Goal: Task Accomplishment & Management: Use online tool/utility

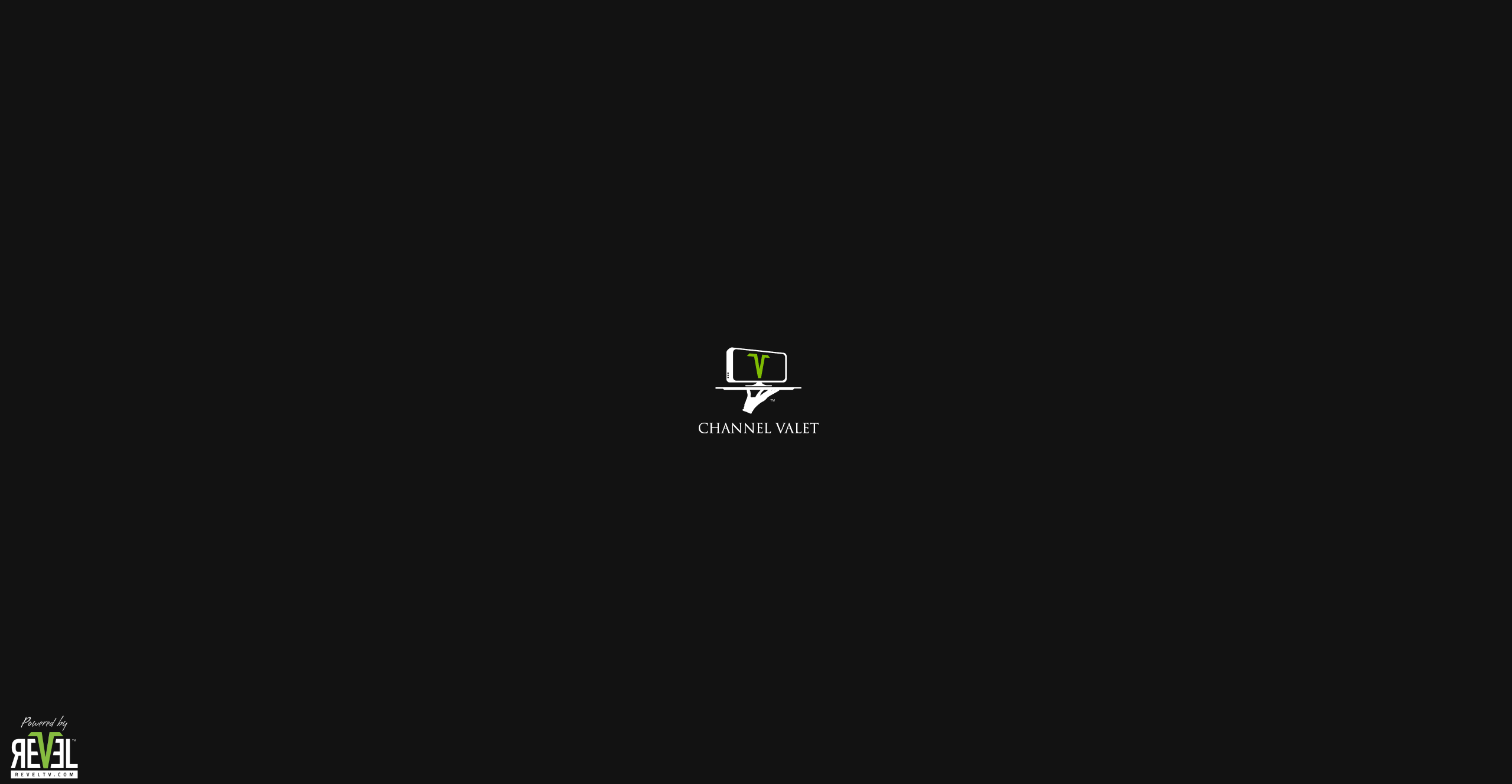
click at [1468, 121] on div at bounding box center [756, 392] width 1512 height 784
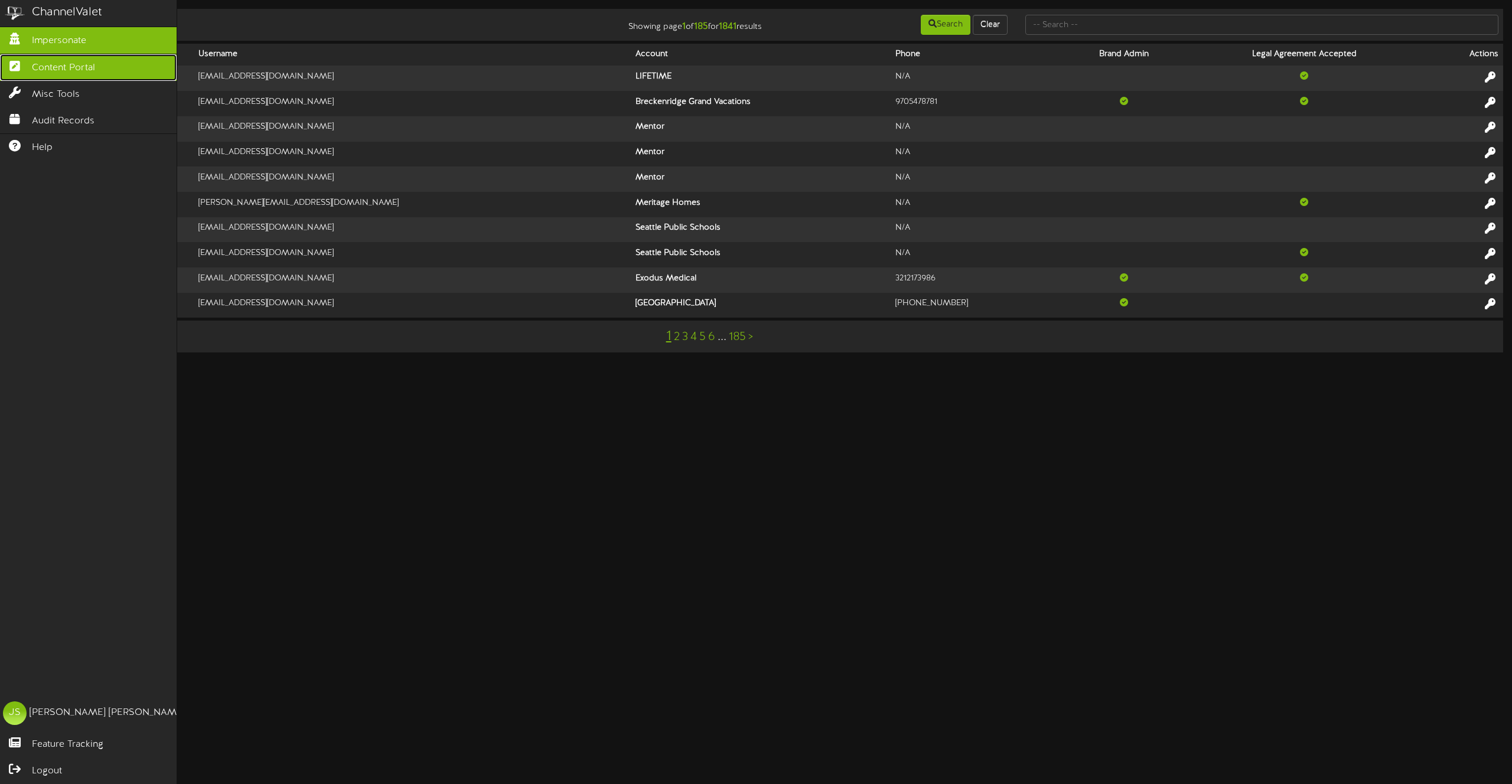
click at [20, 71] on link "Content Portal" at bounding box center [88, 68] width 177 height 27
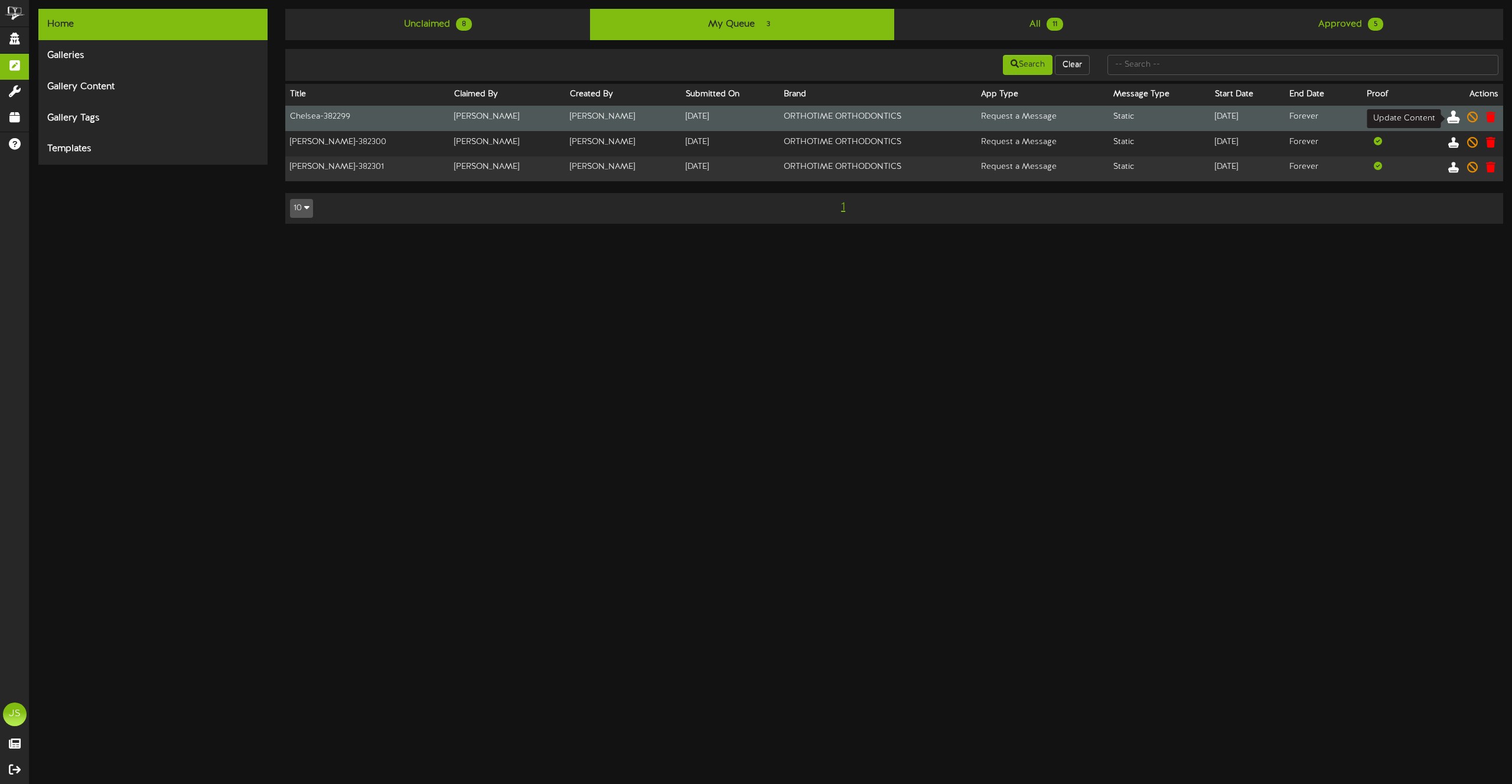
click at [1456, 120] on icon at bounding box center [1454, 116] width 13 height 13
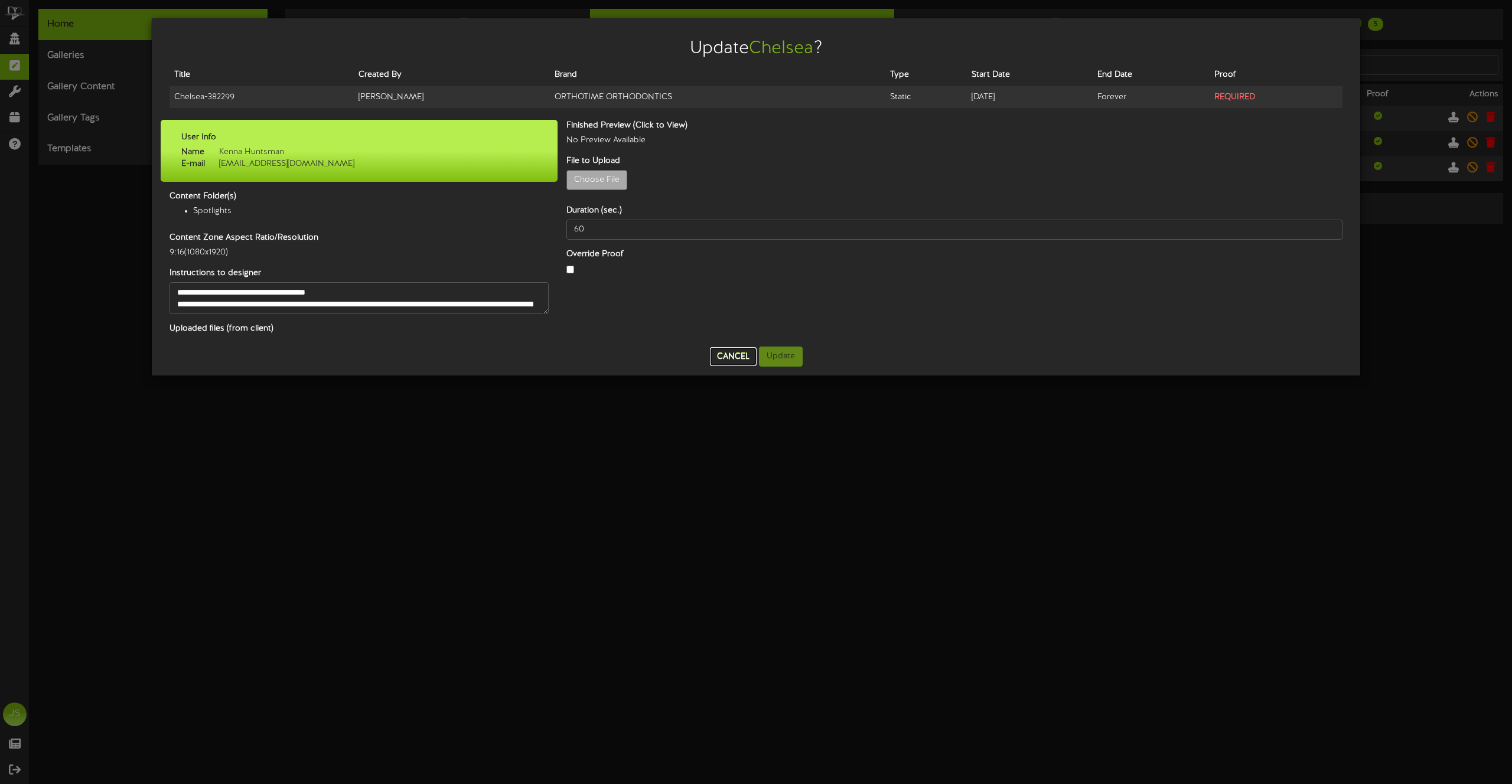
click at [739, 354] on button "Cancel" at bounding box center [733, 356] width 47 height 19
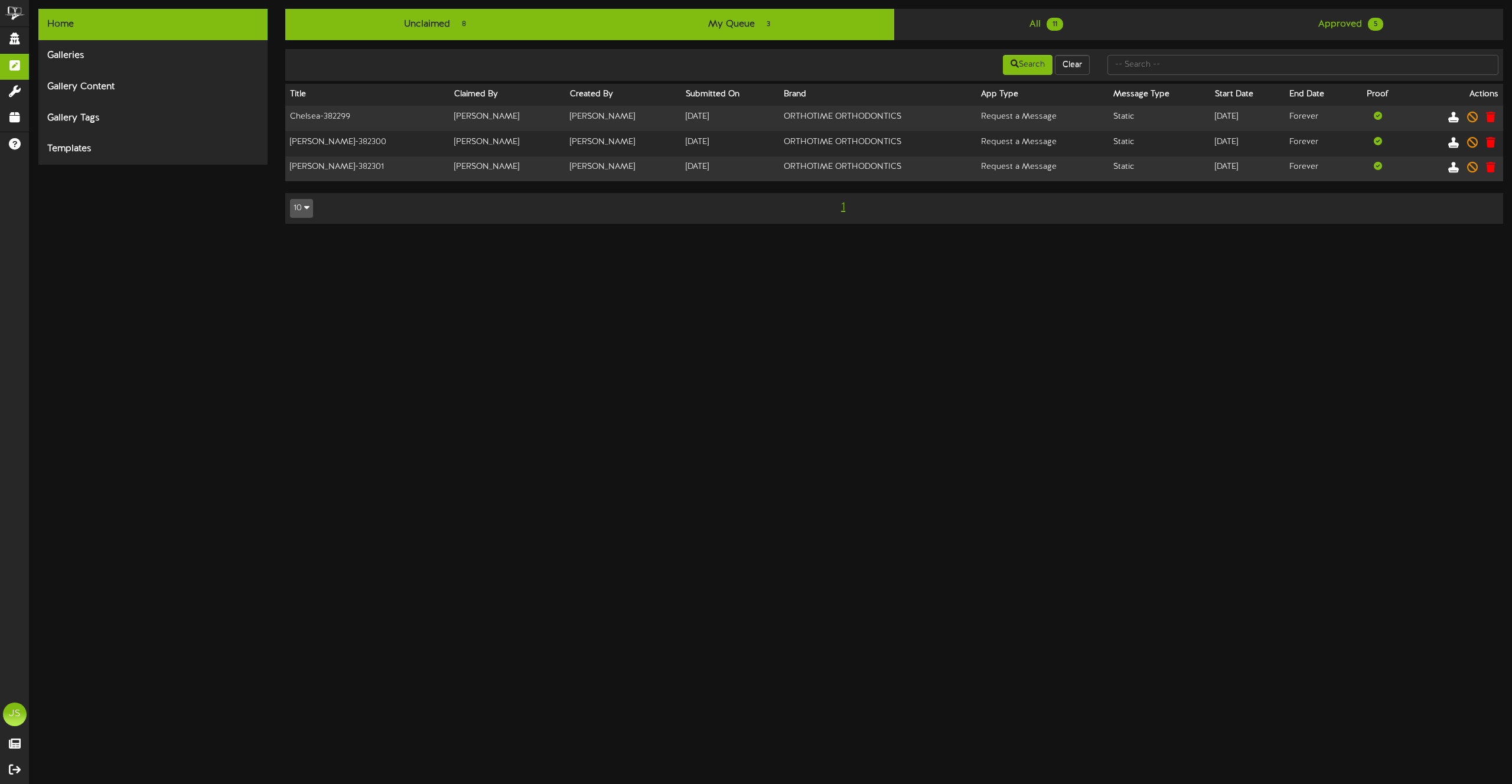
click at [510, 38] on link "Unclaimed 8" at bounding box center [437, 24] width 304 height 31
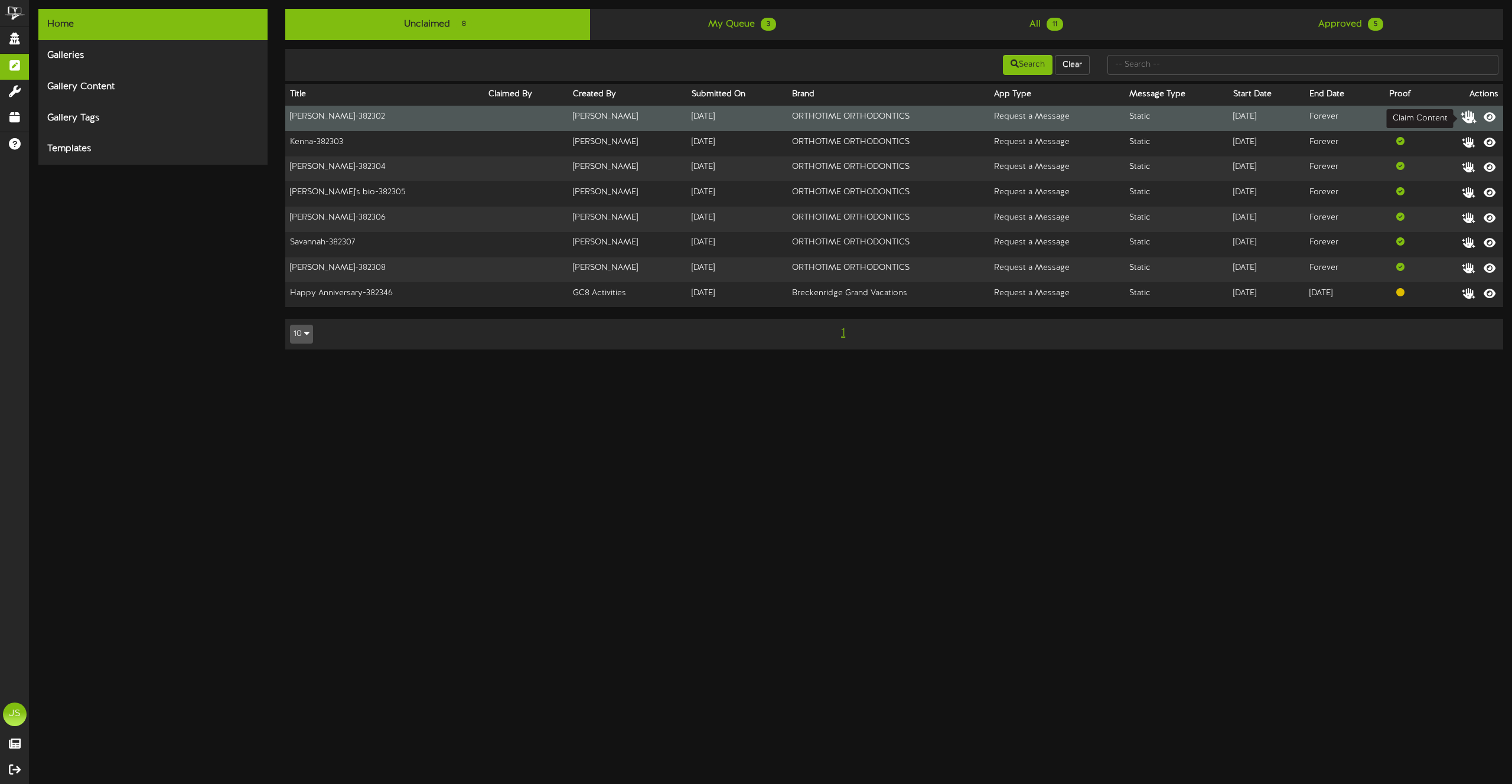
click at [1470, 117] on icon at bounding box center [1469, 116] width 17 height 13
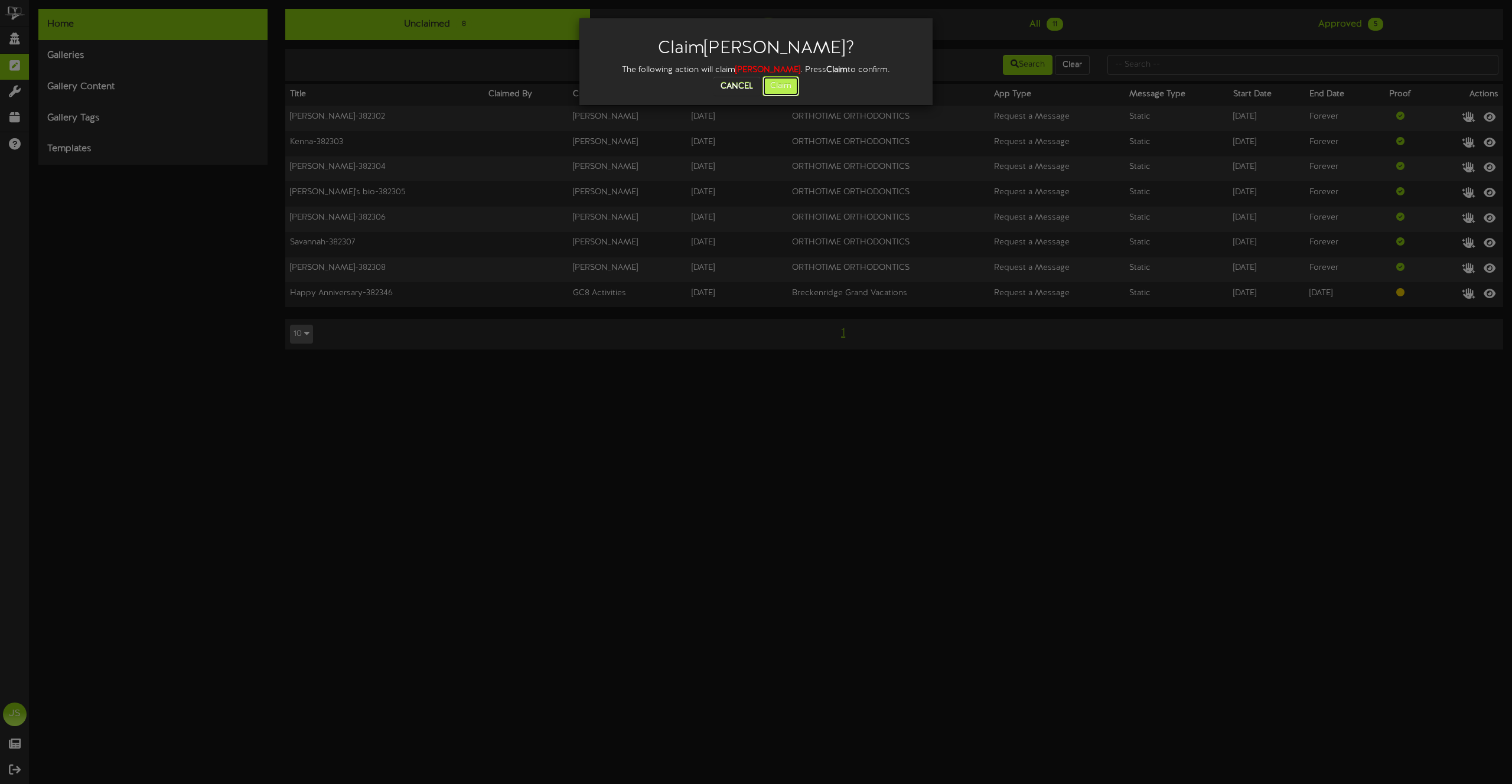
click at [779, 80] on button "Claim" at bounding box center [781, 86] width 37 height 20
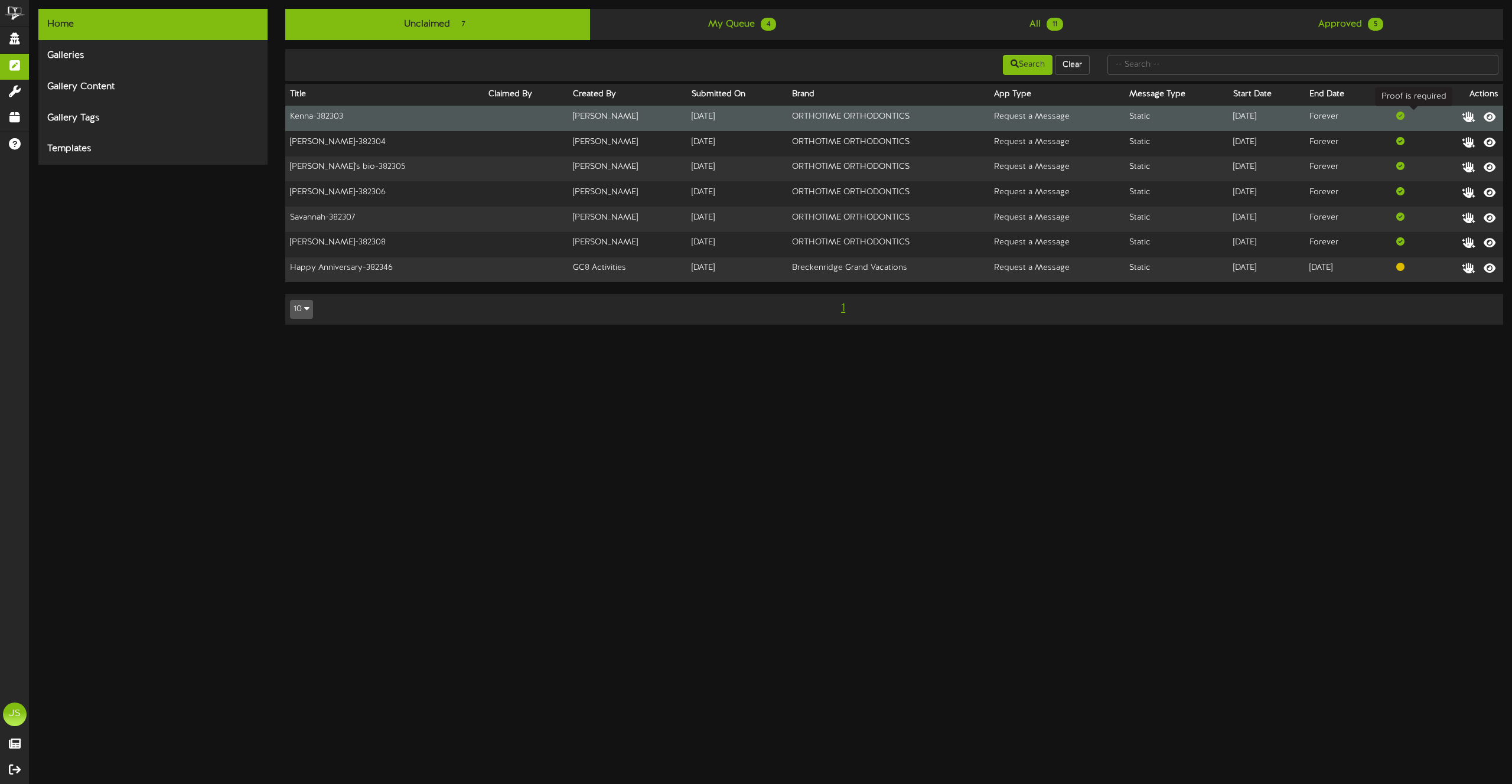
click at [1404, 115] on span at bounding box center [1401, 115] width 8 height 8
click at [1468, 114] on icon at bounding box center [1469, 116] width 17 height 13
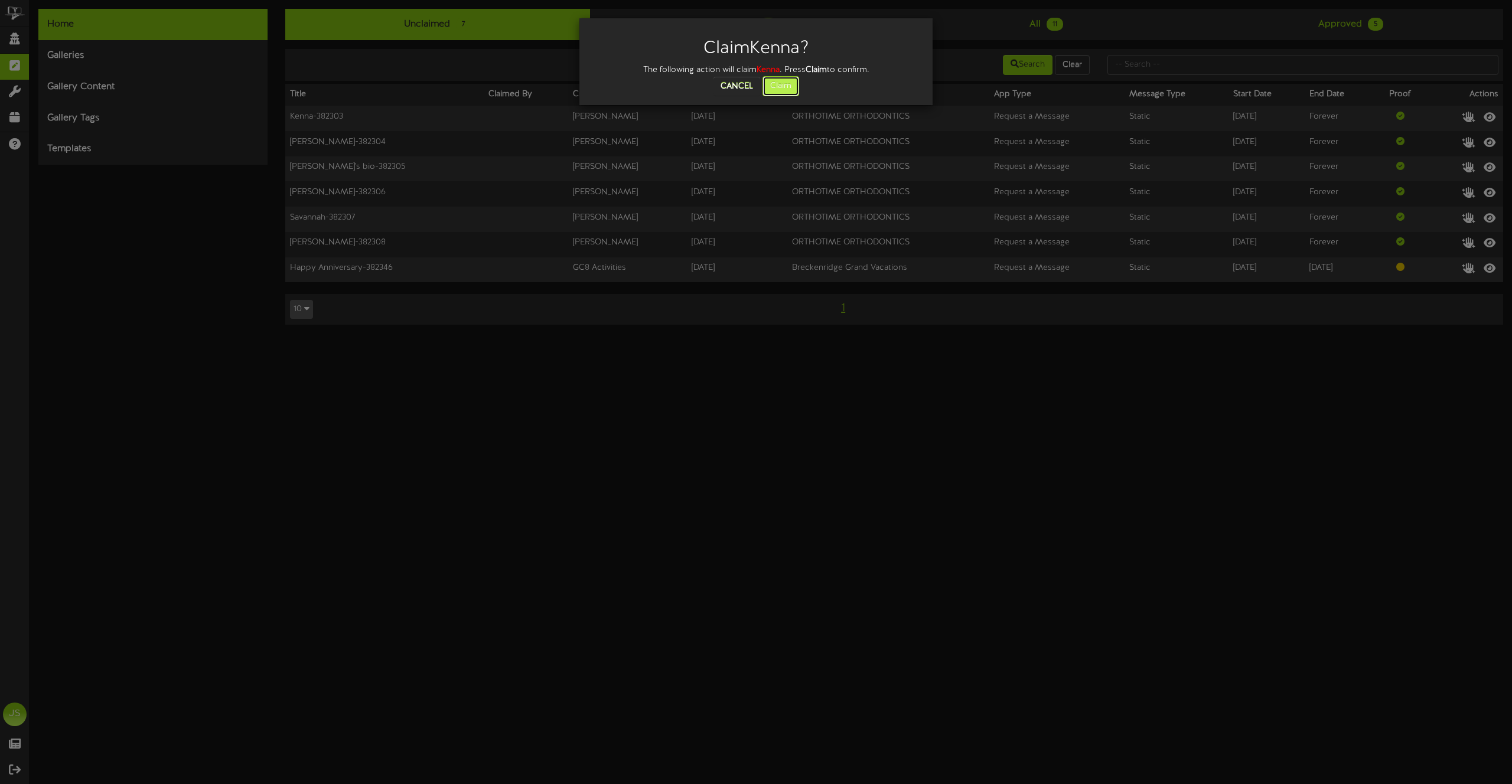
click at [779, 81] on button "Claim" at bounding box center [781, 86] width 37 height 20
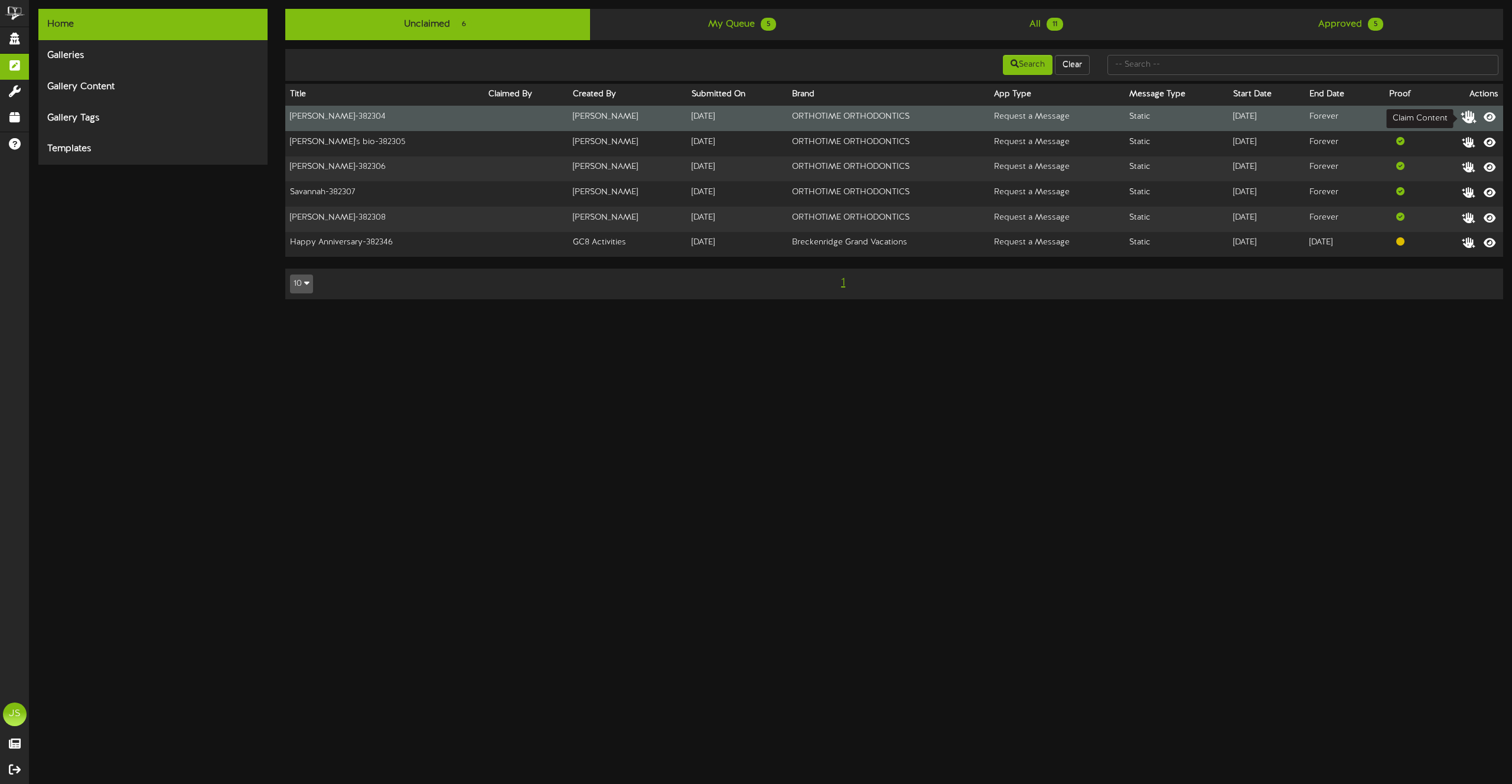
click at [1468, 116] on icon at bounding box center [1469, 116] width 17 height 13
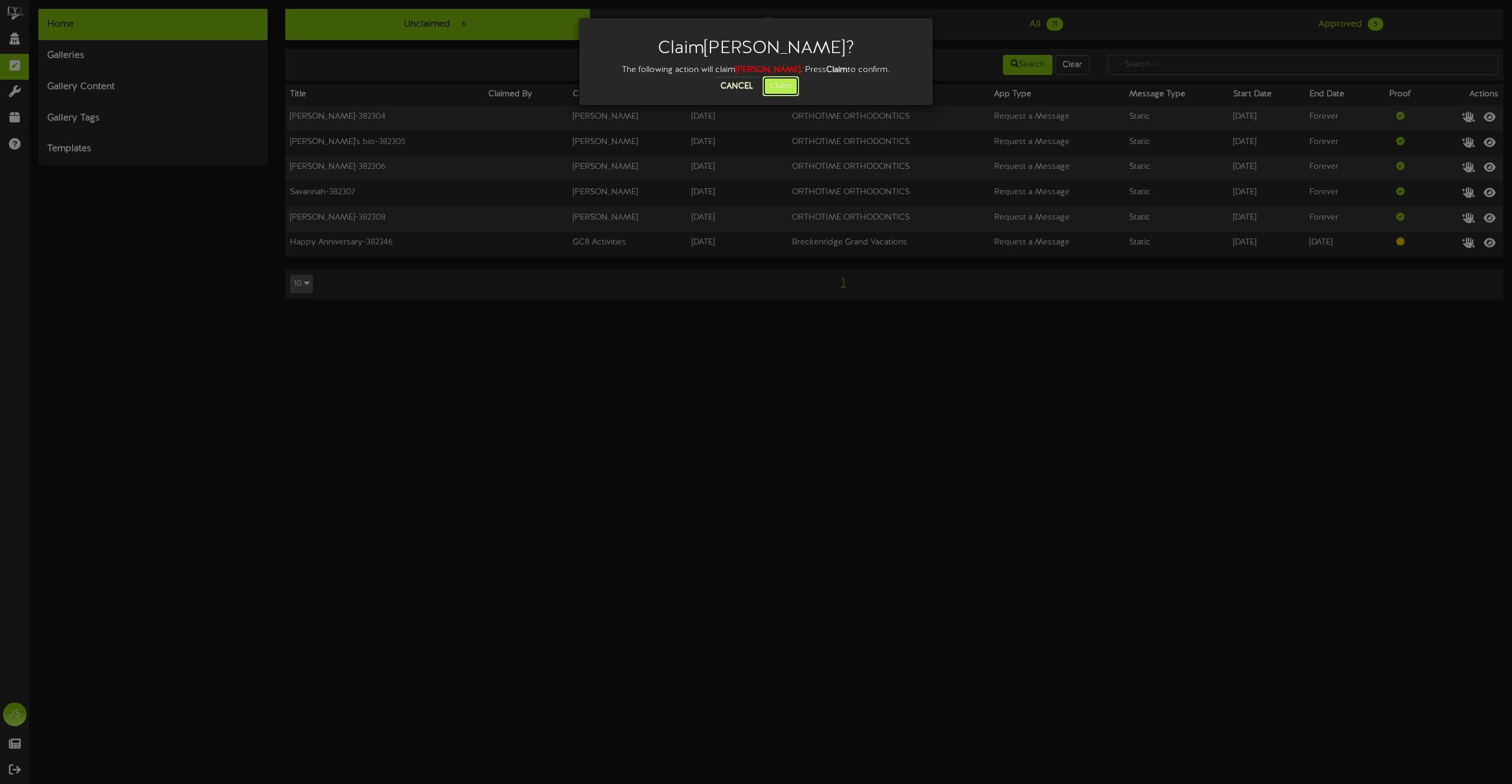
click at [783, 83] on button "Claim" at bounding box center [781, 86] width 37 height 20
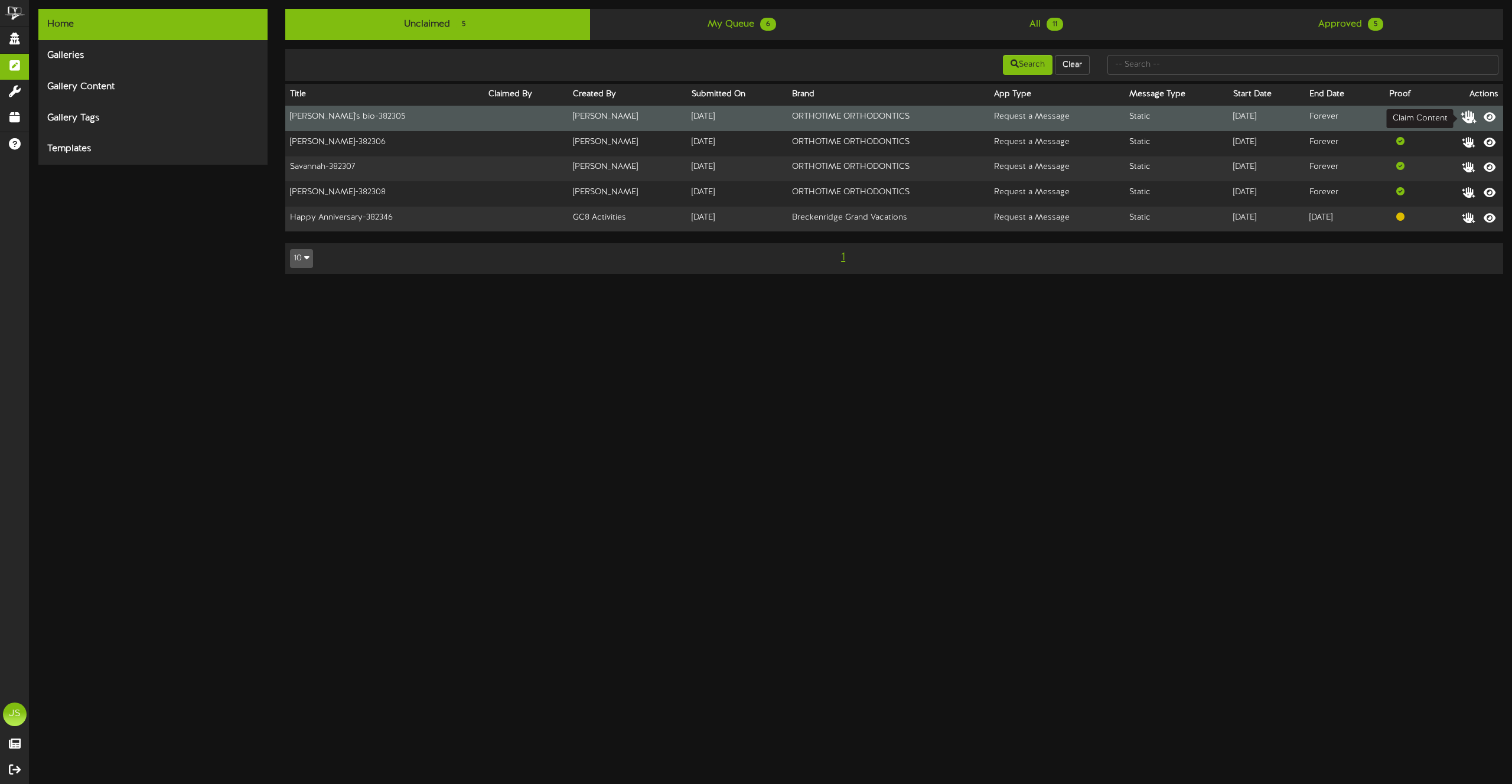
click at [1467, 120] on icon at bounding box center [1469, 116] width 17 height 13
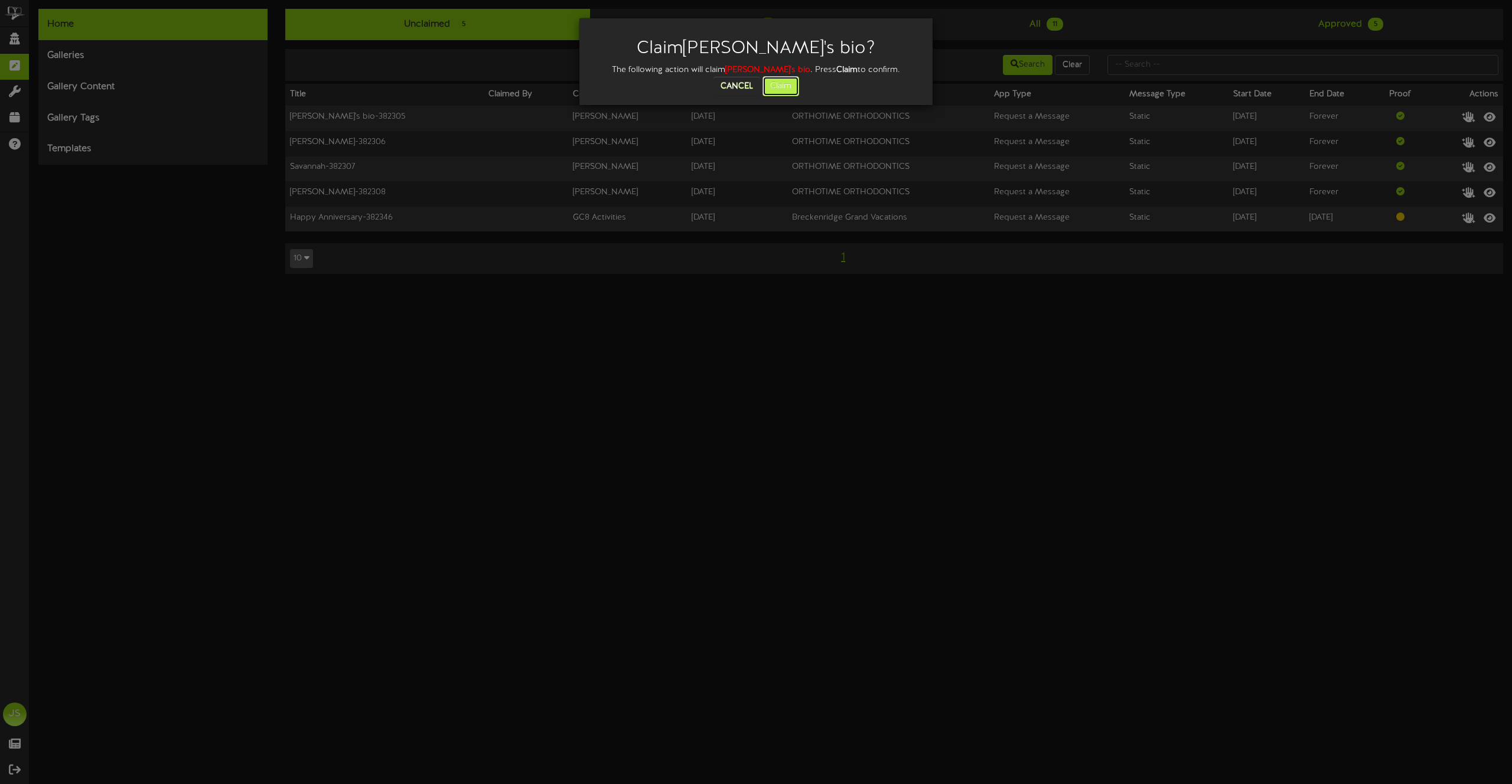
click at [774, 83] on button "Claim" at bounding box center [781, 86] width 37 height 20
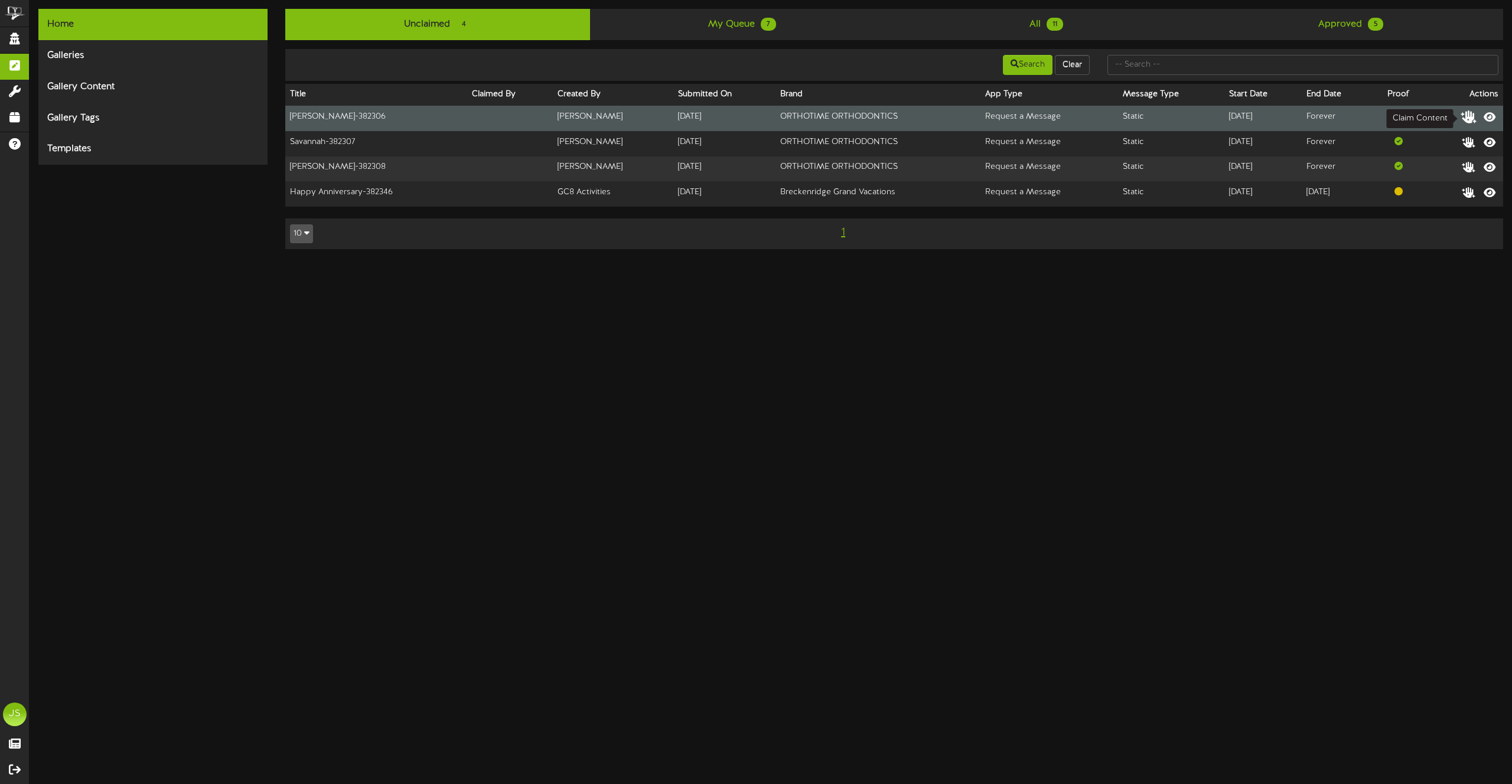
click at [1469, 117] on icon at bounding box center [1469, 116] width 17 height 13
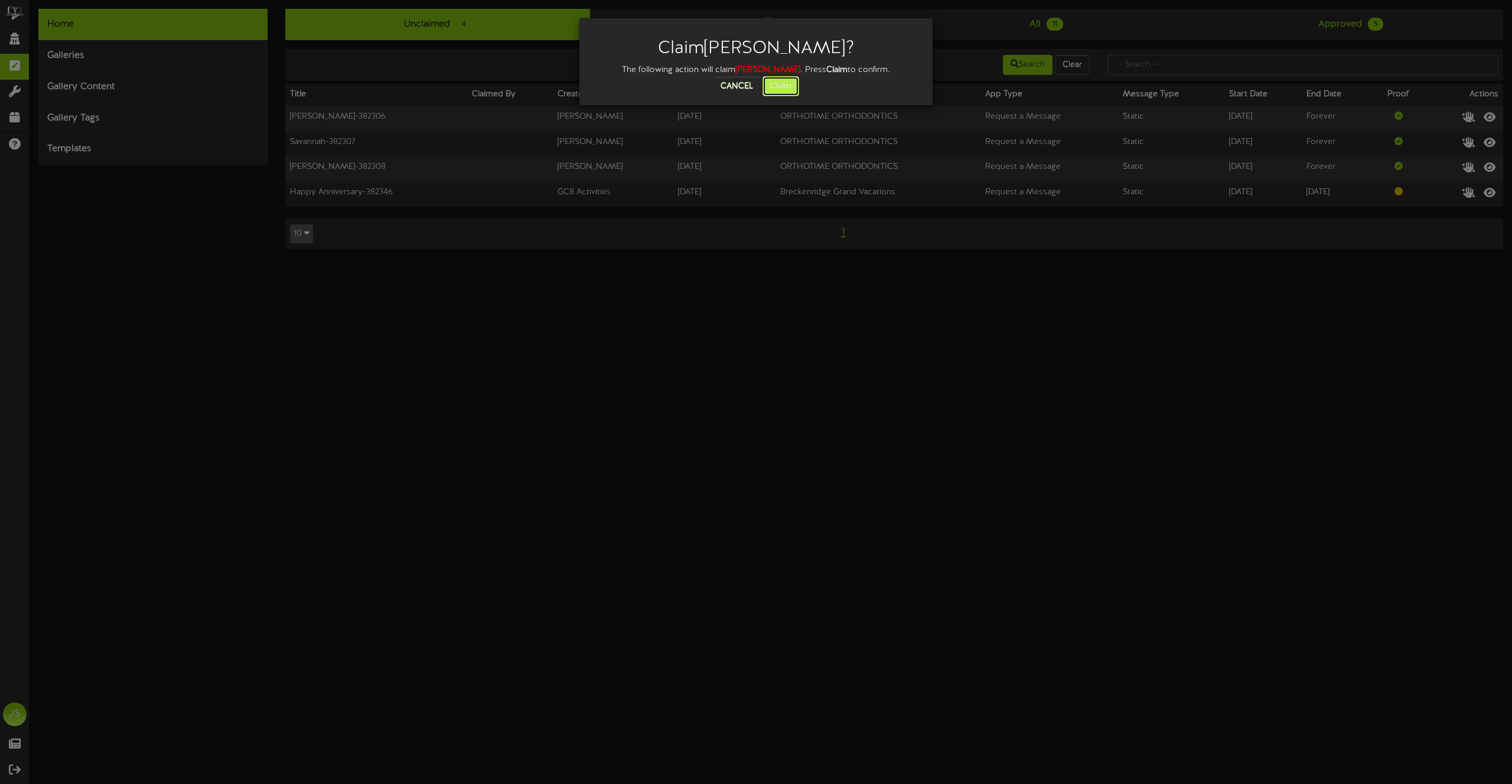
click at [772, 87] on button "Claim" at bounding box center [781, 86] width 37 height 20
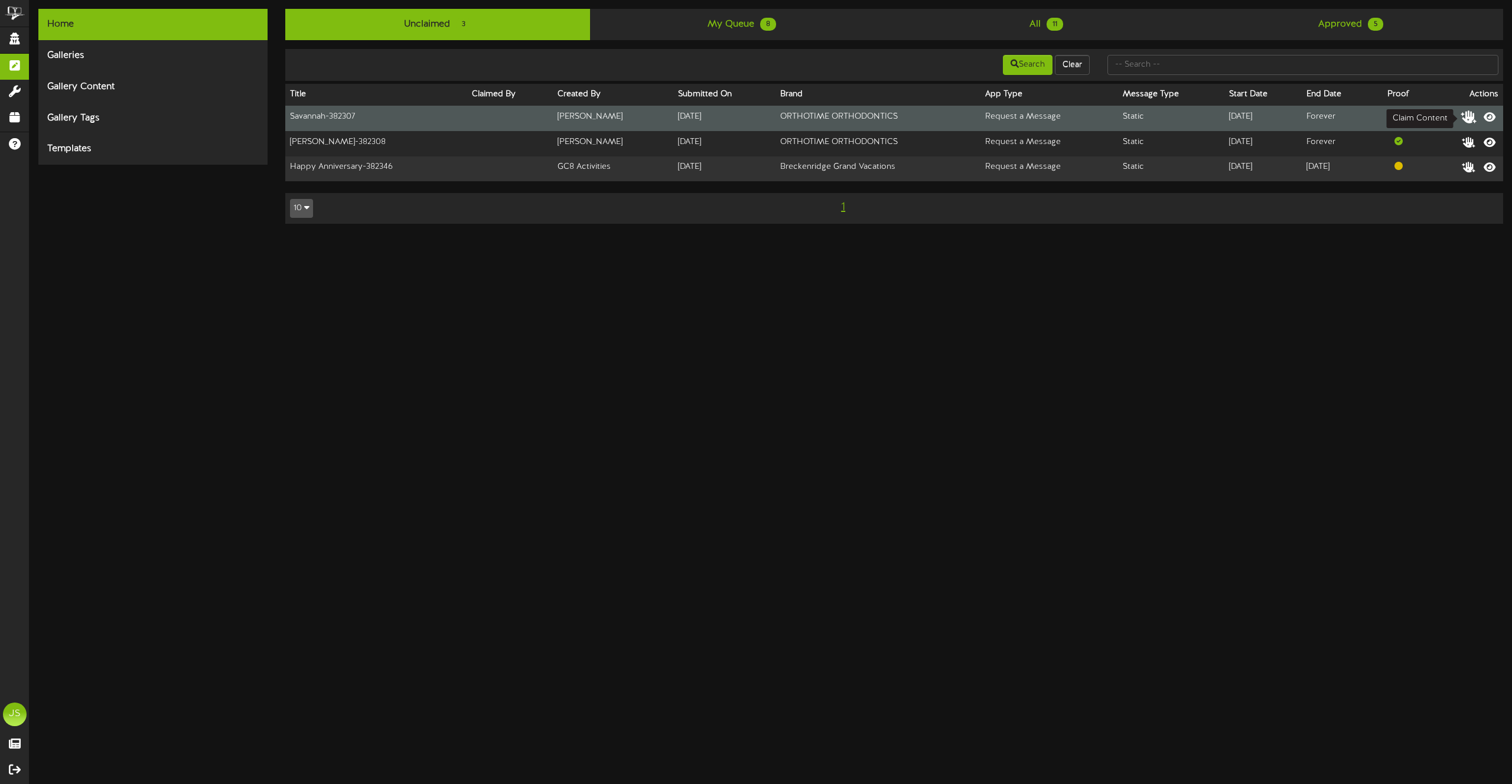
click at [1468, 117] on icon at bounding box center [1469, 116] width 17 height 13
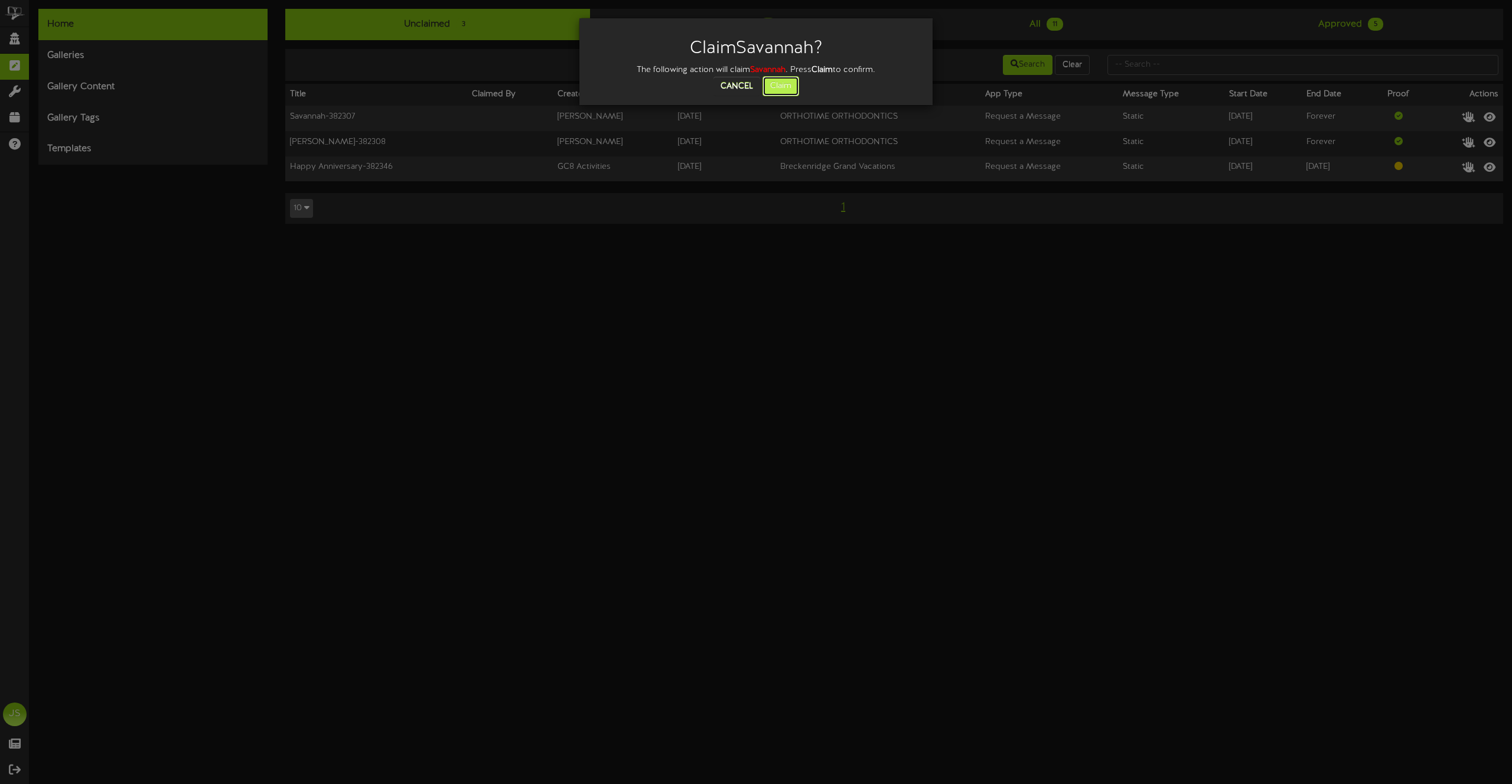
click at [796, 81] on button "Claim" at bounding box center [781, 86] width 37 height 20
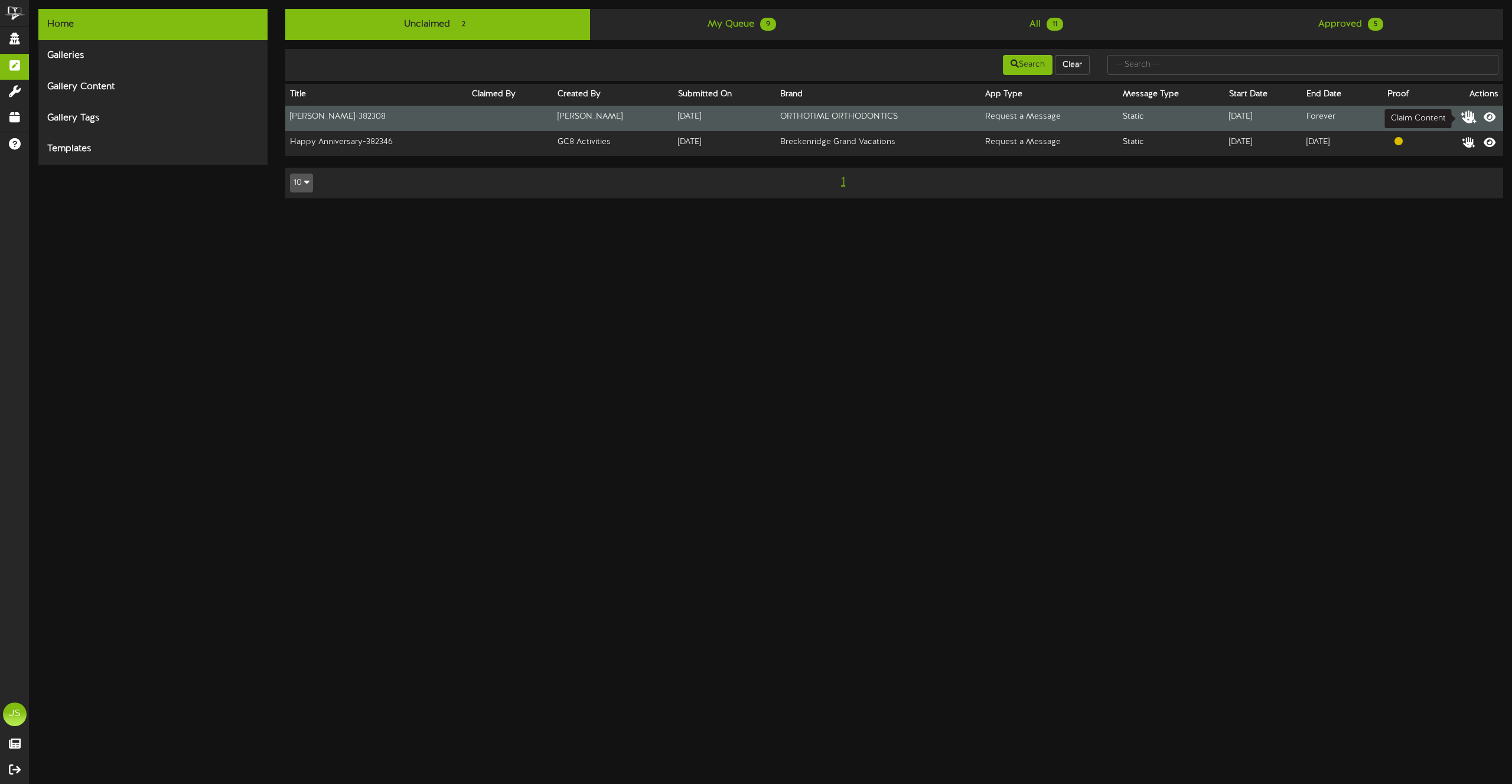
click at [1467, 116] on icon at bounding box center [1469, 116] width 17 height 13
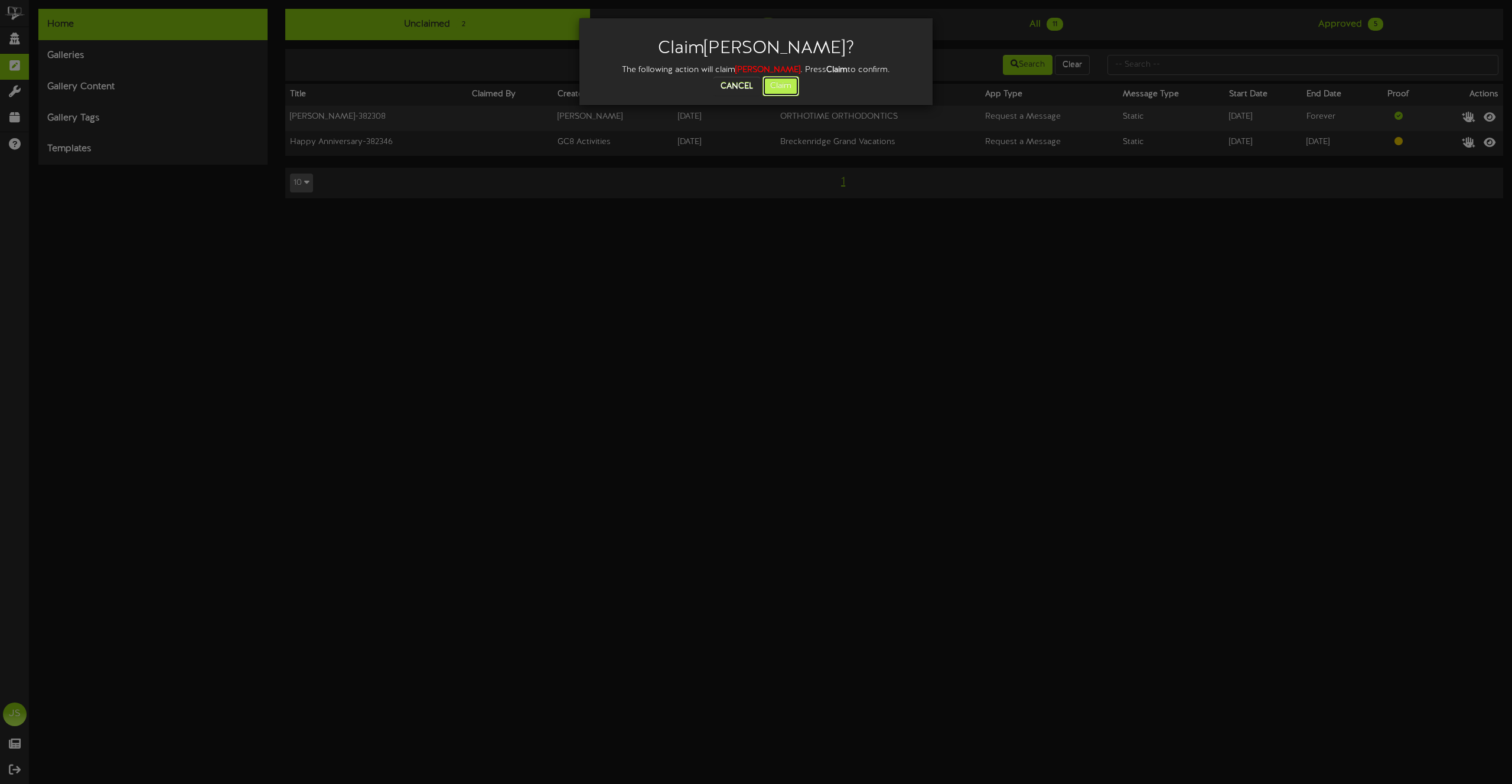
click at [794, 88] on button "Claim" at bounding box center [781, 86] width 37 height 20
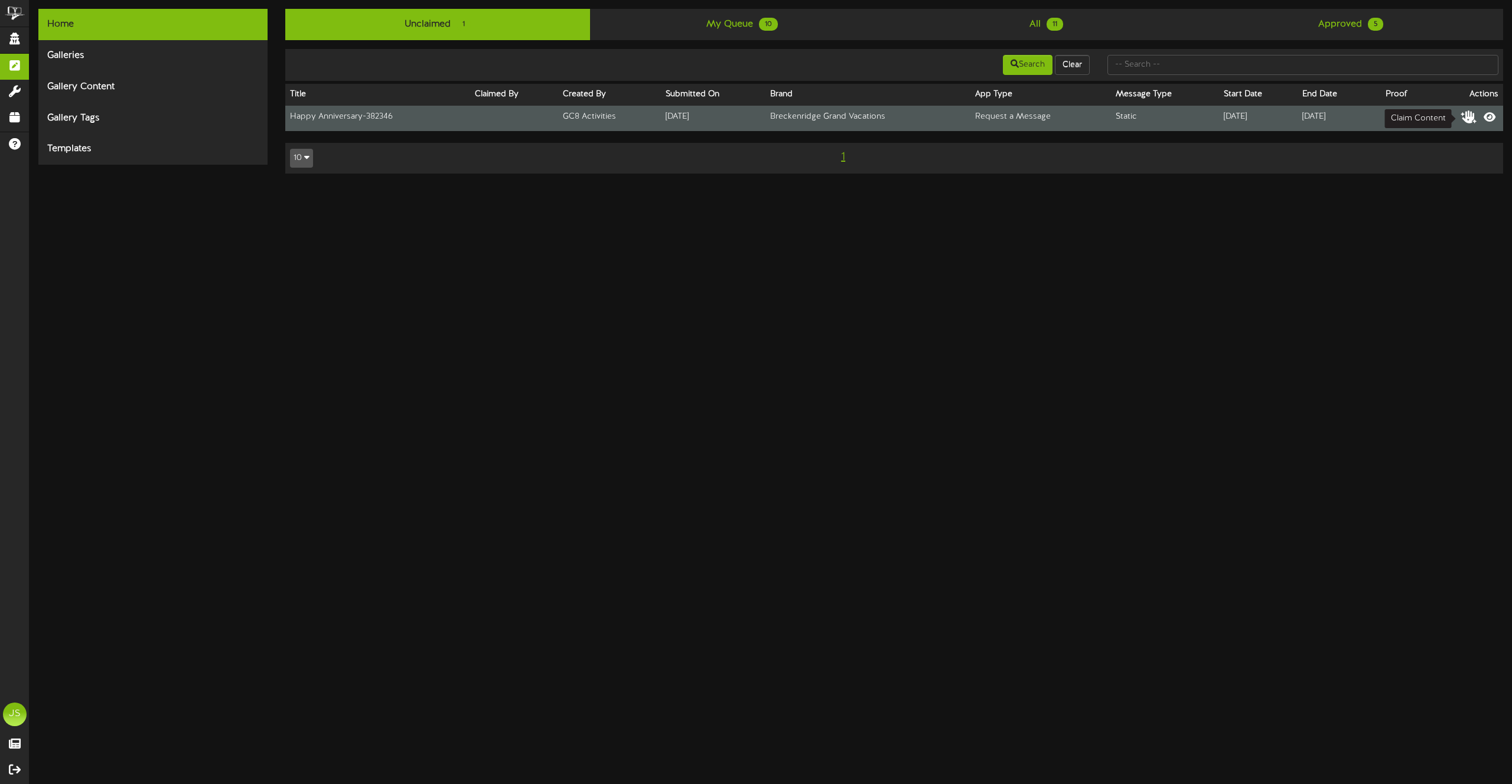
click at [1469, 115] on icon at bounding box center [1469, 116] width 17 height 13
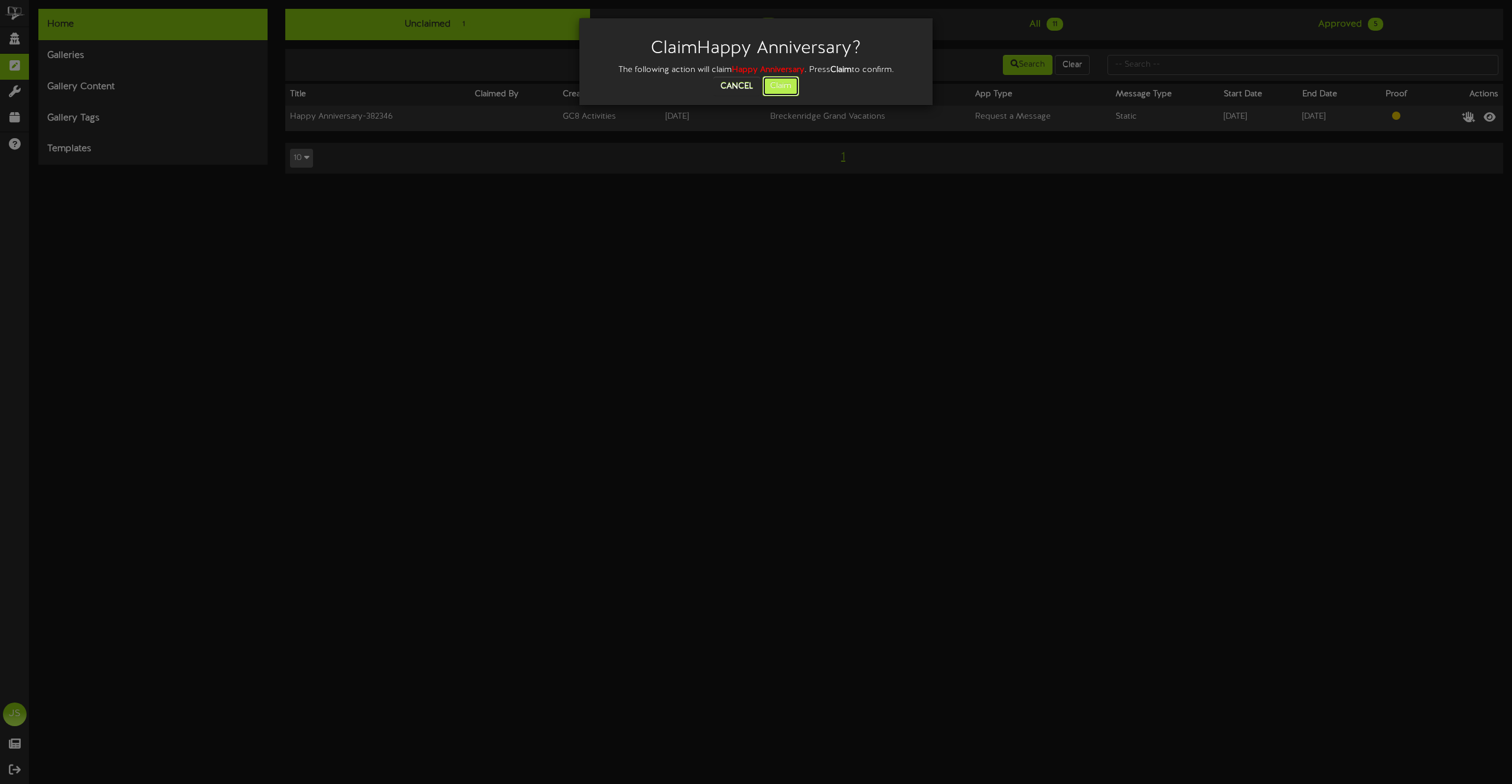
click at [773, 77] on button "Claim" at bounding box center [781, 86] width 37 height 20
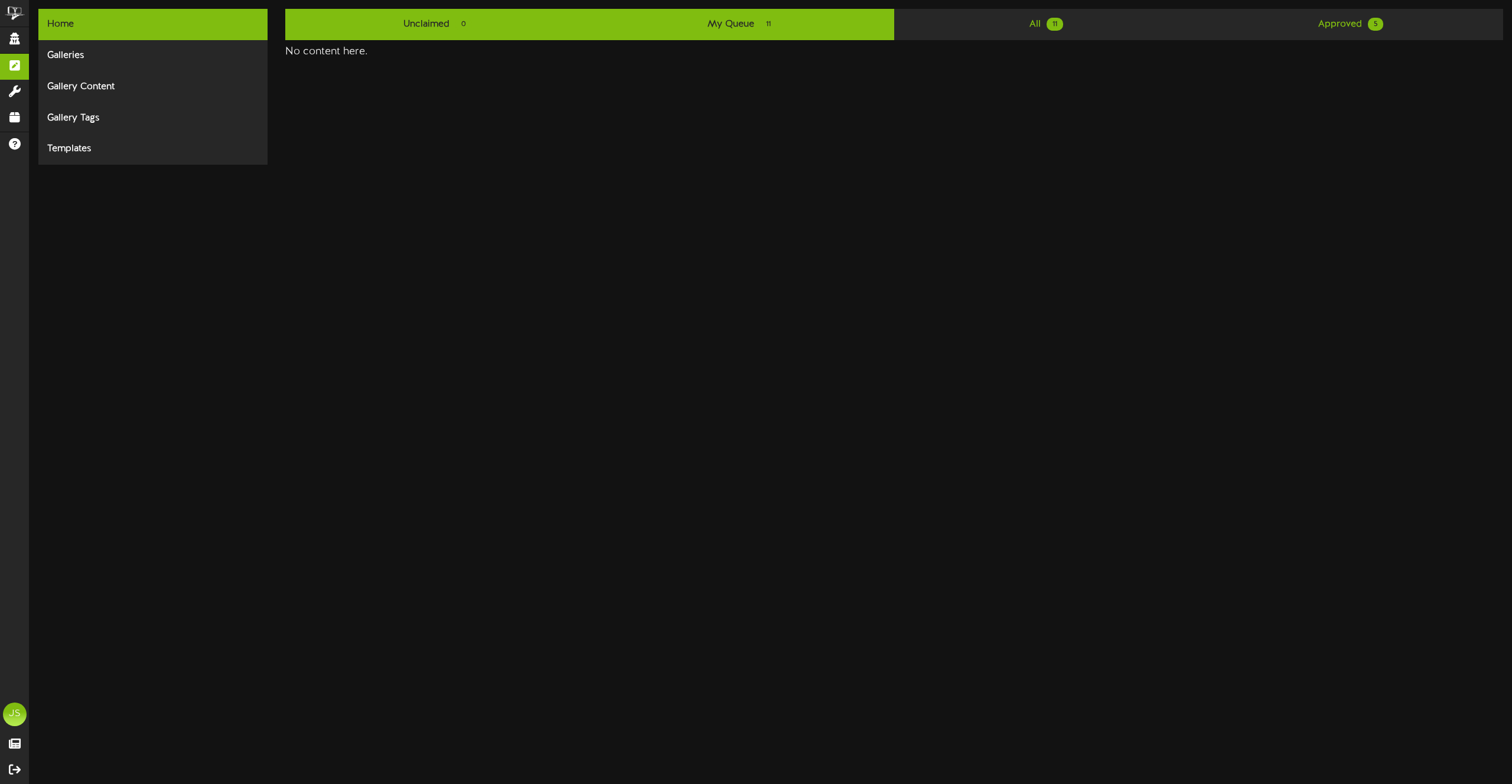
click at [738, 15] on link "My Queue 11" at bounding box center [742, 24] width 304 height 31
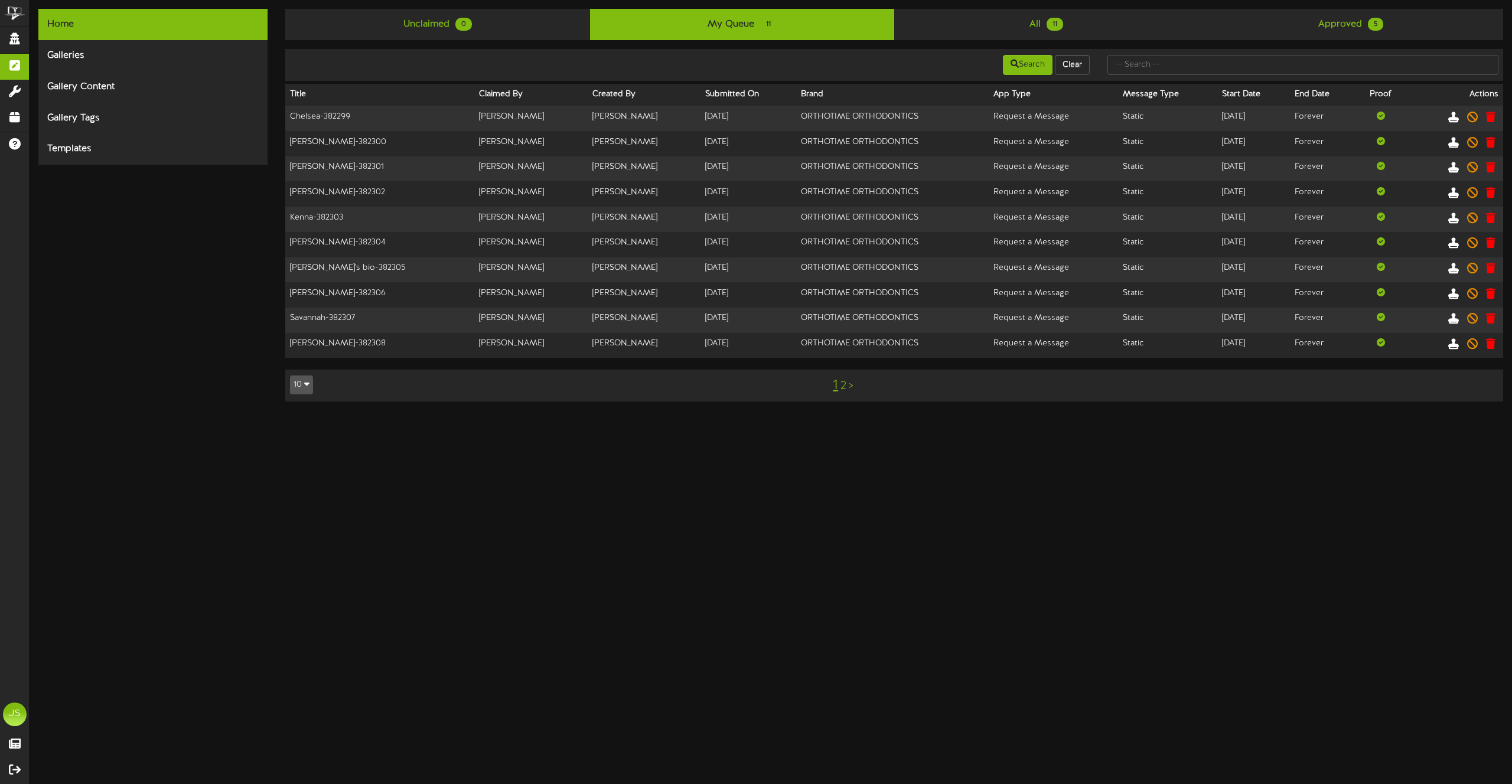
click at [843, 386] on link "2" at bounding box center [843, 386] width 6 height 13
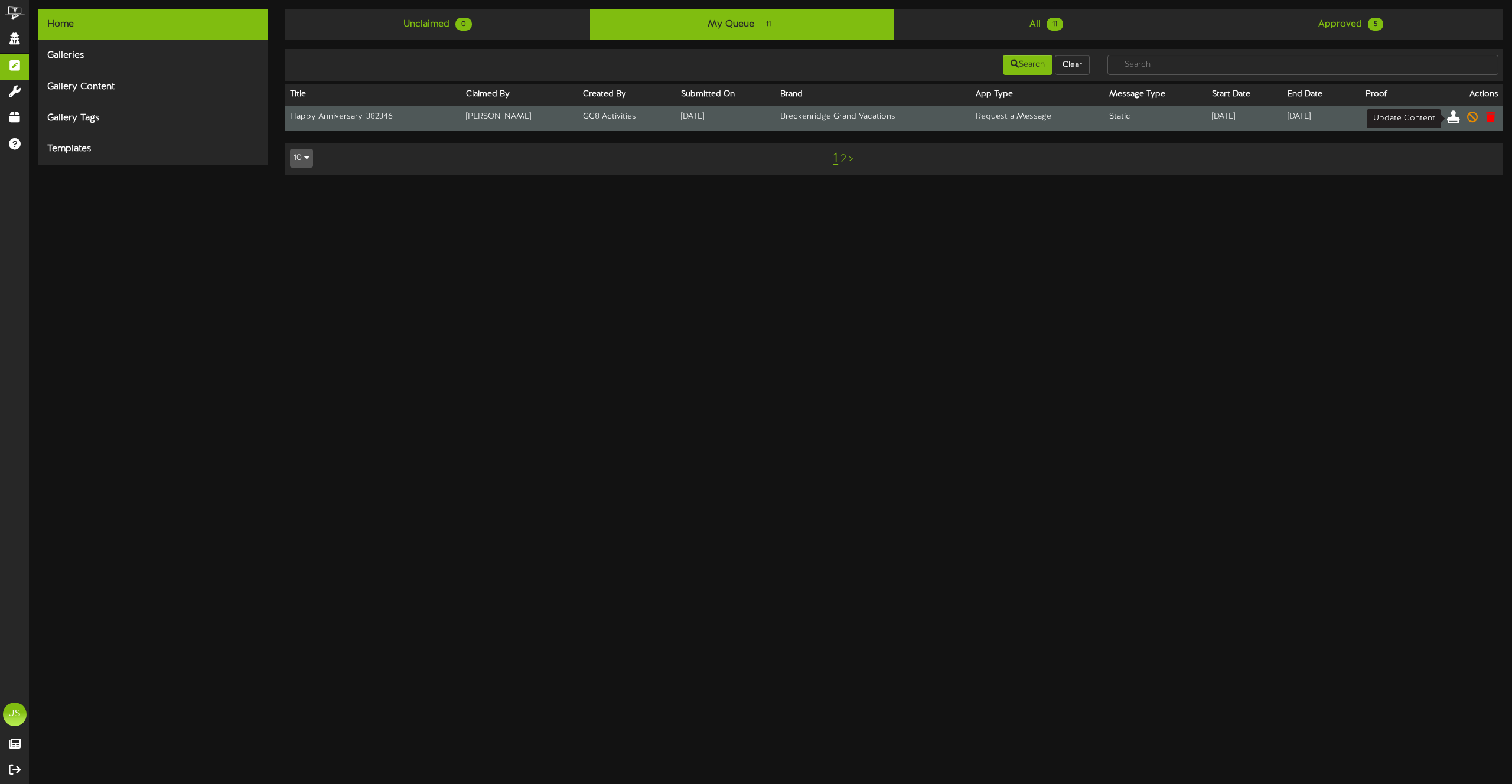
click at [1457, 122] on icon at bounding box center [1454, 116] width 13 height 13
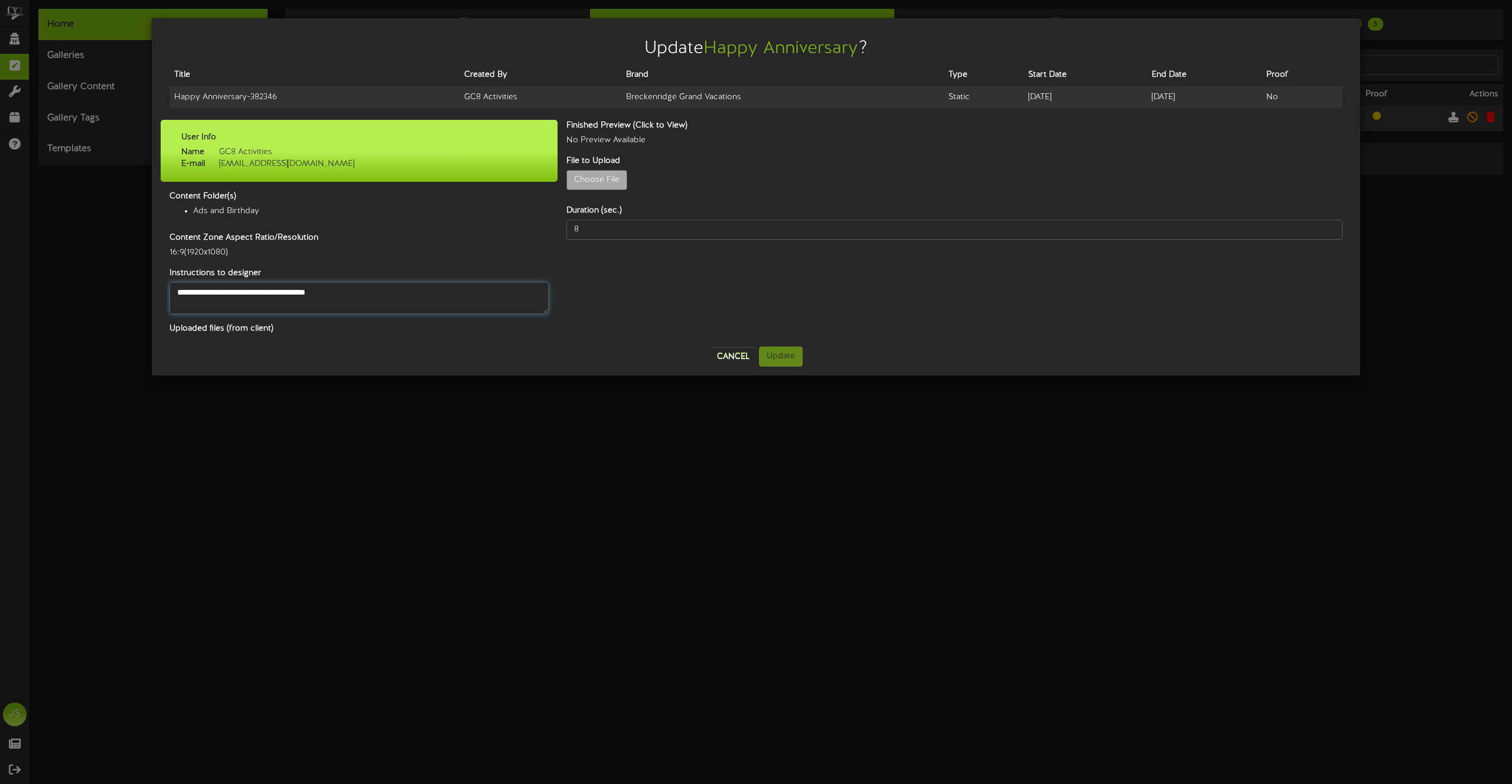
click at [289, 297] on textarea "**********" at bounding box center [359, 298] width 379 height 32
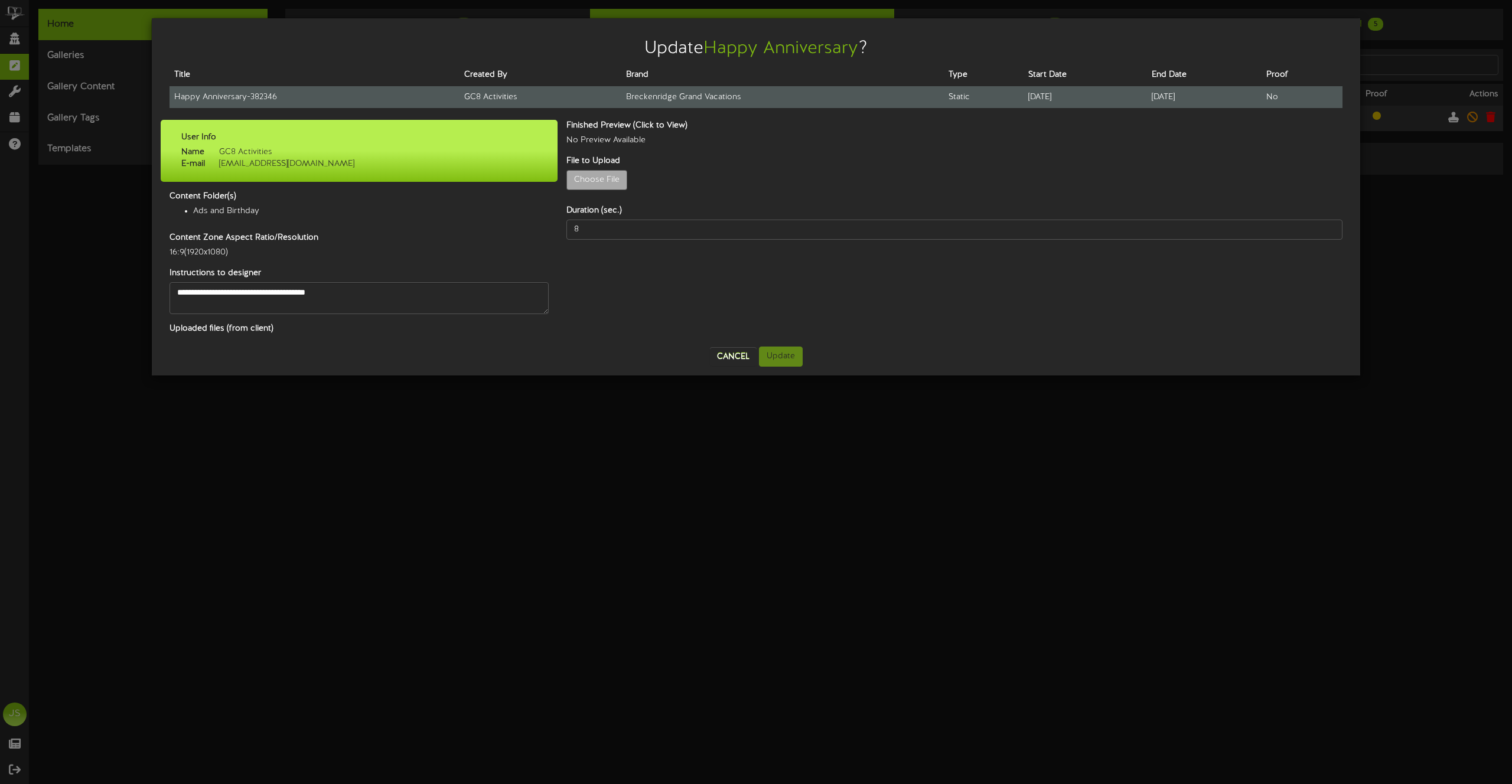
click at [205, 91] on td "Happy Anniversary - 382346" at bounding box center [314, 97] width 290 height 22
copy tr "Happy Anniversary - 382346"
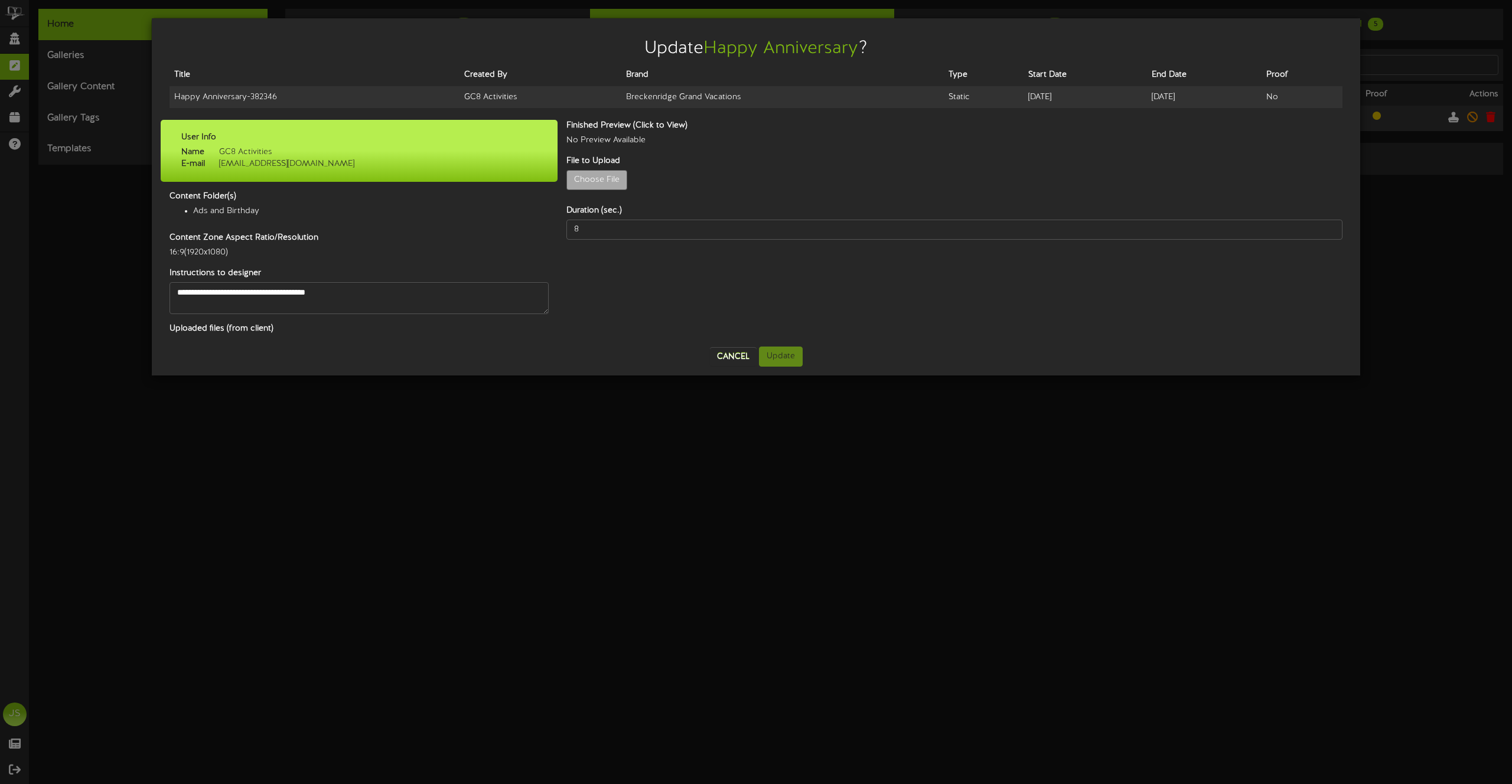
click at [629, 179] on div "Choose File" at bounding box center [955, 183] width 794 height 26
type input "**********"
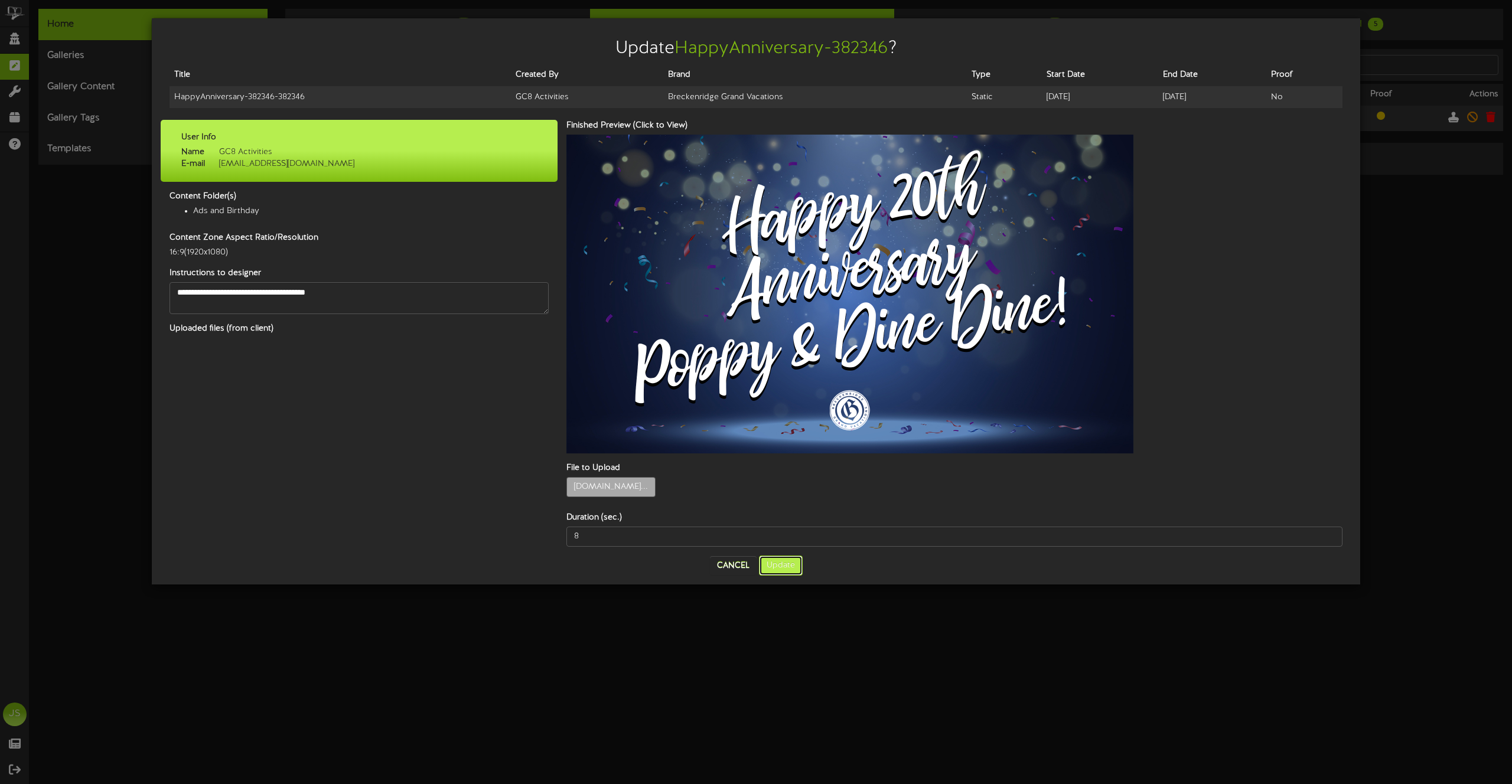
click at [782, 556] on button "Update" at bounding box center [781, 565] width 44 height 20
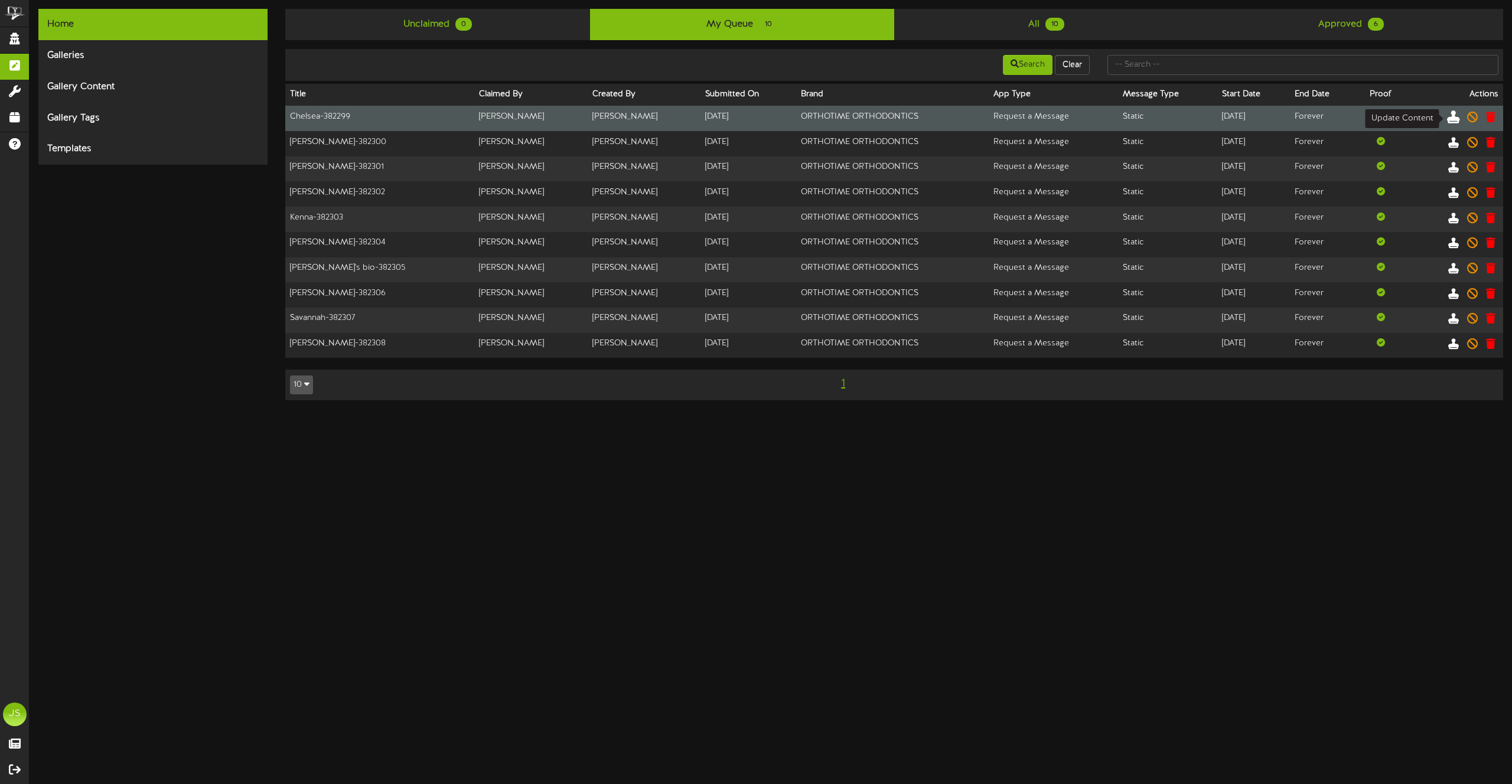
click at [1456, 118] on icon at bounding box center [1454, 116] width 13 height 13
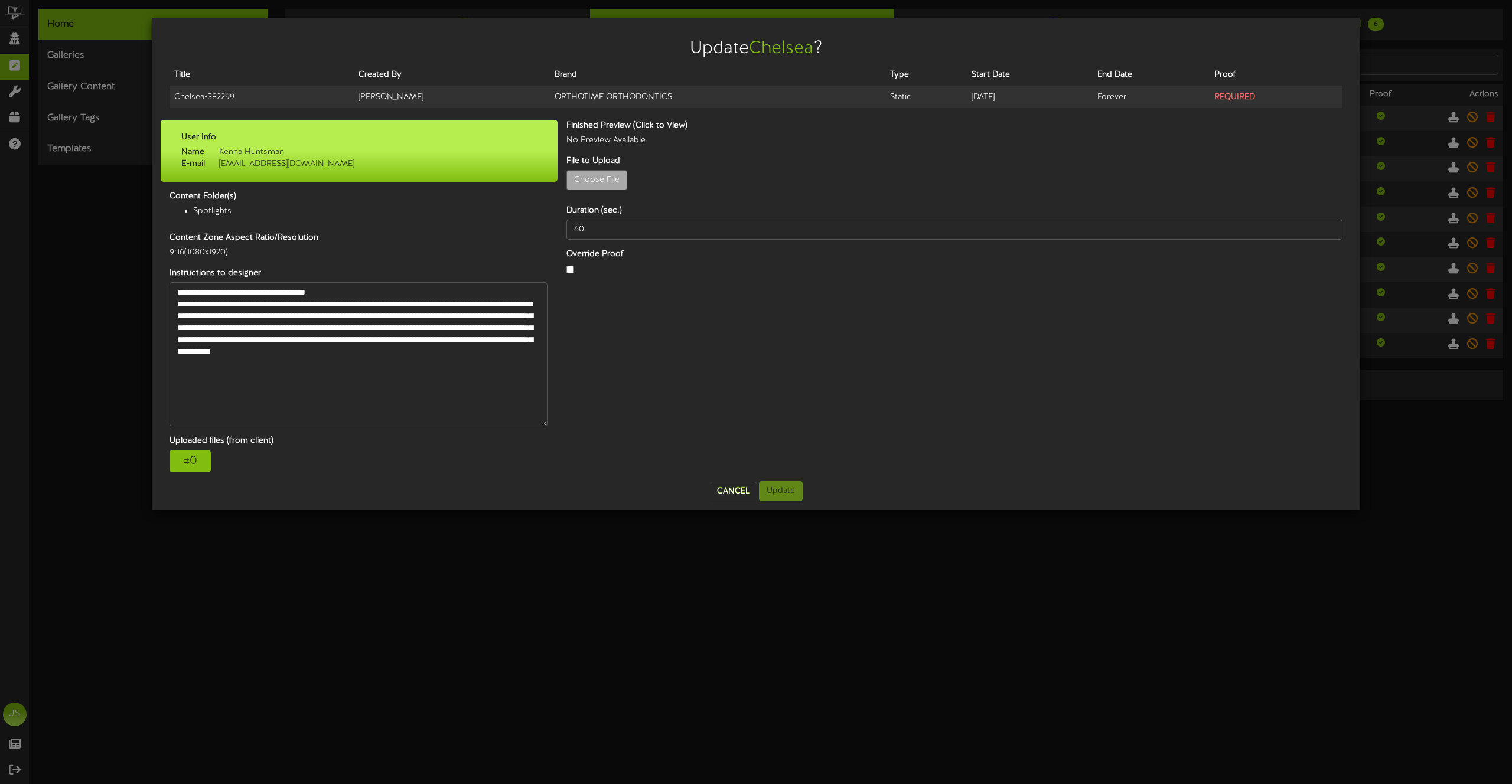
drag, startPoint x: 546, startPoint y: 311, endPoint x: 546, endPoint y: 423, distance: 112.0
click at [546, 423] on textarea "**********" at bounding box center [359, 354] width 378 height 144
click at [192, 461] on div "# 0" at bounding box center [190, 461] width 42 height 22
click at [191, 300] on textarea "**********" at bounding box center [359, 354] width 378 height 144
click at [181, 302] on textarea "**********" at bounding box center [359, 354] width 378 height 144
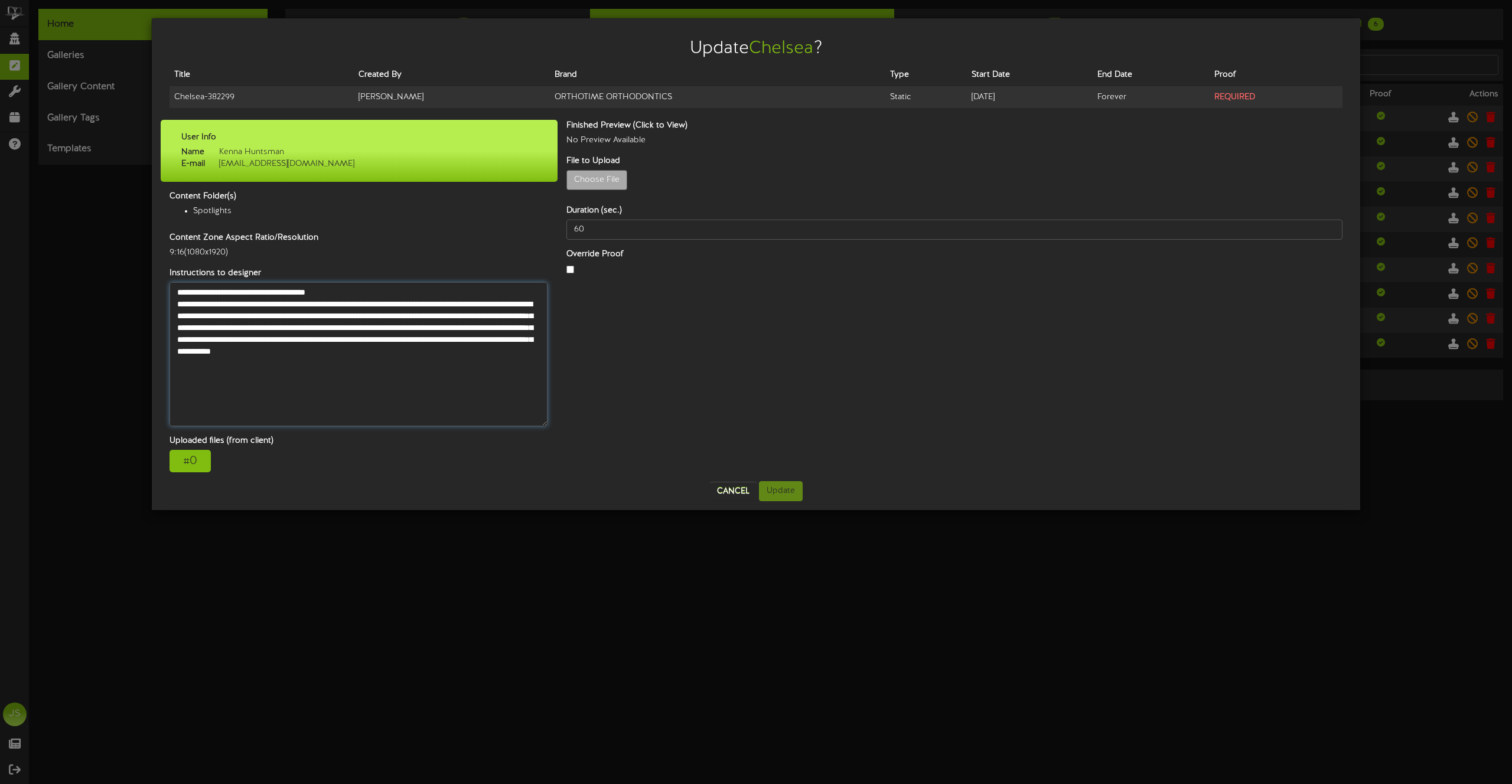
click at [181, 302] on textarea "**********" at bounding box center [359, 354] width 378 height 144
click at [179, 304] on textarea "**********" at bounding box center [359, 354] width 378 height 144
drag, startPoint x: 179, startPoint y: 304, endPoint x: 268, endPoint y: 365, distance: 107.9
click at [268, 365] on textarea "**********" at bounding box center [359, 354] width 378 height 144
drag, startPoint x: 243, startPoint y: 100, endPoint x: 158, endPoint y: 99, distance: 85.0
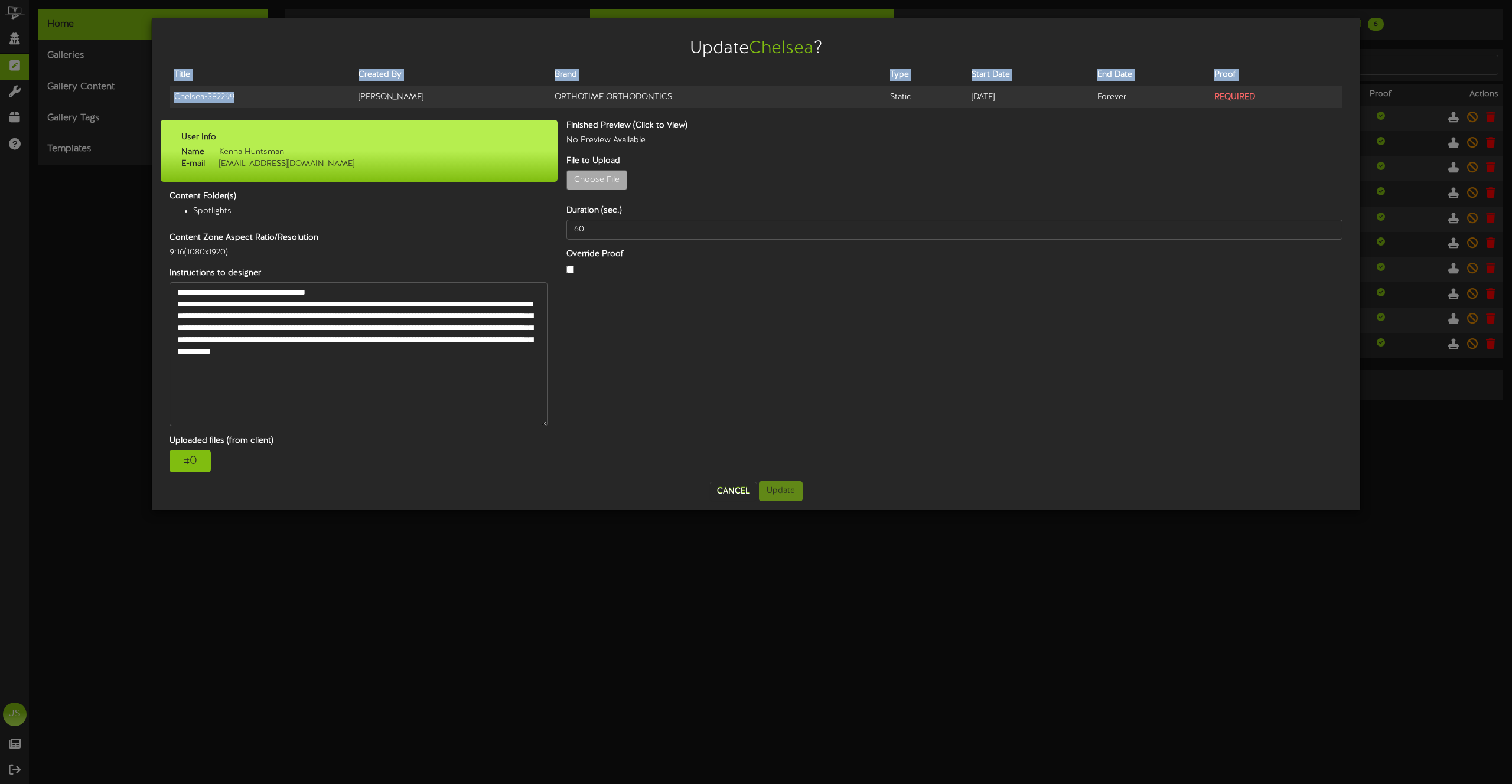
click at [158, 99] on div "Update Chelsea ? Title Created By Brand Type Start Date End Date Proof Chelsea …" at bounding box center [756, 264] width 1208 height 492
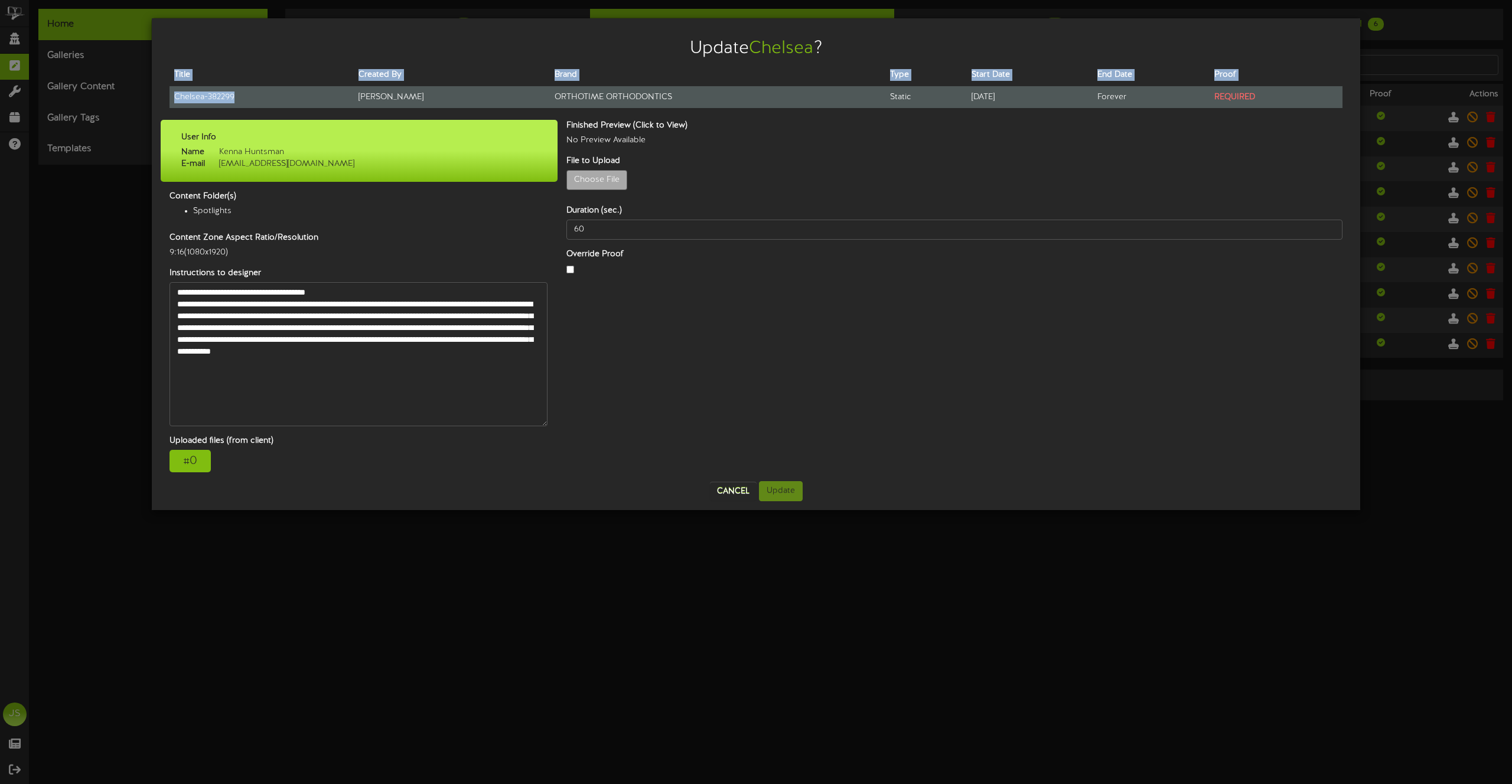
click at [200, 93] on td "Chelsea - 382299" at bounding box center [262, 97] width 184 height 22
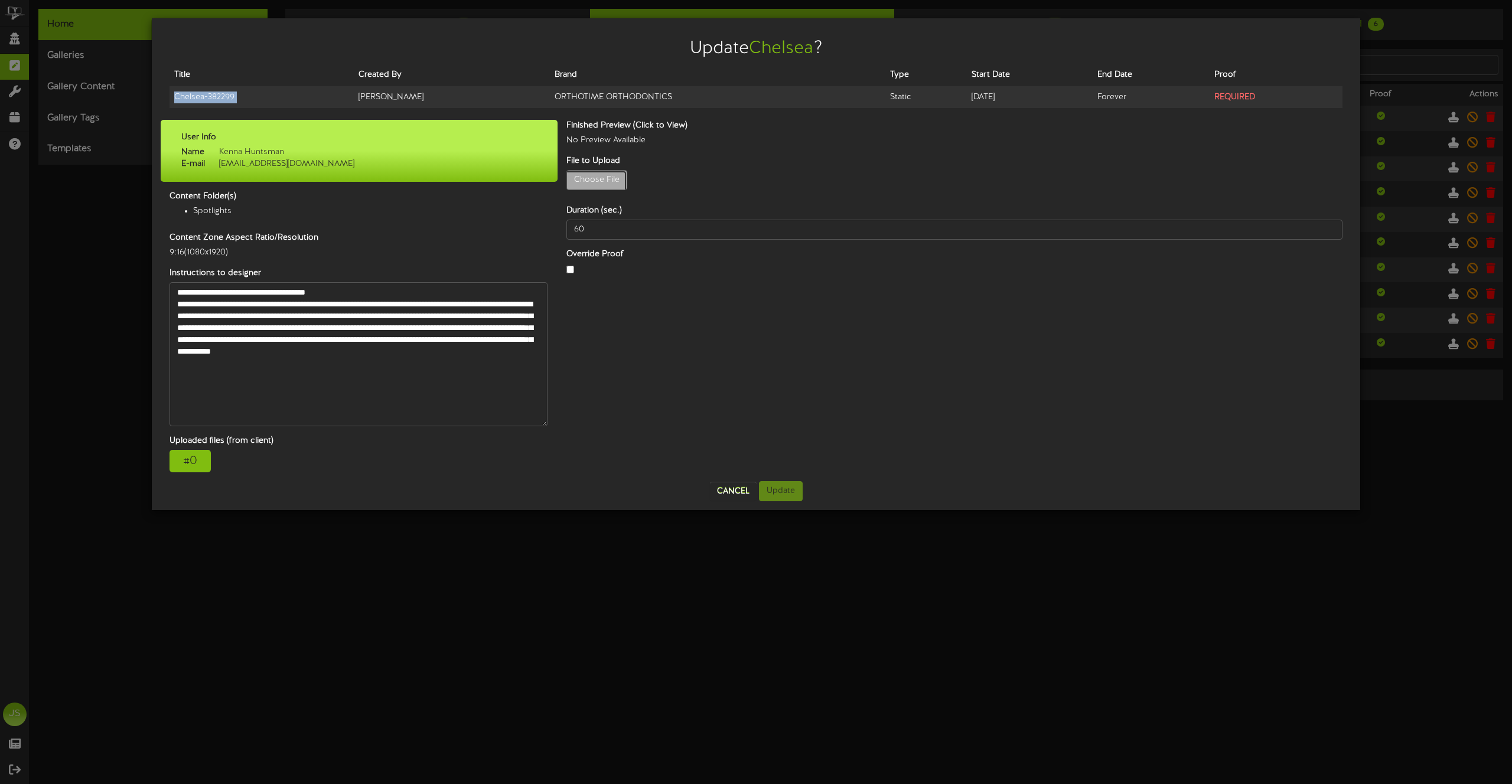
type input "**********"
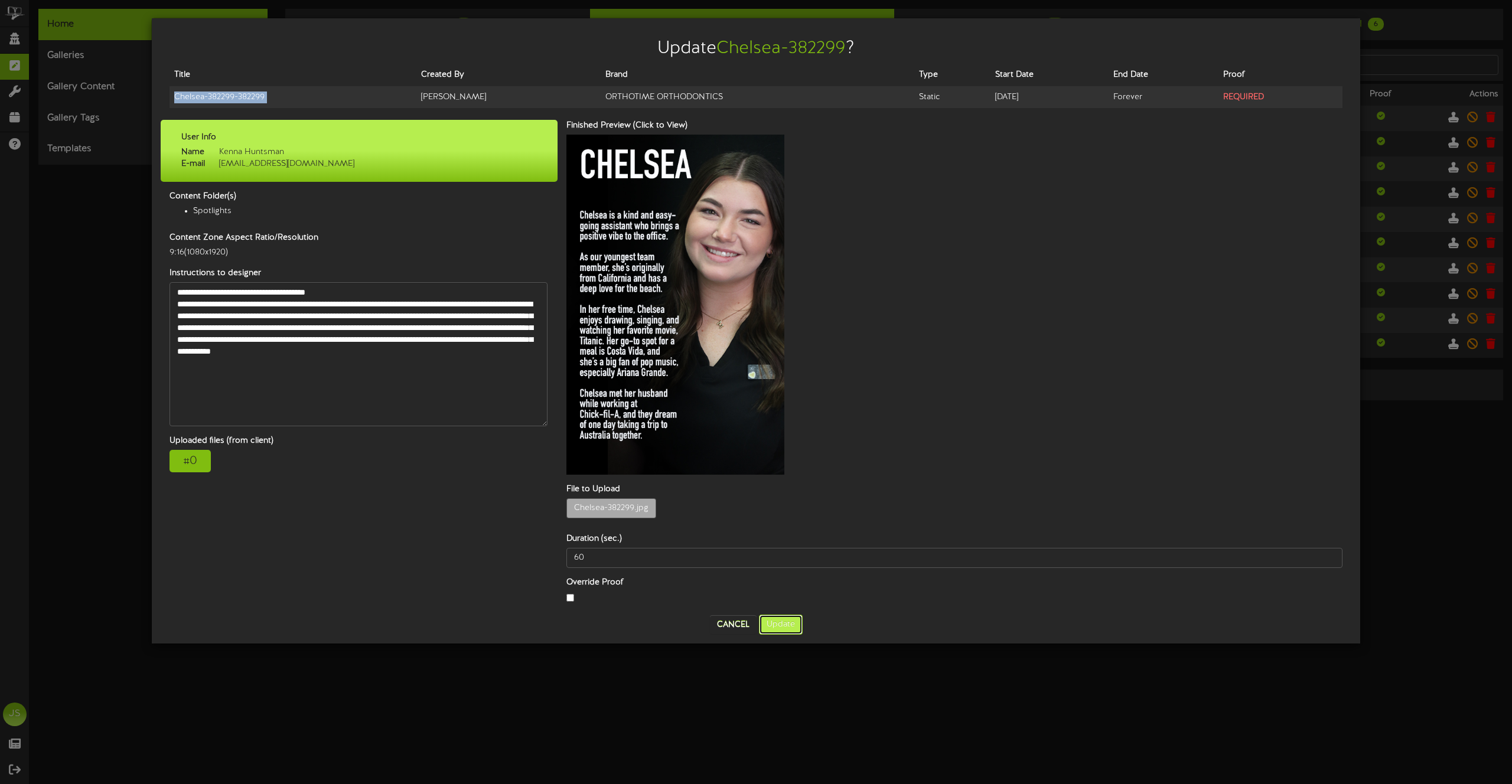
click at [772, 614] on button "Update" at bounding box center [781, 624] width 44 height 20
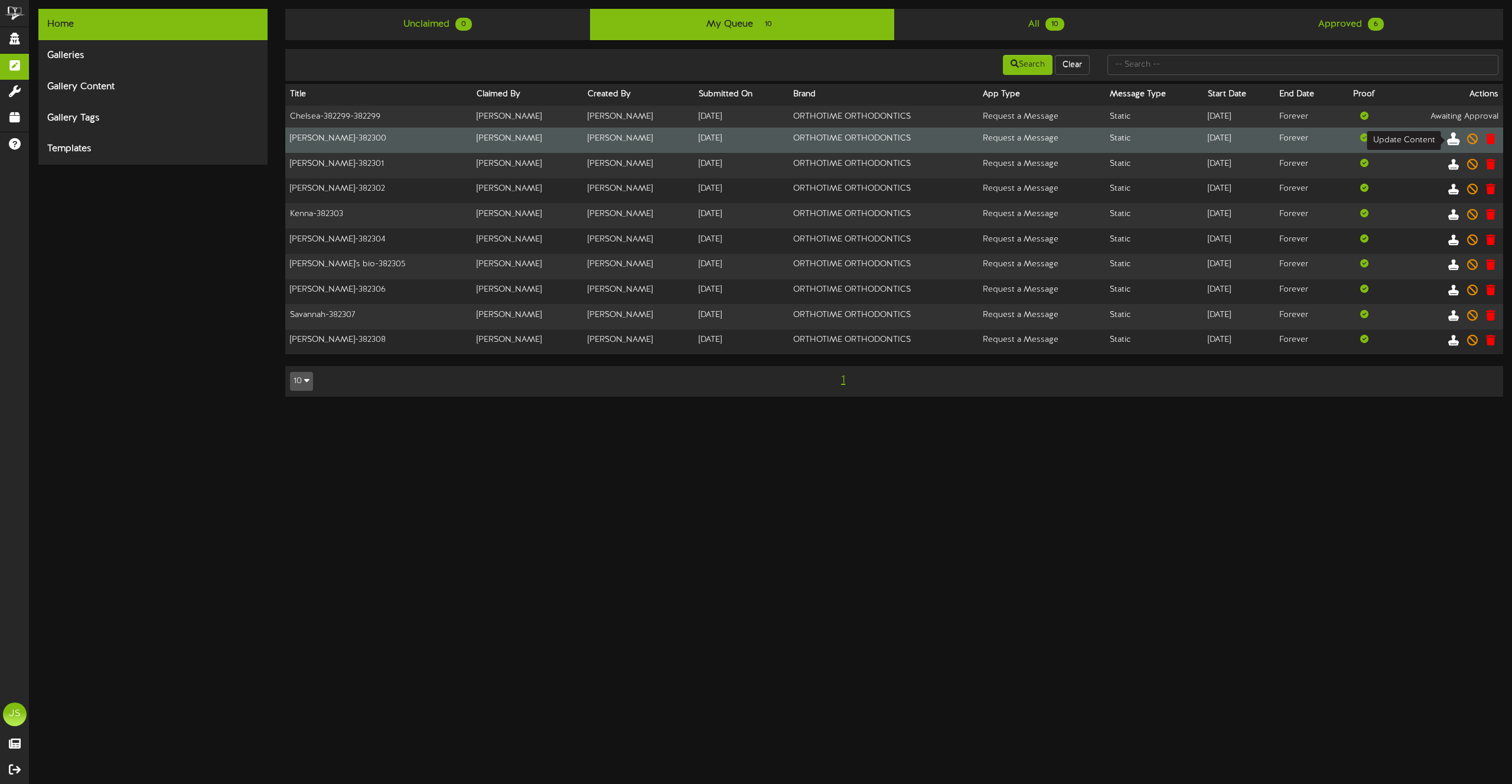
click at [1454, 140] on icon at bounding box center [1454, 138] width 13 height 13
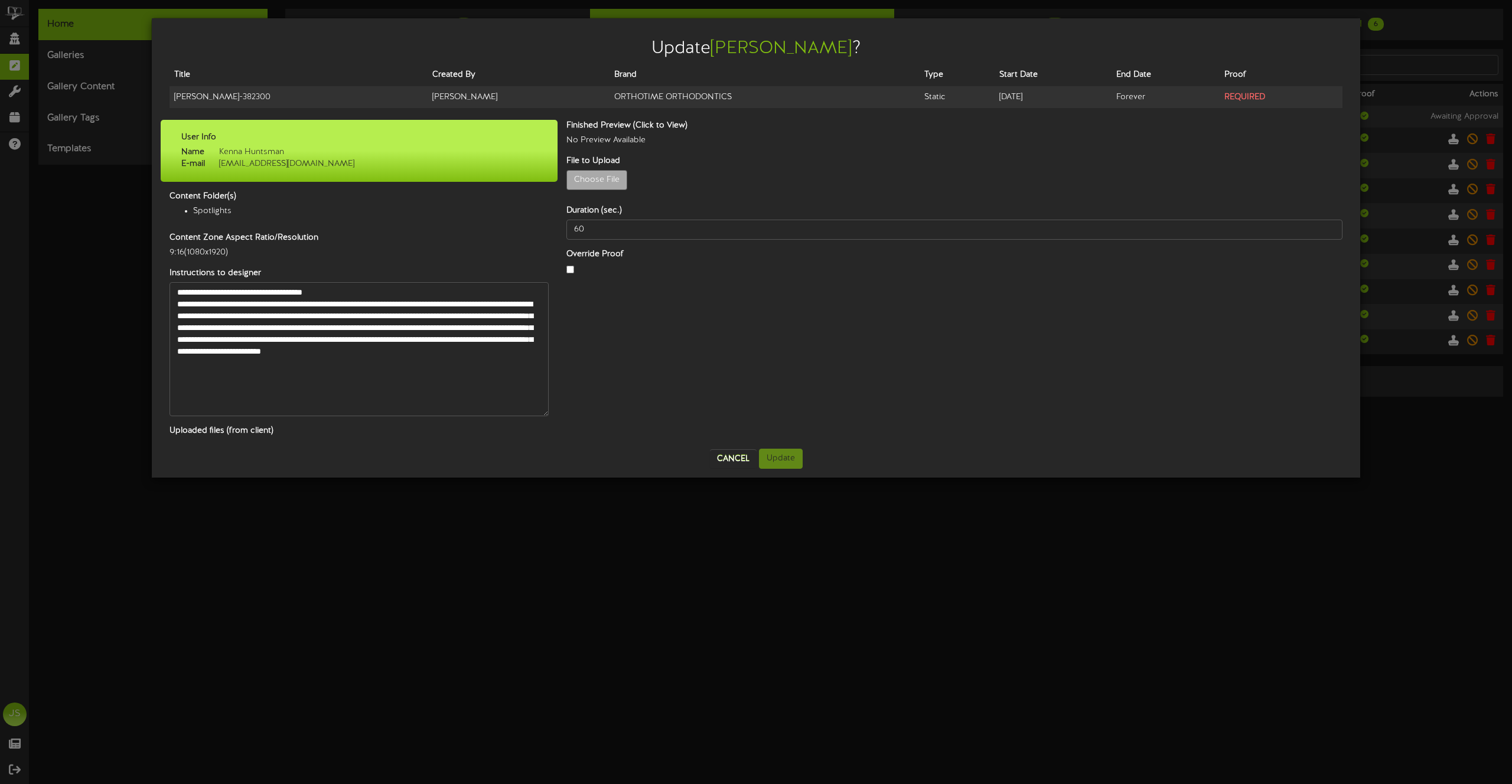
drag, startPoint x: 546, startPoint y: 311, endPoint x: 553, endPoint y: 414, distance: 103.2
click at [553, 414] on div "**********" at bounding box center [359, 349] width 397 height 134
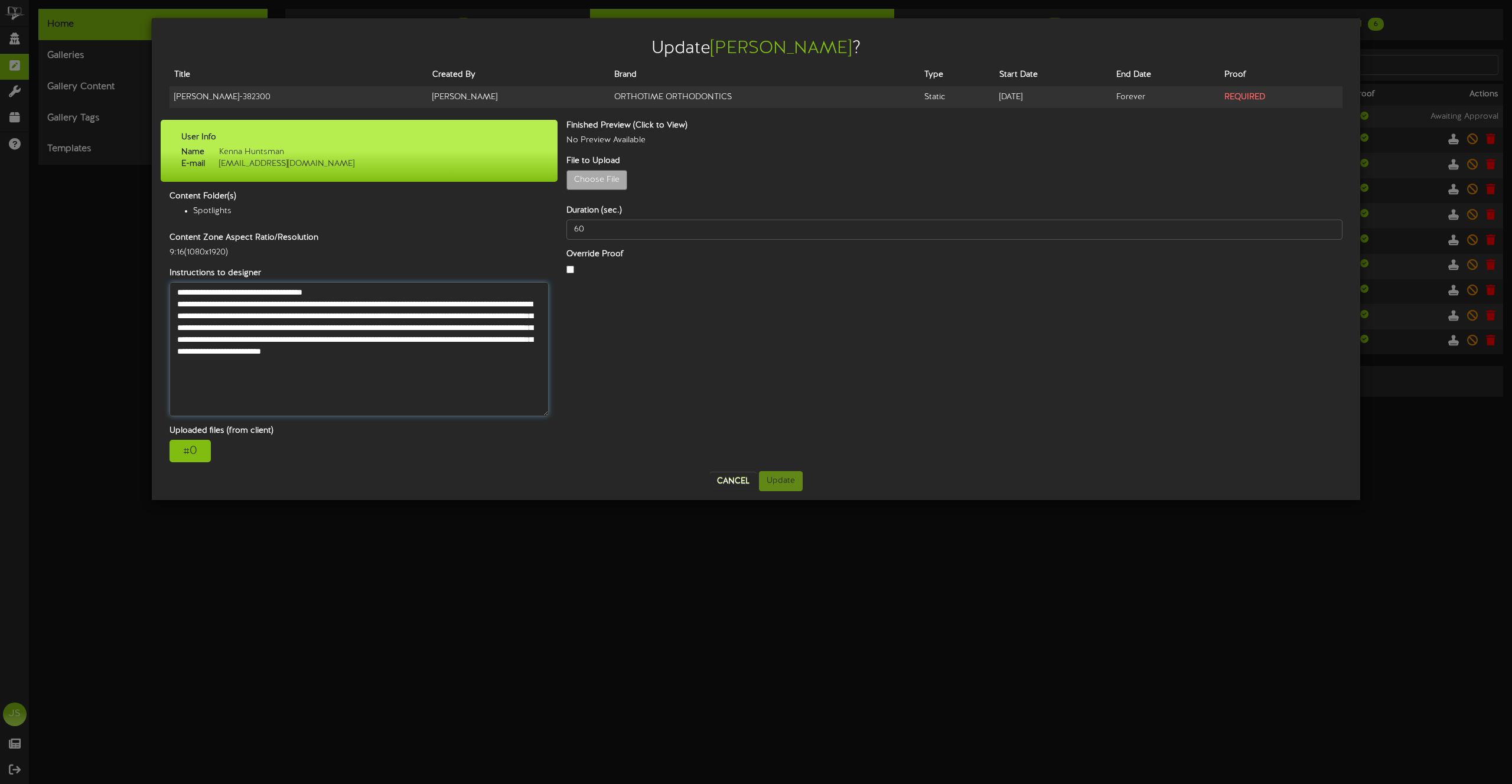
drag, startPoint x: 179, startPoint y: 305, endPoint x: 327, endPoint y: 366, distance: 160.1
click at [325, 366] on textarea "**********" at bounding box center [359, 349] width 379 height 134
click at [209, 455] on div "# 0" at bounding box center [190, 451] width 42 height 22
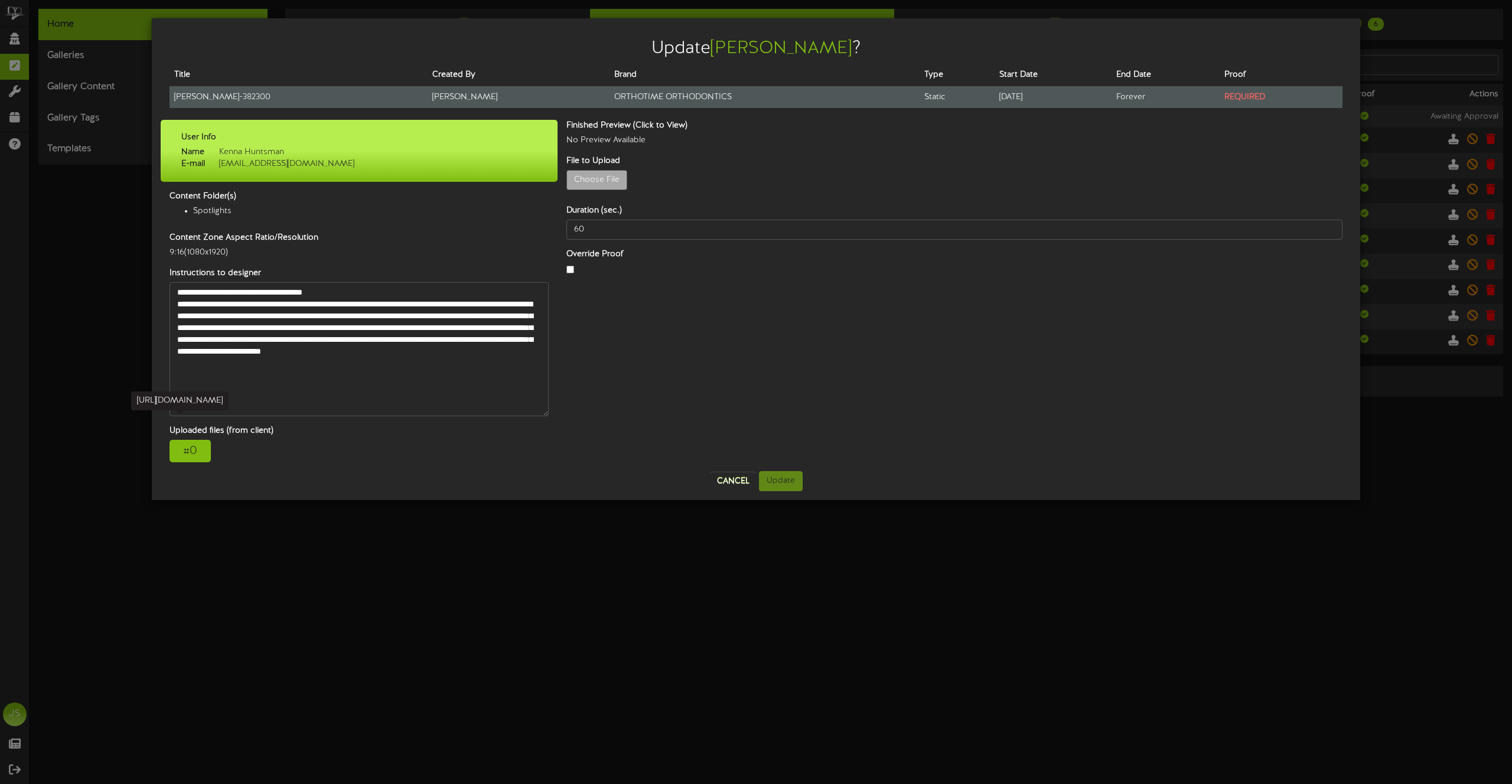
click at [222, 99] on td "Janine - 382300" at bounding box center [298, 97] width 258 height 22
copy tr "Janine - 382300"
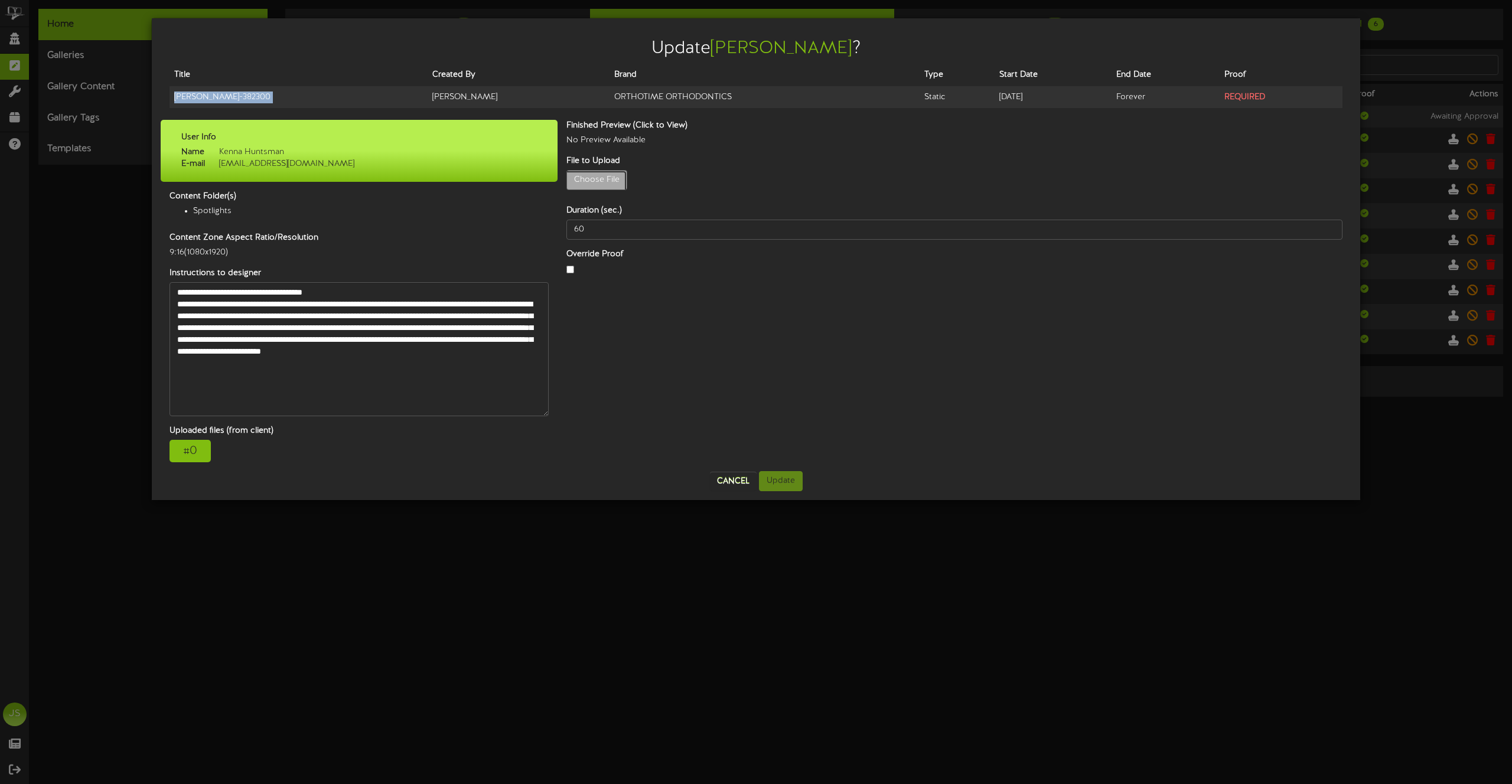
type input "**********"
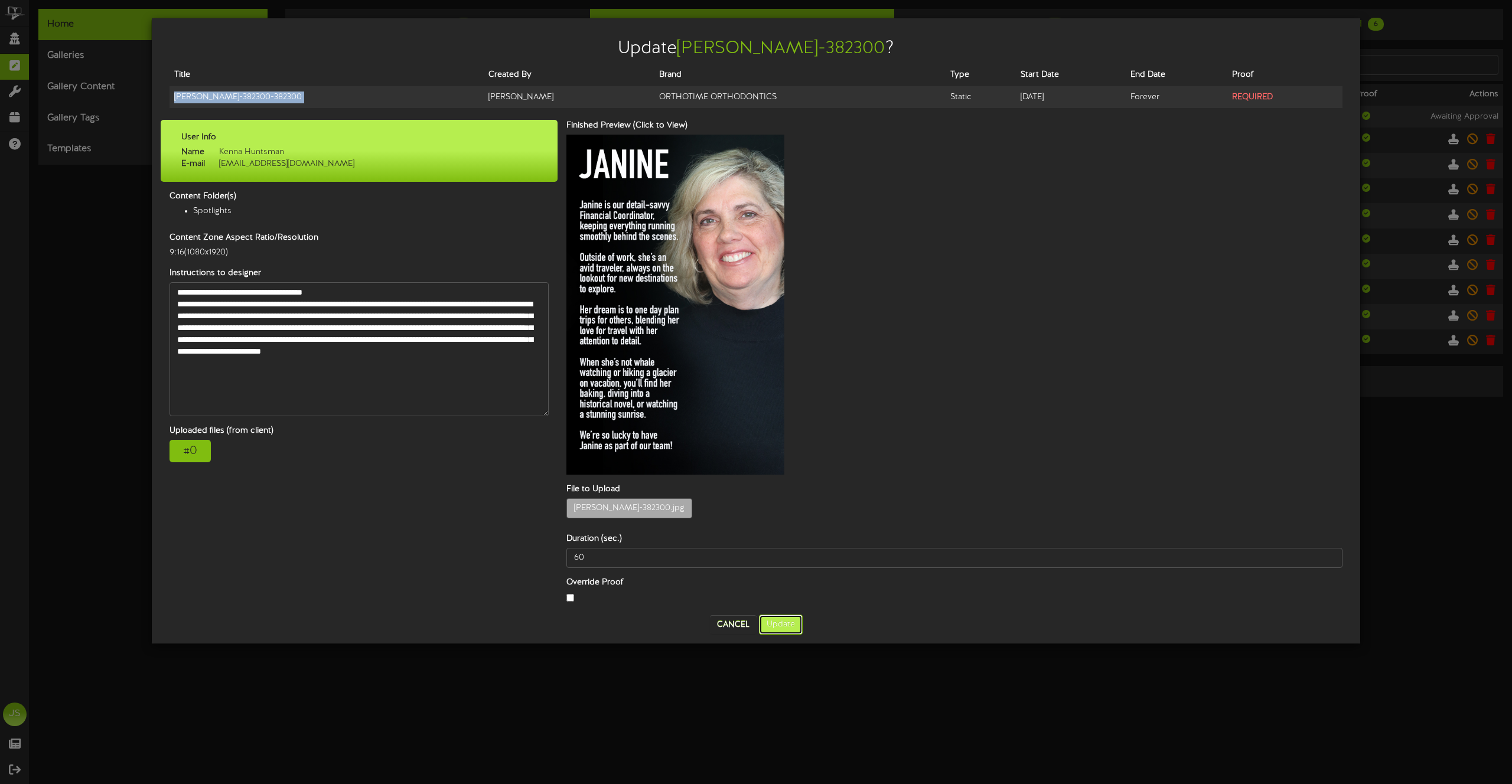
click at [790, 614] on button "Update" at bounding box center [781, 624] width 44 height 20
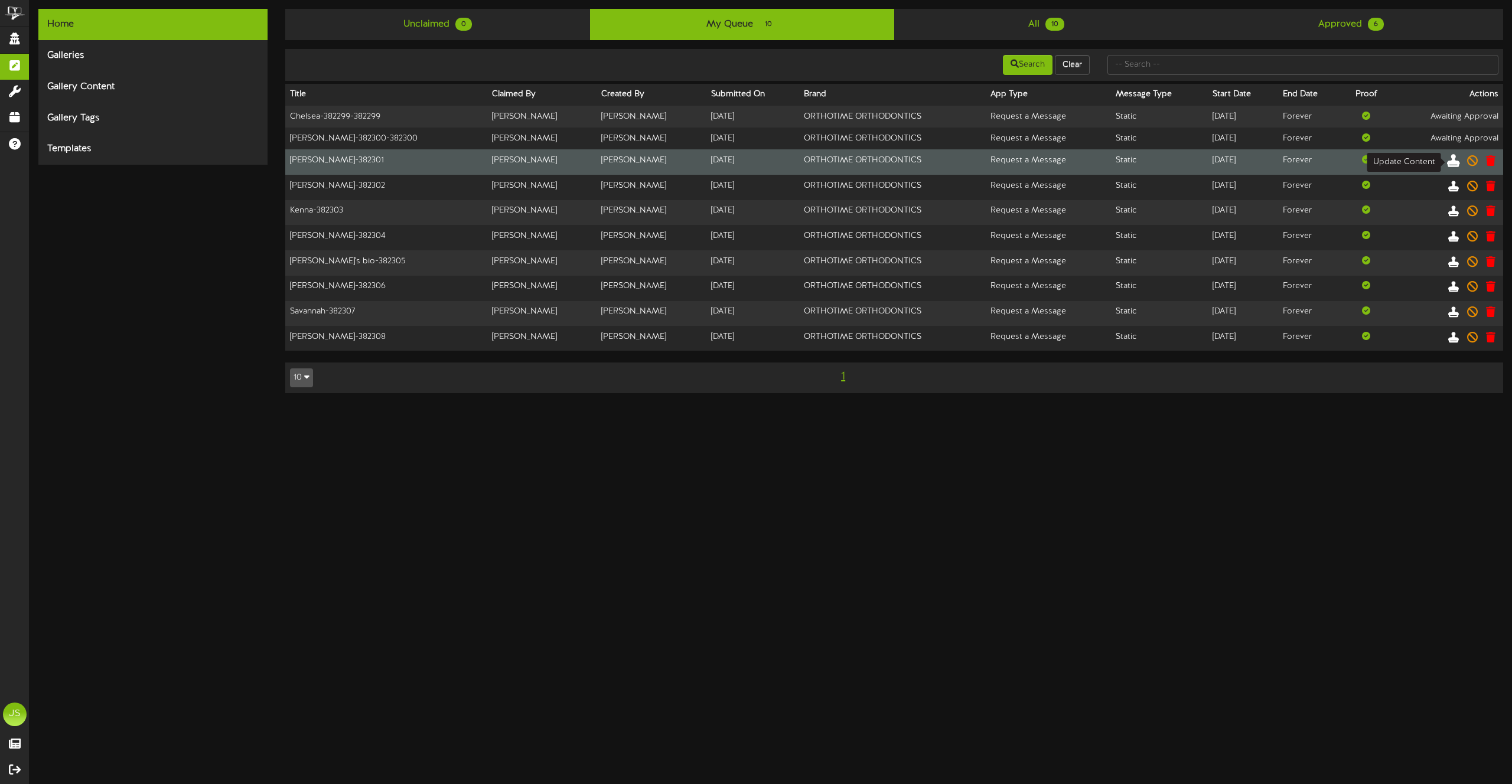
click at [1453, 159] on icon at bounding box center [1454, 160] width 13 height 13
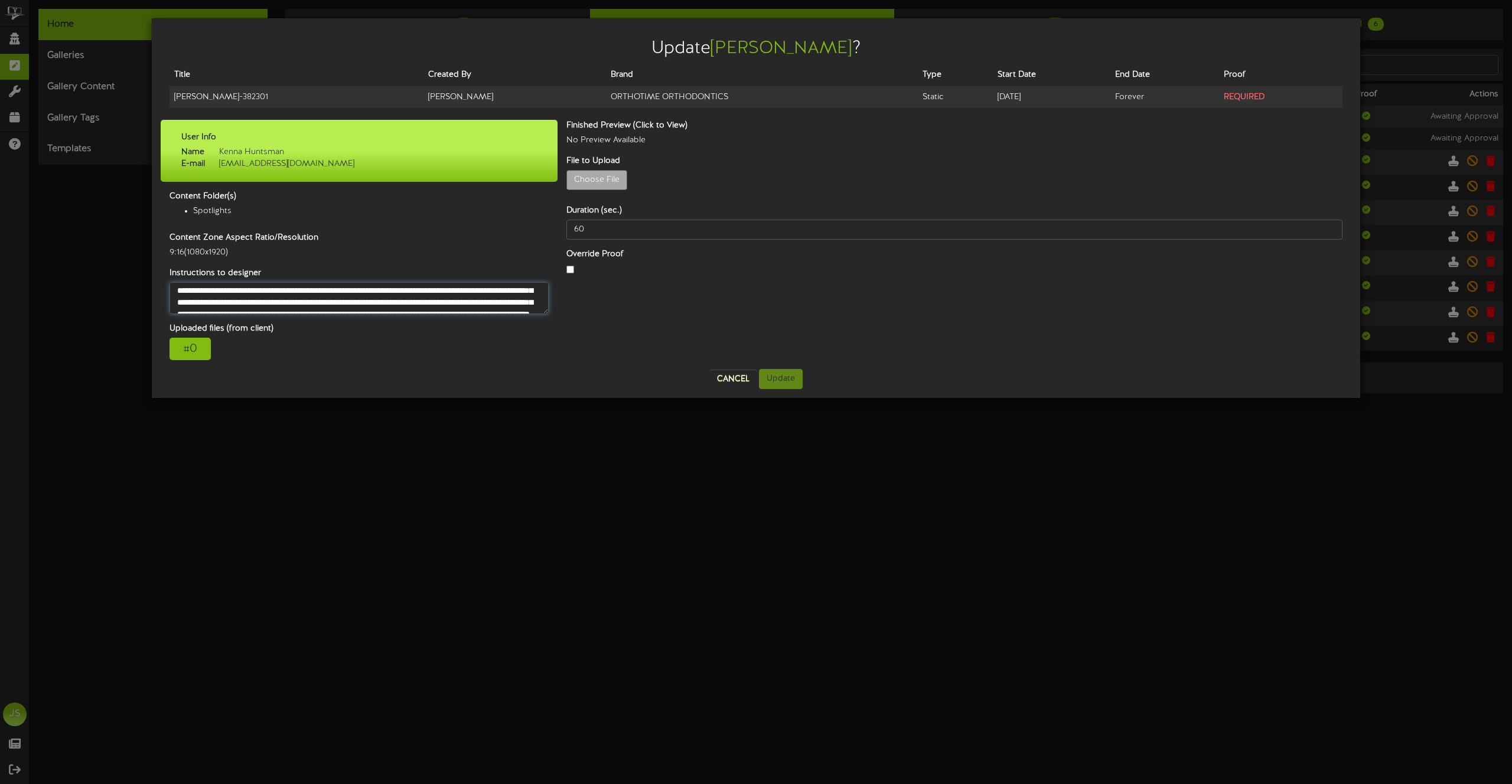
scroll to position [71, 0]
drag, startPoint x: 175, startPoint y: 297, endPoint x: 246, endPoint y: 339, distance: 82.5
click at [246, 339] on div "User Info Name Kenna Huntsman E-mail media@itsorthotime.com Content Folder(s) S…" at bounding box center [359, 239] width 379 height 240
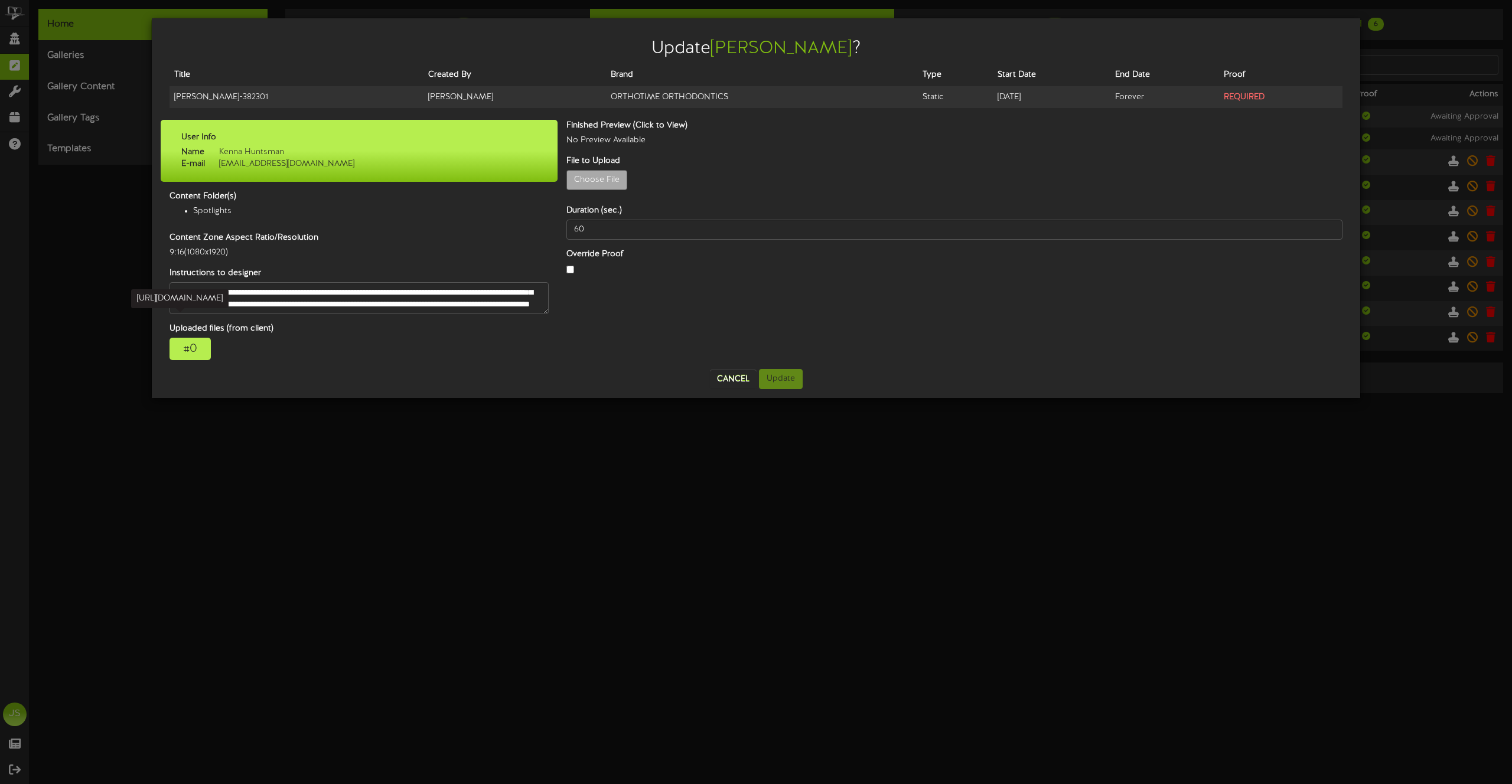
click at [189, 348] on div "# 0" at bounding box center [190, 349] width 42 height 22
click at [196, 356] on div "# 0" at bounding box center [190, 349] width 42 height 22
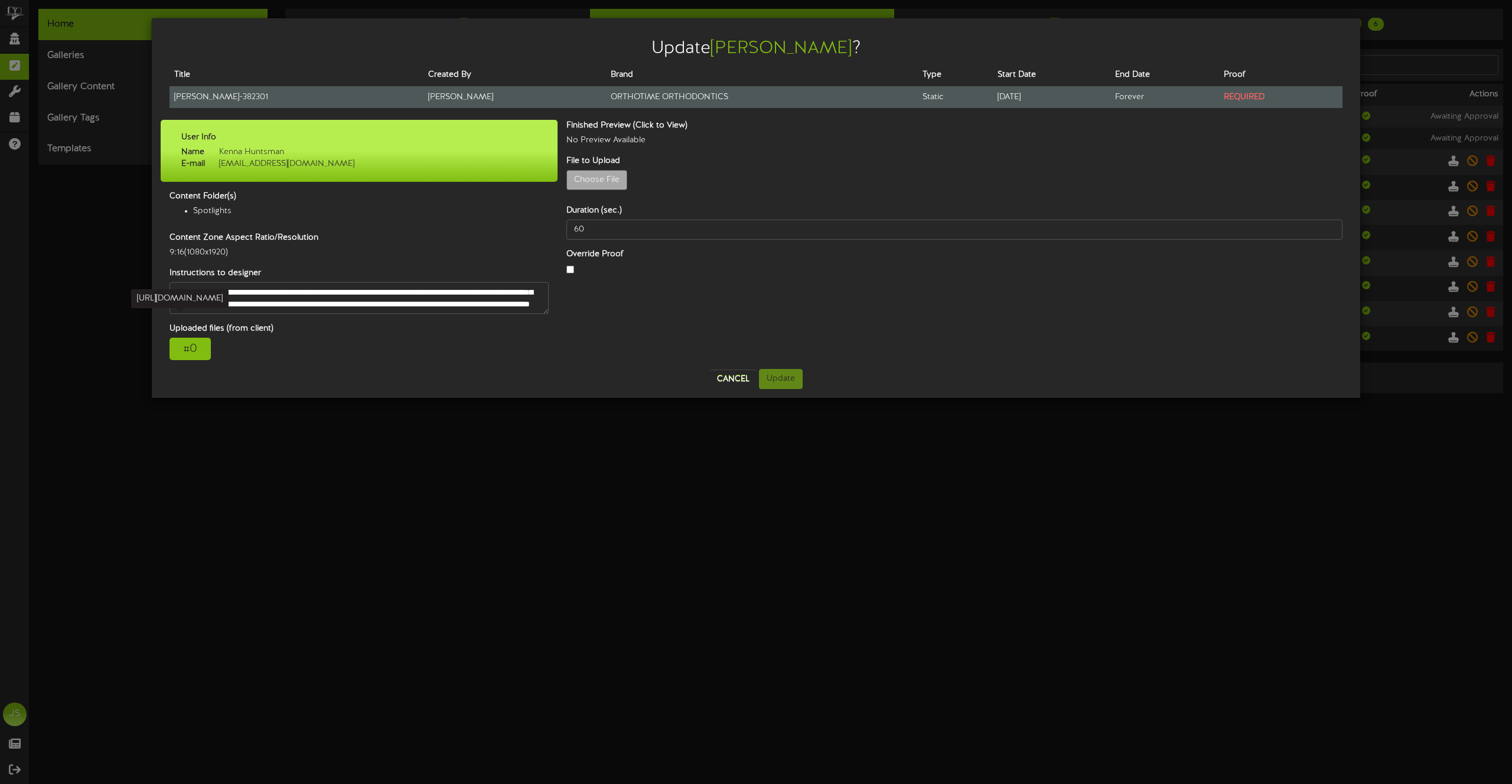
click at [193, 95] on td "Jess - 382301" at bounding box center [297, 97] width 254 height 22
click at [193, 96] on td "Jess - 382301" at bounding box center [297, 97] width 254 height 22
copy tr "Jess - 382301"
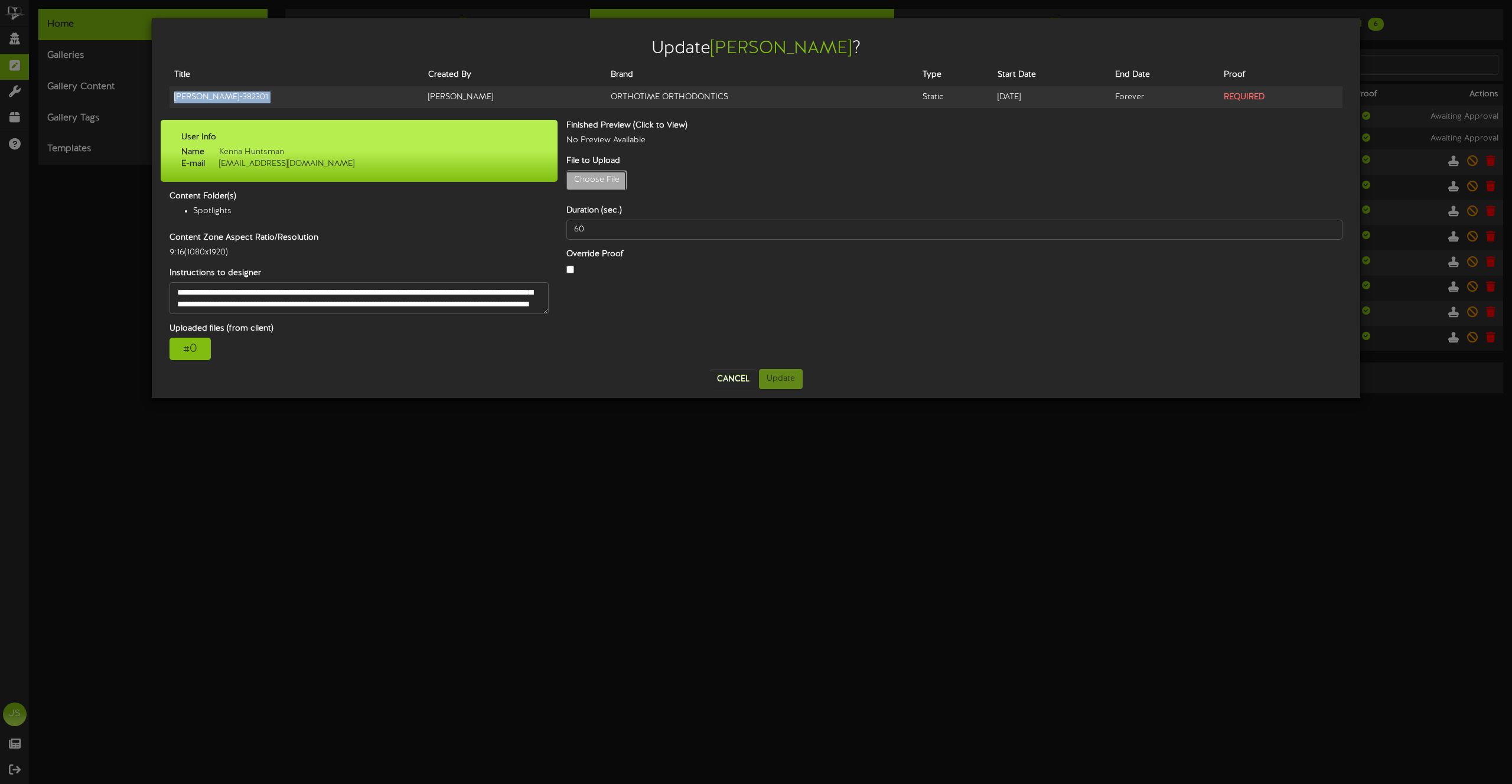
type input "**********"
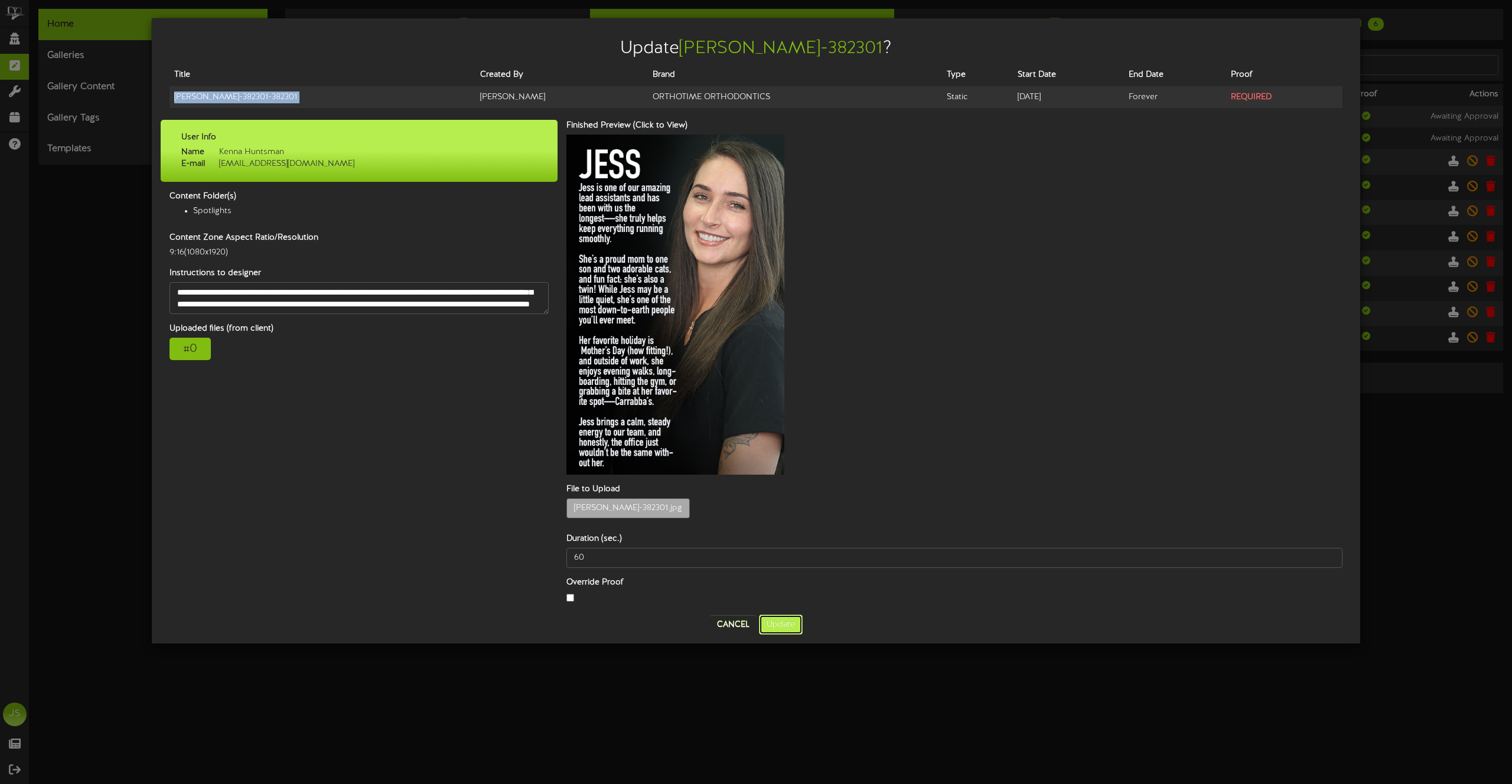
click at [780, 614] on button "Update" at bounding box center [781, 624] width 44 height 20
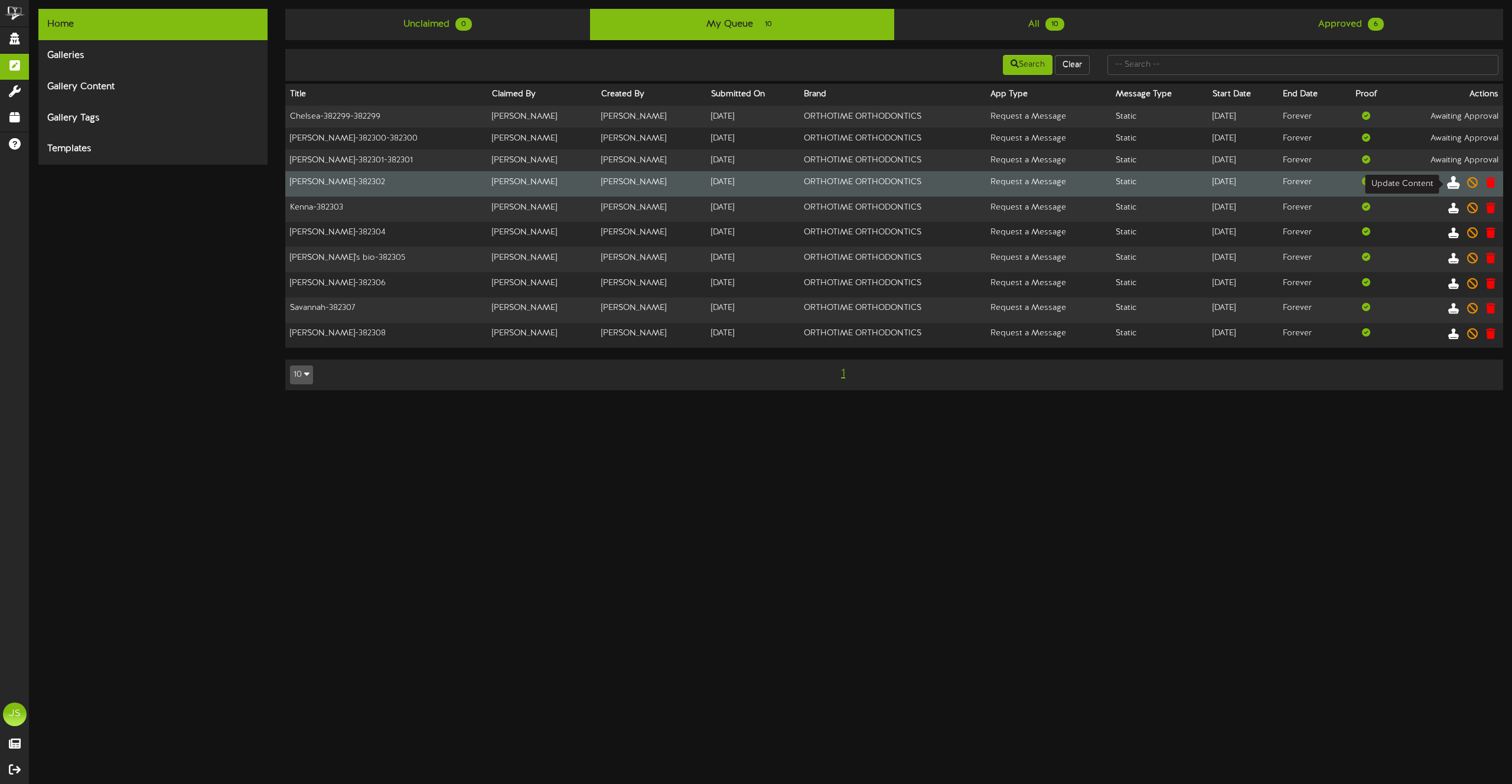
click at [1454, 183] on icon at bounding box center [1454, 182] width 13 height 13
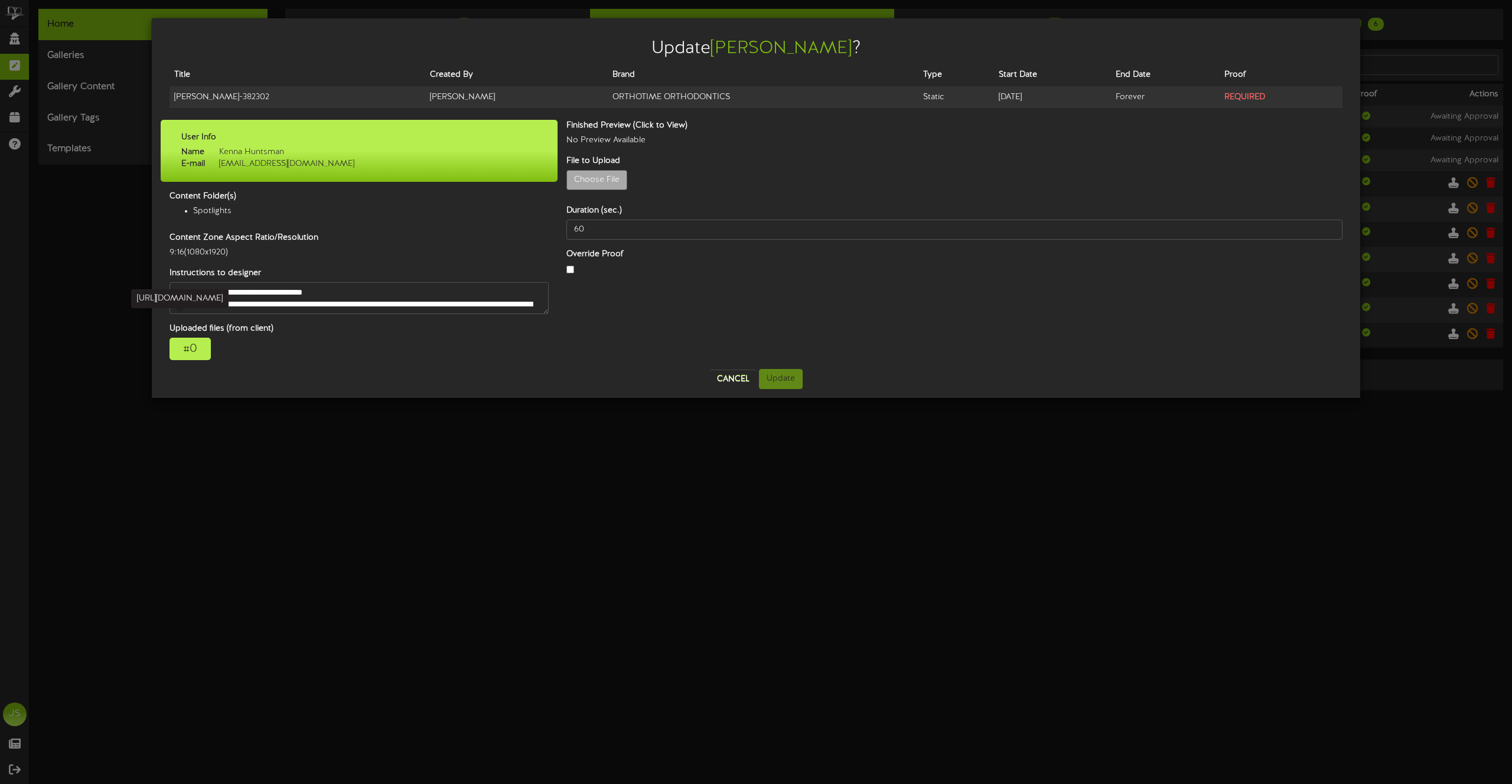
click at [179, 351] on div "# 0" at bounding box center [190, 349] width 42 height 22
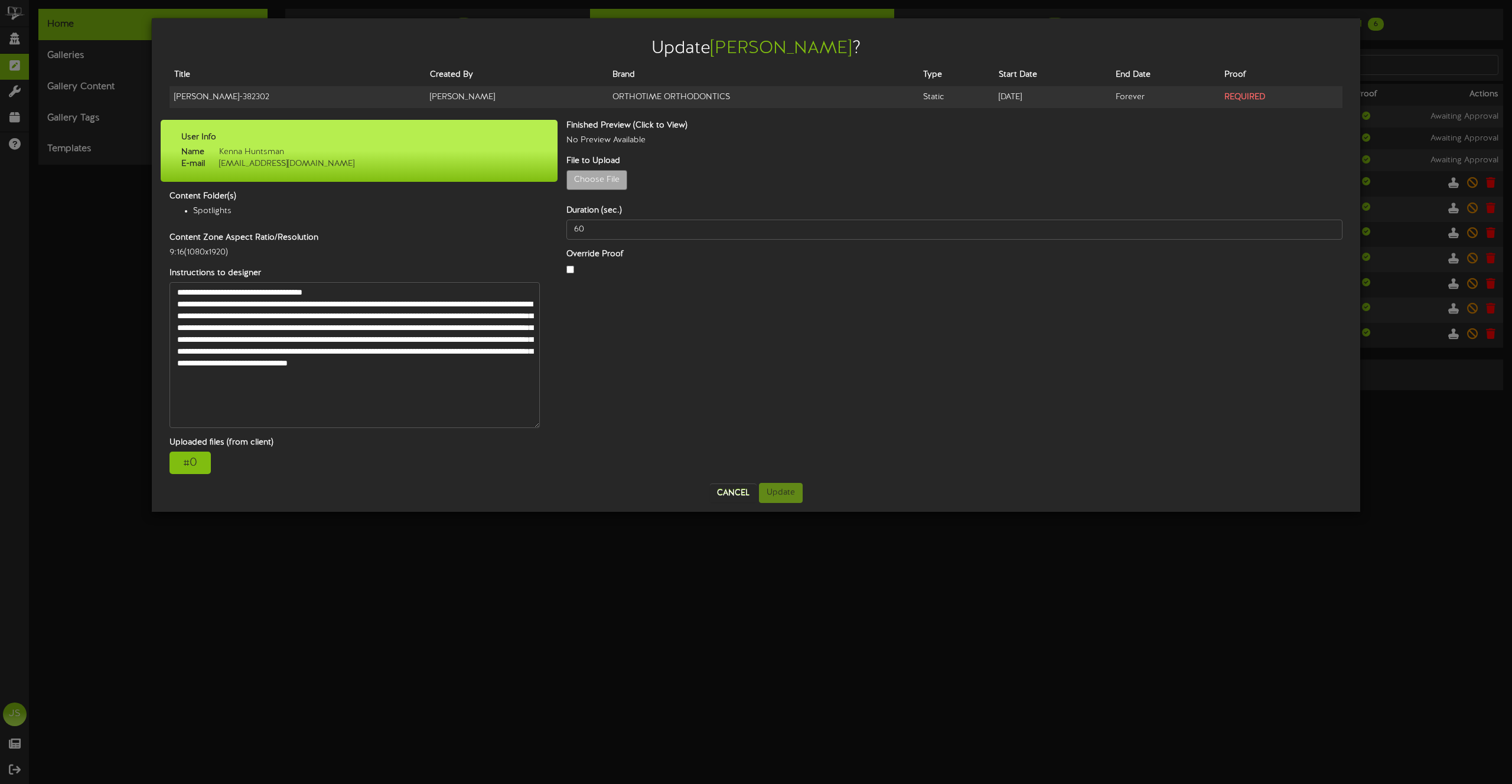
drag, startPoint x: 545, startPoint y: 310, endPoint x: 476, endPoint y: 415, distance: 125.6
click at [537, 425] on textarea "**********" at bounding box center [355, 355] width 370 height 146
drag, startPoint x: 178, startPoint y: 302, endPoint x: 483, endPoint y: 385, distance: 316.1
click at [483, 385] on textarea "**********" at bounding box center [355, 355] width 370 height 146
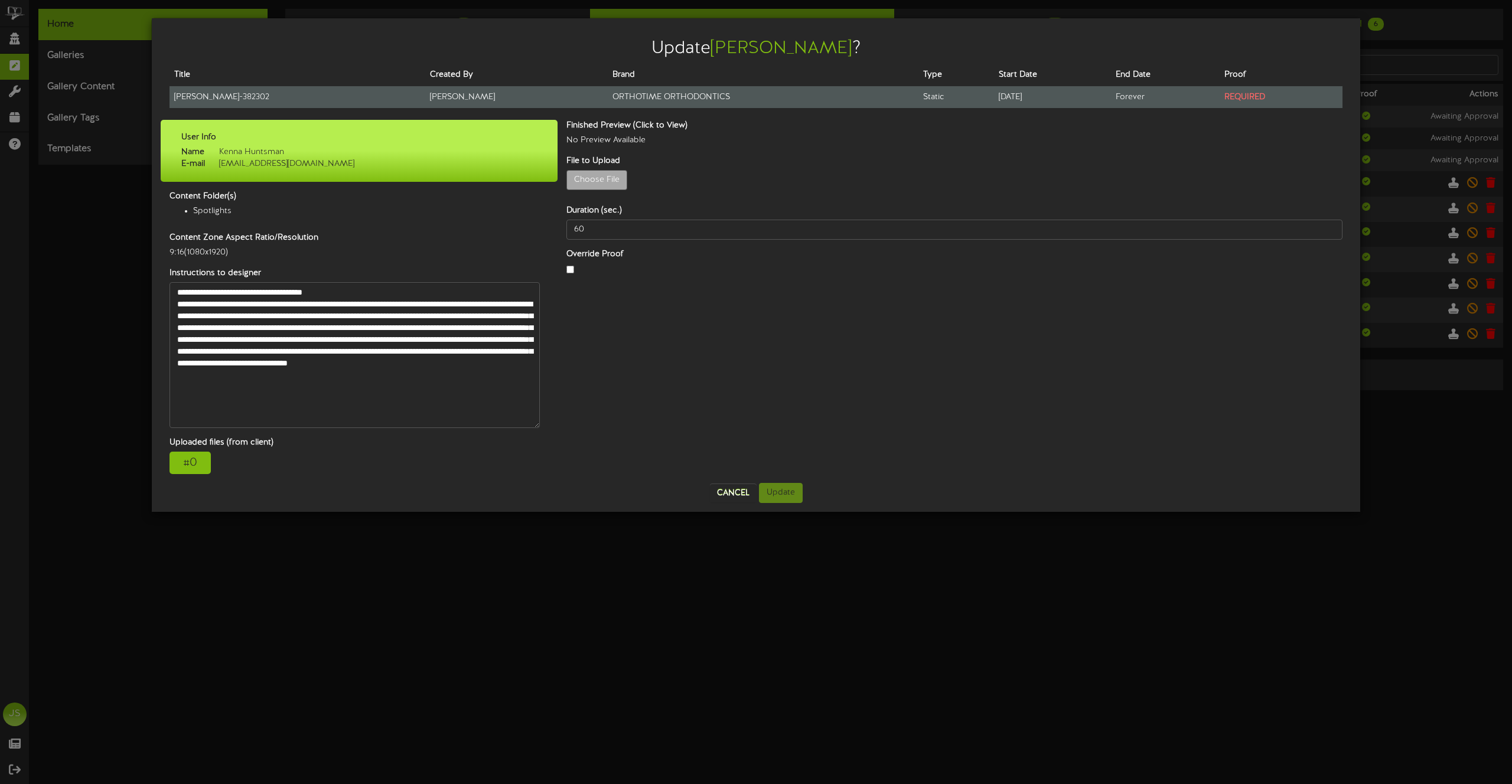
click at [186, 106] on td "Katie - 382302" at bounding box center [297, 97] width 256 height 22
click at [192, 97] on td "Katie - 382302" at bounding box center [297, 97] width 256 height 22
copy tr "Katie - 382302"
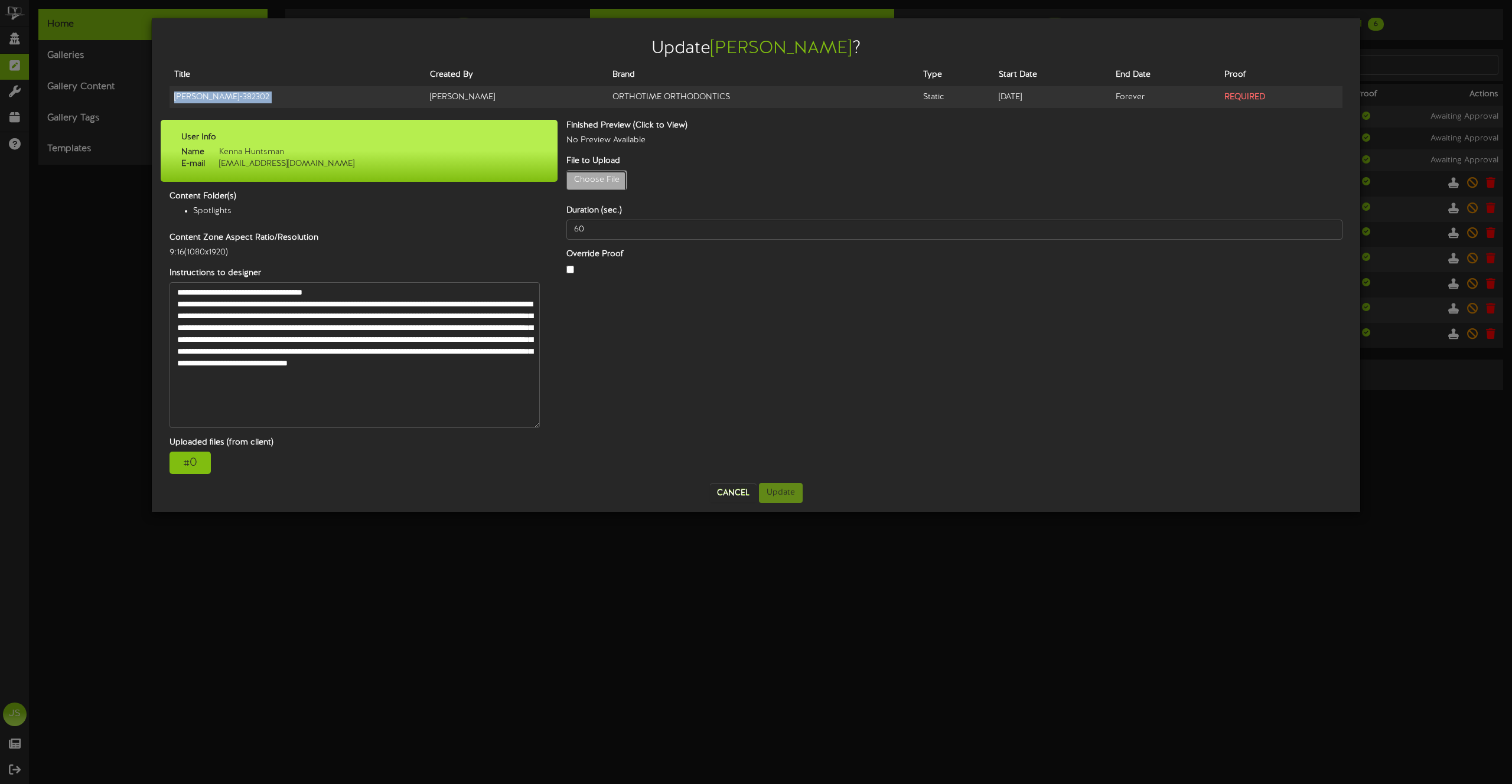
type input "**********"
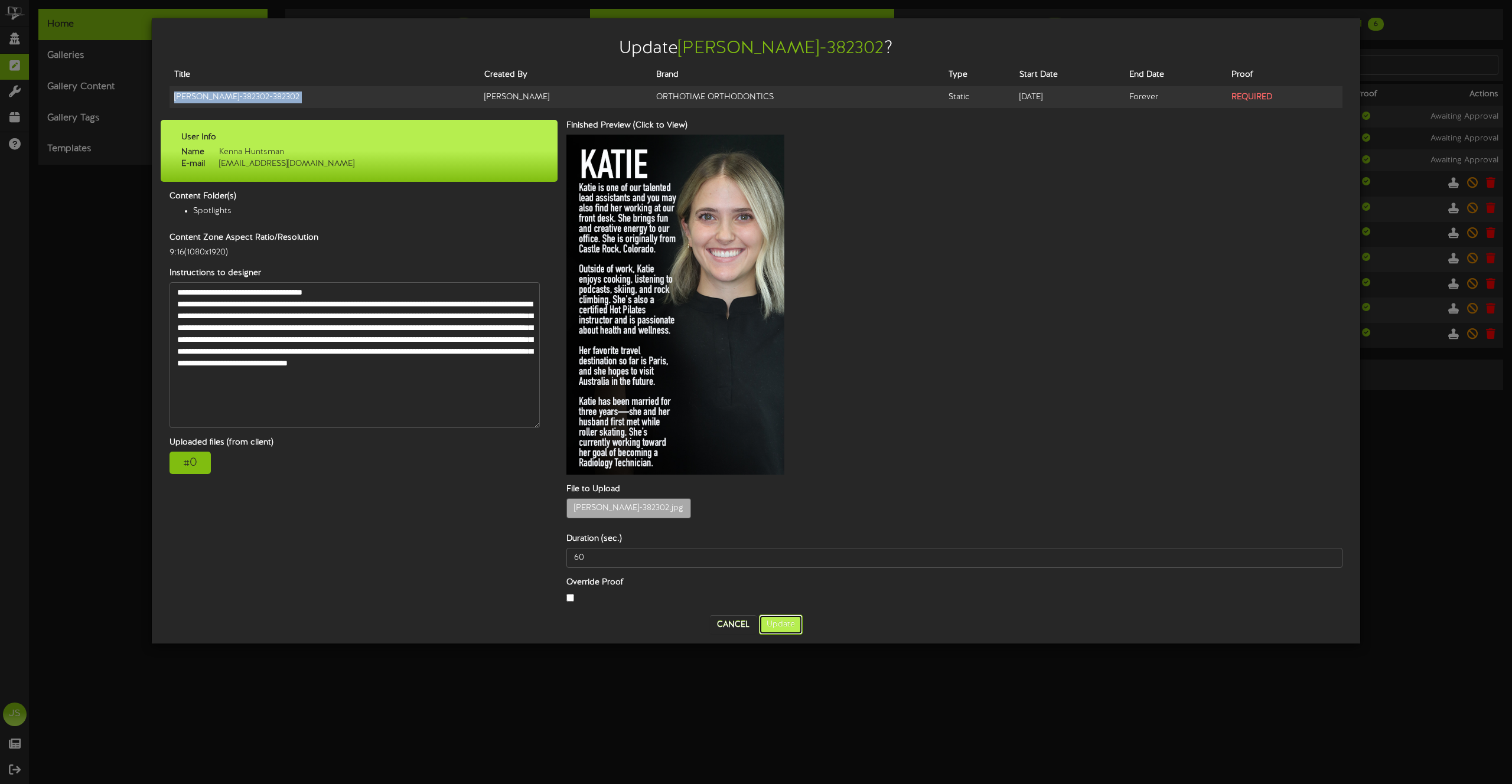
click at [787, 614] on button "Update" at bounding box center [781, 624] width 44 height 20
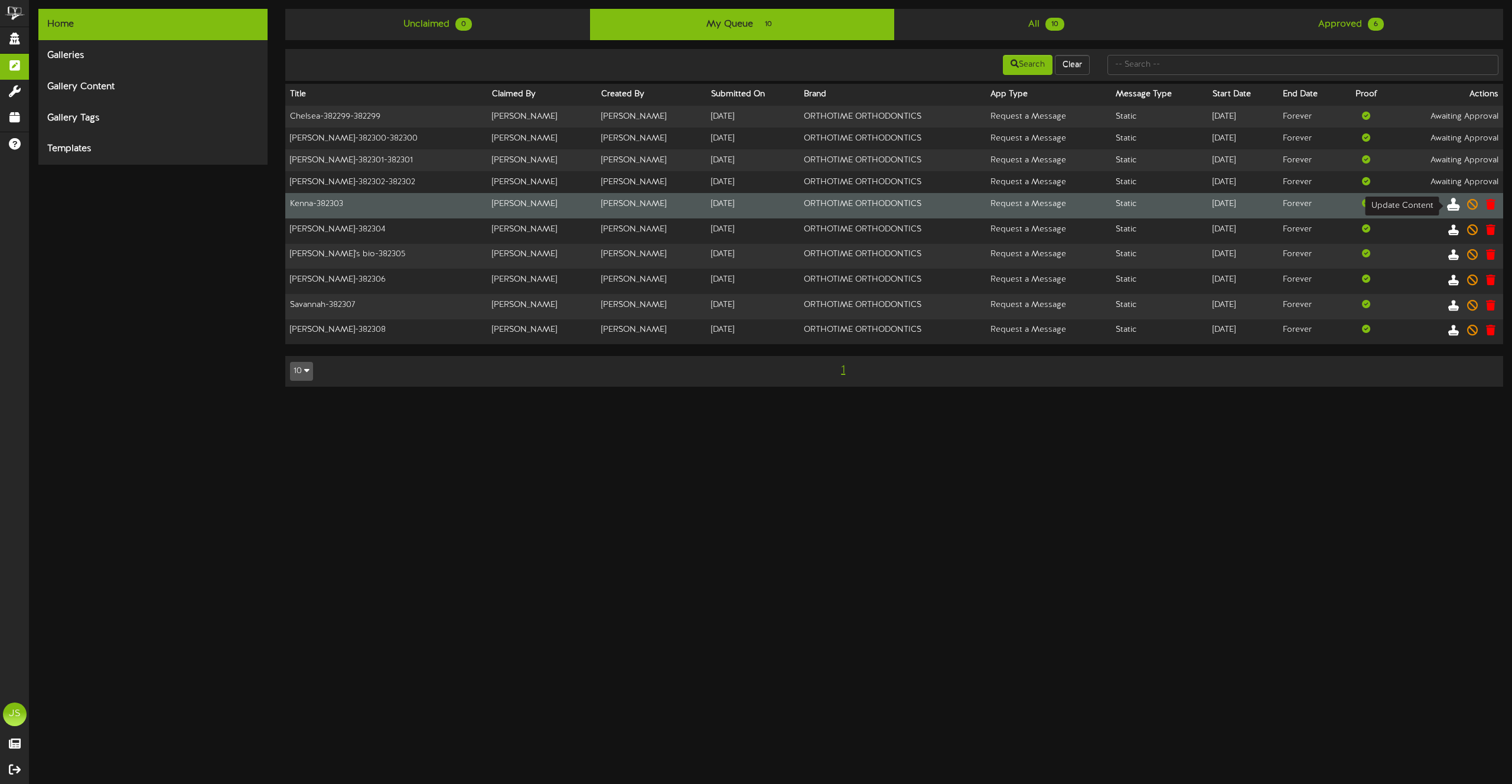
click at [1456, 208] on icon at bounding box center [1454, 204] width 13 height 13
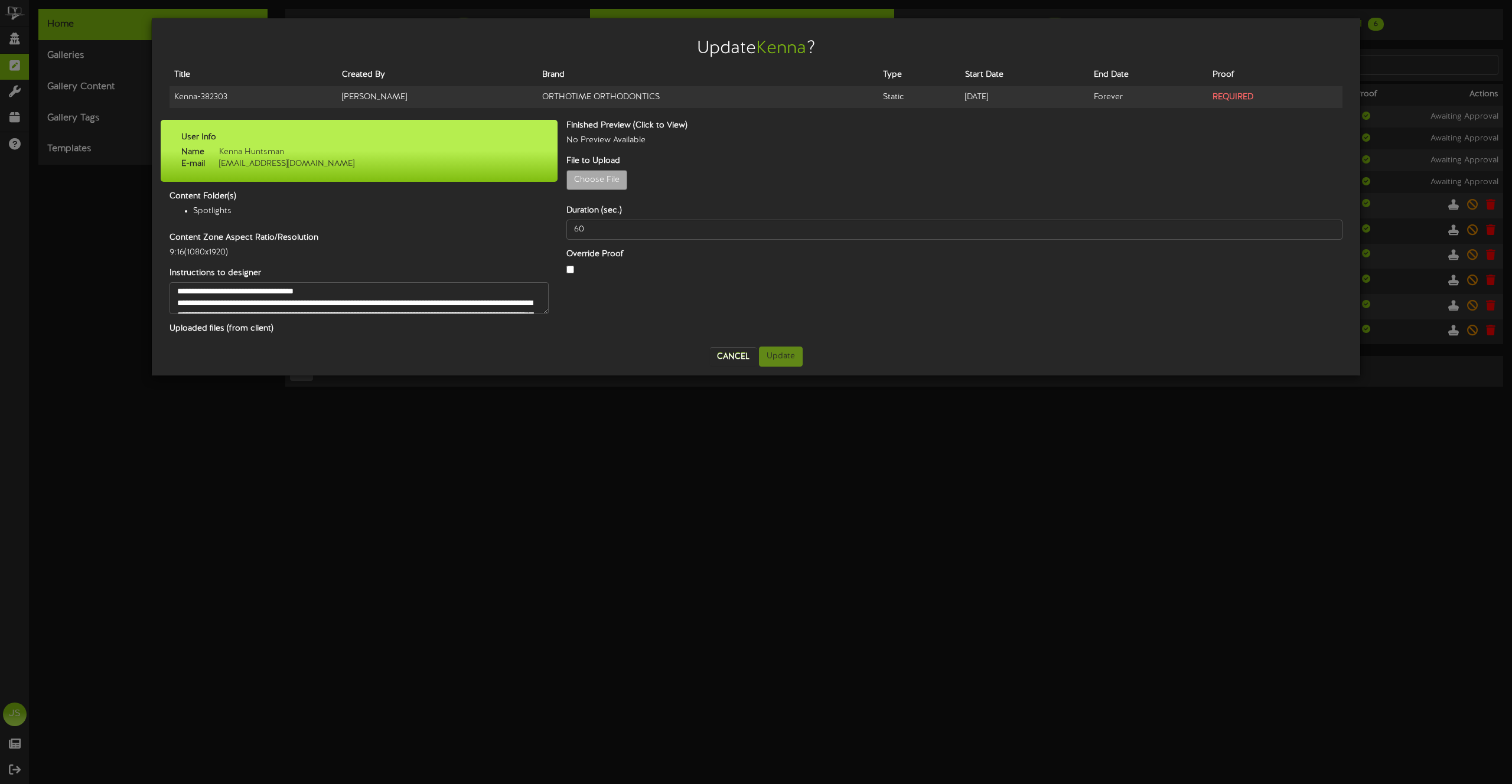
scroll to position [0, 0]
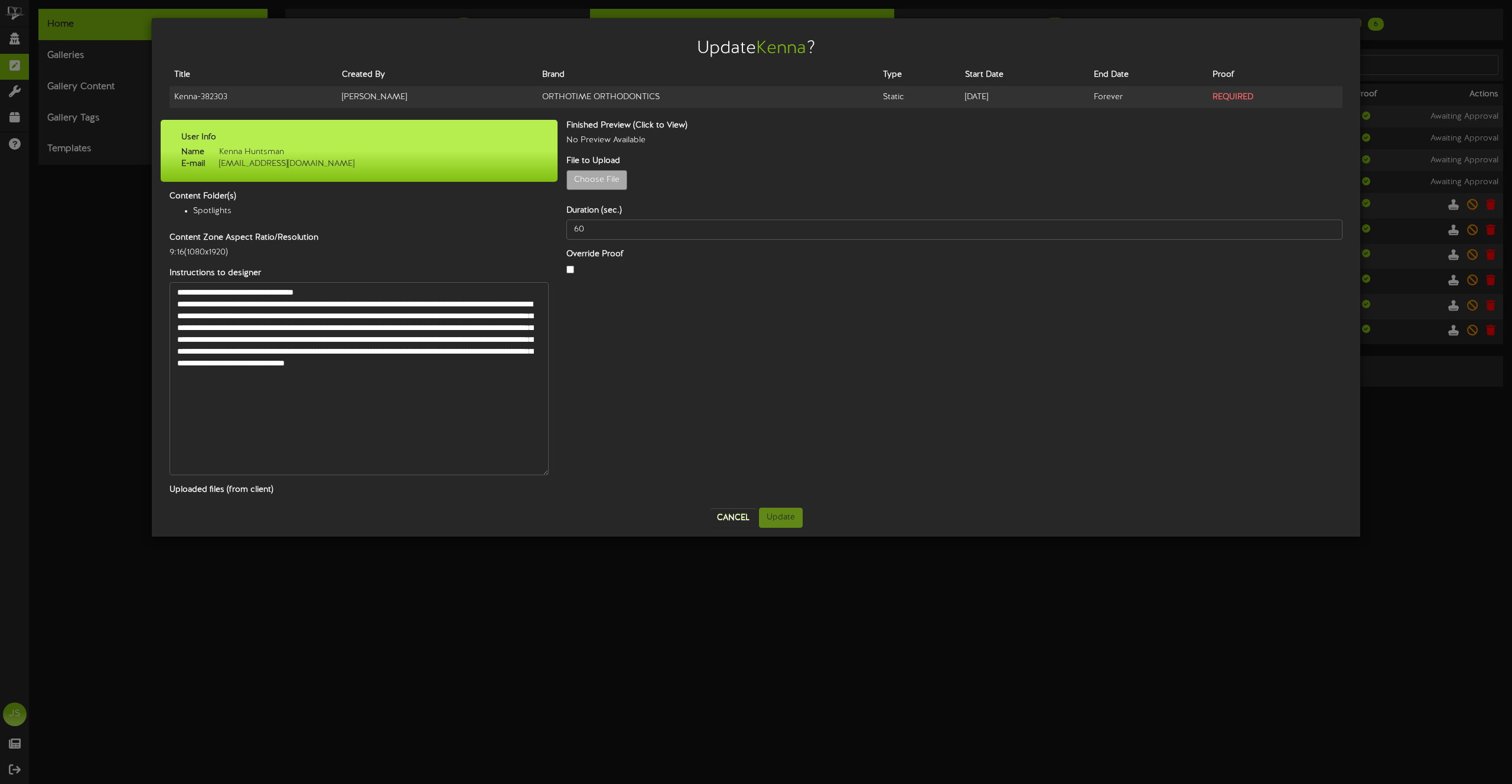
drag, startPoint x: 546, startPoint y: 310, endPoint x: 551, endPoint y: 477, distance: 167.1
click at [552, 476] on div "**********" at bounding box center [359, 379] width 397 height 193
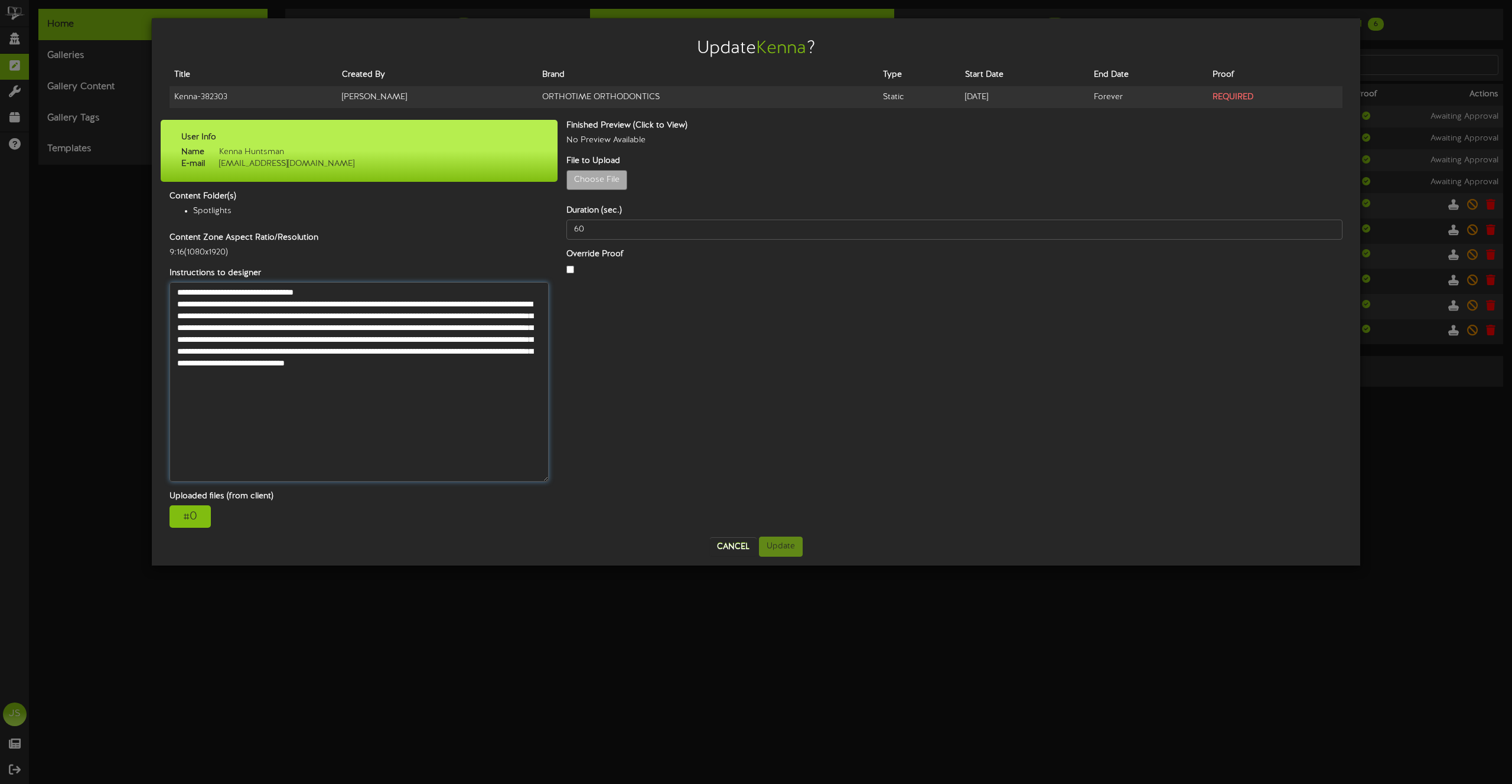
drag, startPoint x: 178, startPoint y: 306, endPoint x: 522, endPoint y: 384, distance: 352.7
click at [521, 384] on textarea "**********" at bounding box center [359, 382] width 379 height 200
click at [181, 515] on div "# 0" at bounding box center [190, 516] width 42 height 22
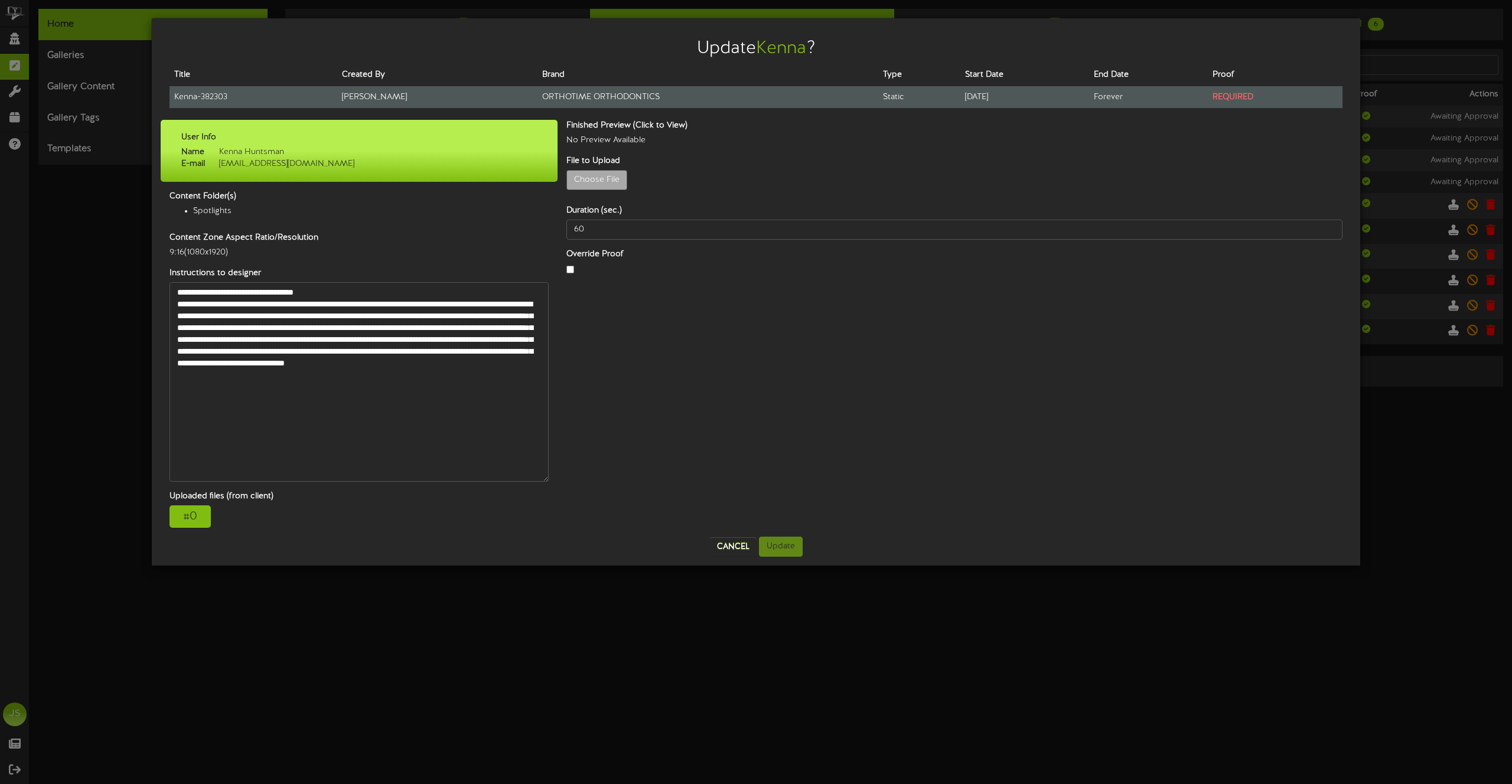
click at [201, 102] on td "Kenna - 382303" at bounding box center [254, 97] width 168 height 22
copy tr "Kenna - 382303"
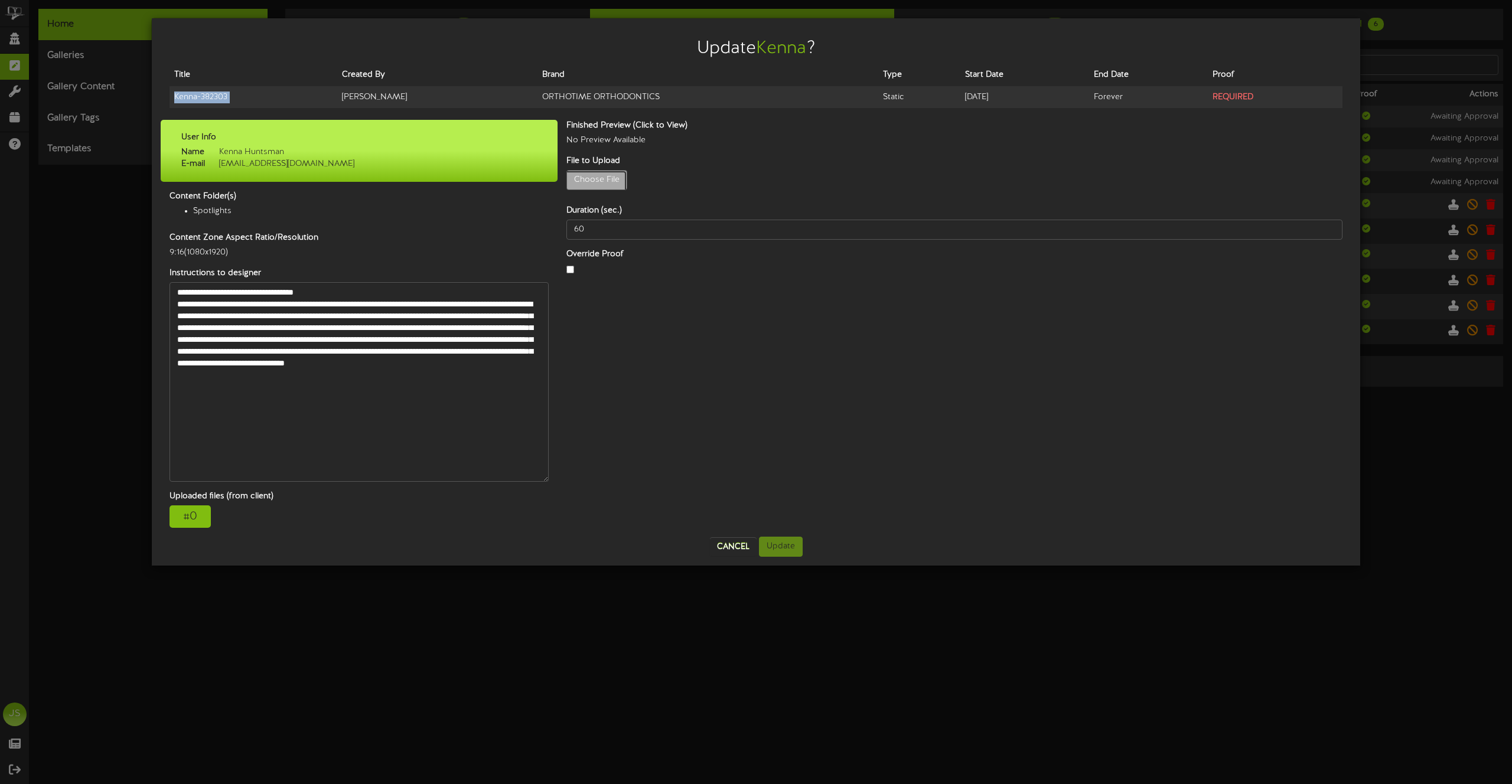
type input "**********"
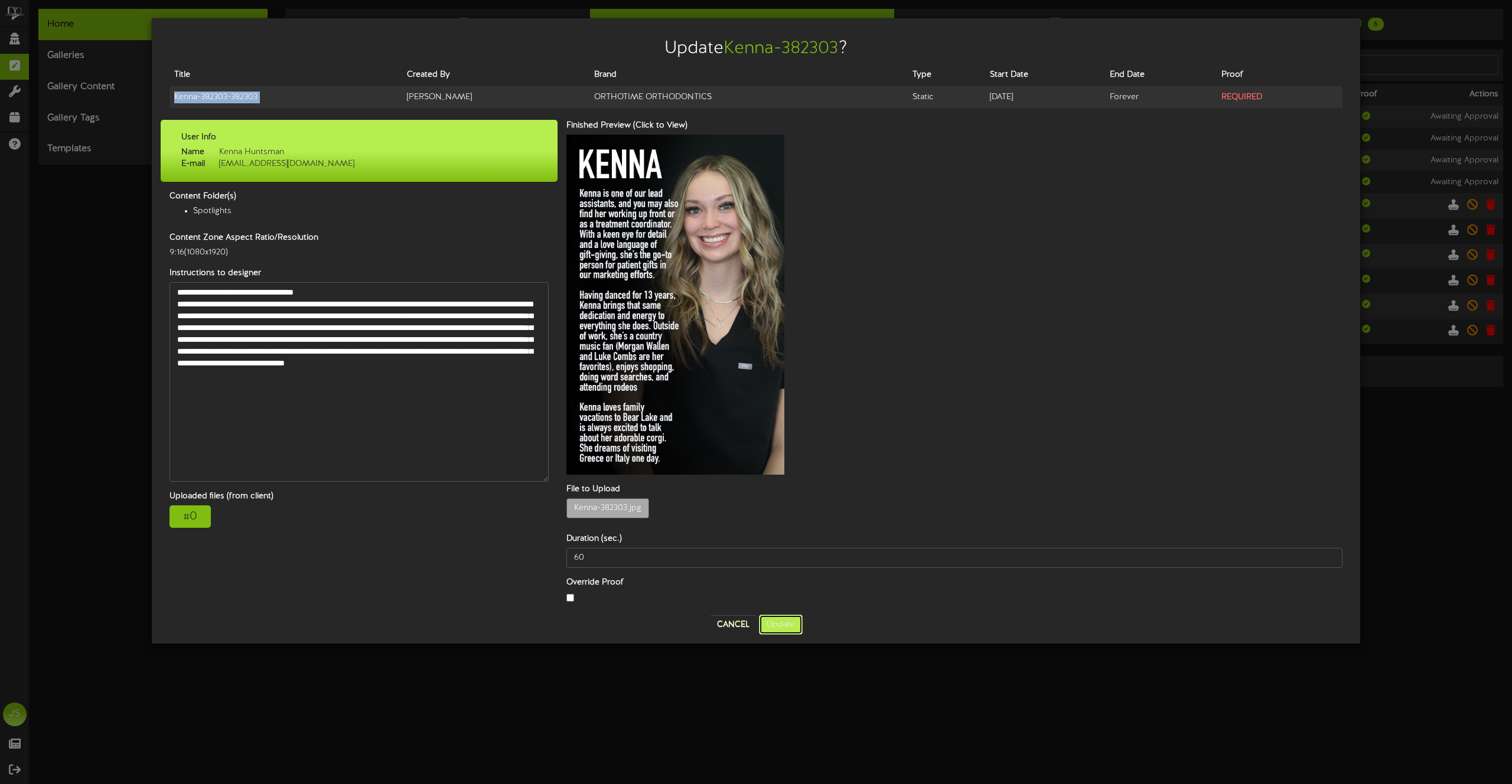
click at [778, 614] on button "Update" at bounding box center [781, 624] width 44 height 20
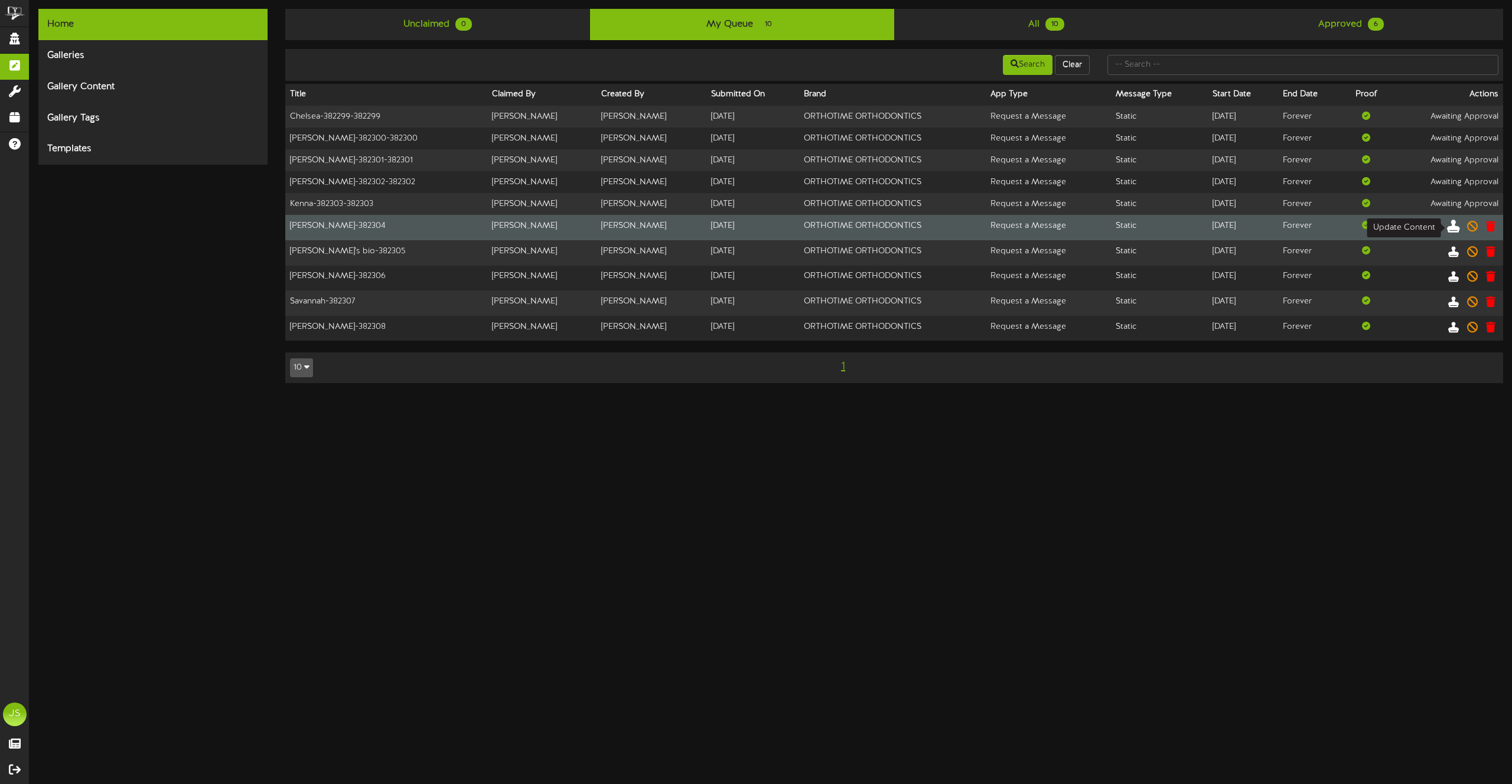
click at [1453, 225] on icon at bounding box center [1454, 225] width 13 height 13
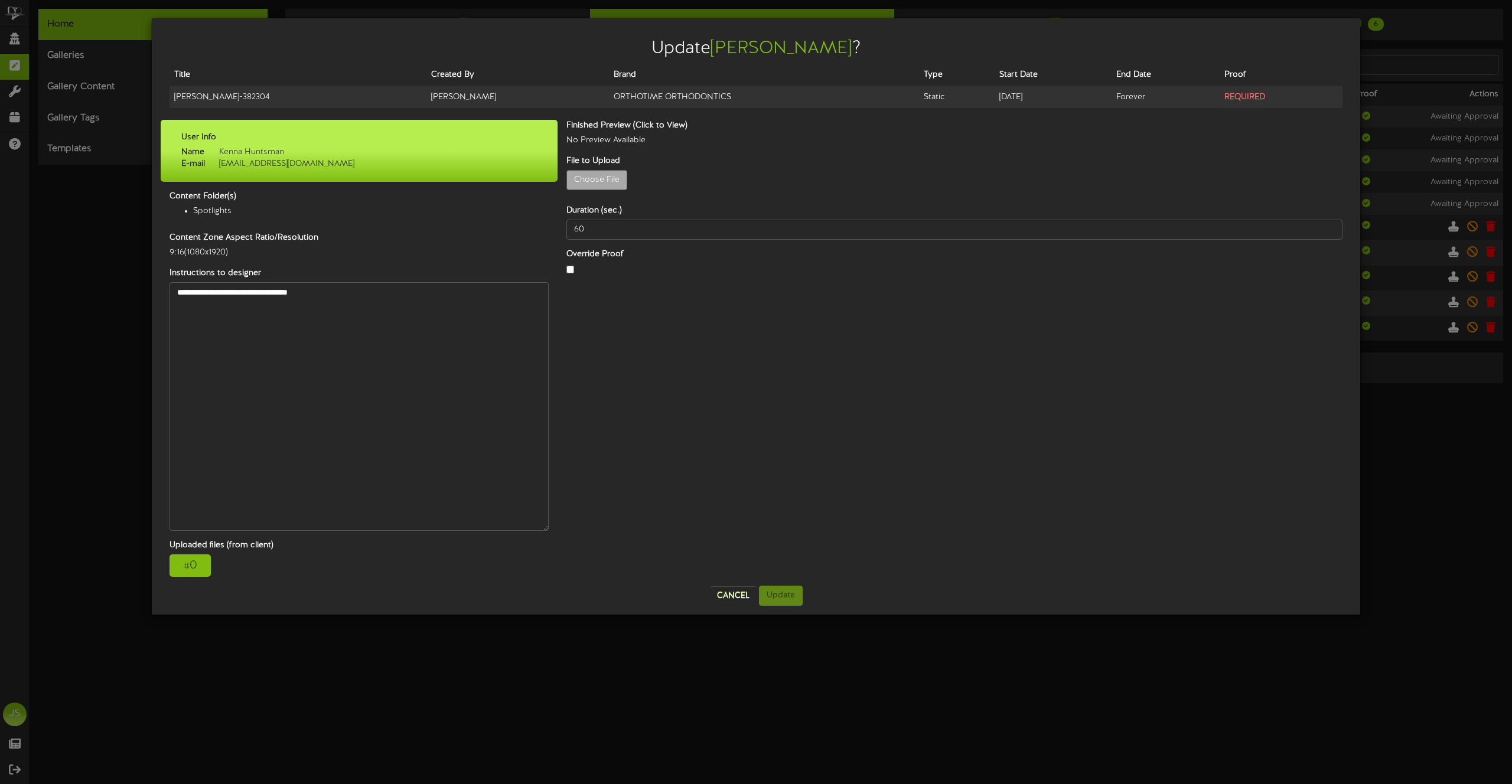
drag, startPoint x: 540, startPoint y: 305, endPoint x: 569, endPoint y: 522, distance: 218.9
click at [569, 522] on div "Update Krista ? Title Created By Brand Type Start Date End Date Proof Krista - …" at bounding box center [756, 316] width 1191 height 579
click at [194, 570] on div "# 0" at bounding box center [190, 565] width 42 height 22
click at [262, 161] on span "media@itsorthotime.com" at bounding box center [279, 164] width 149 height 9
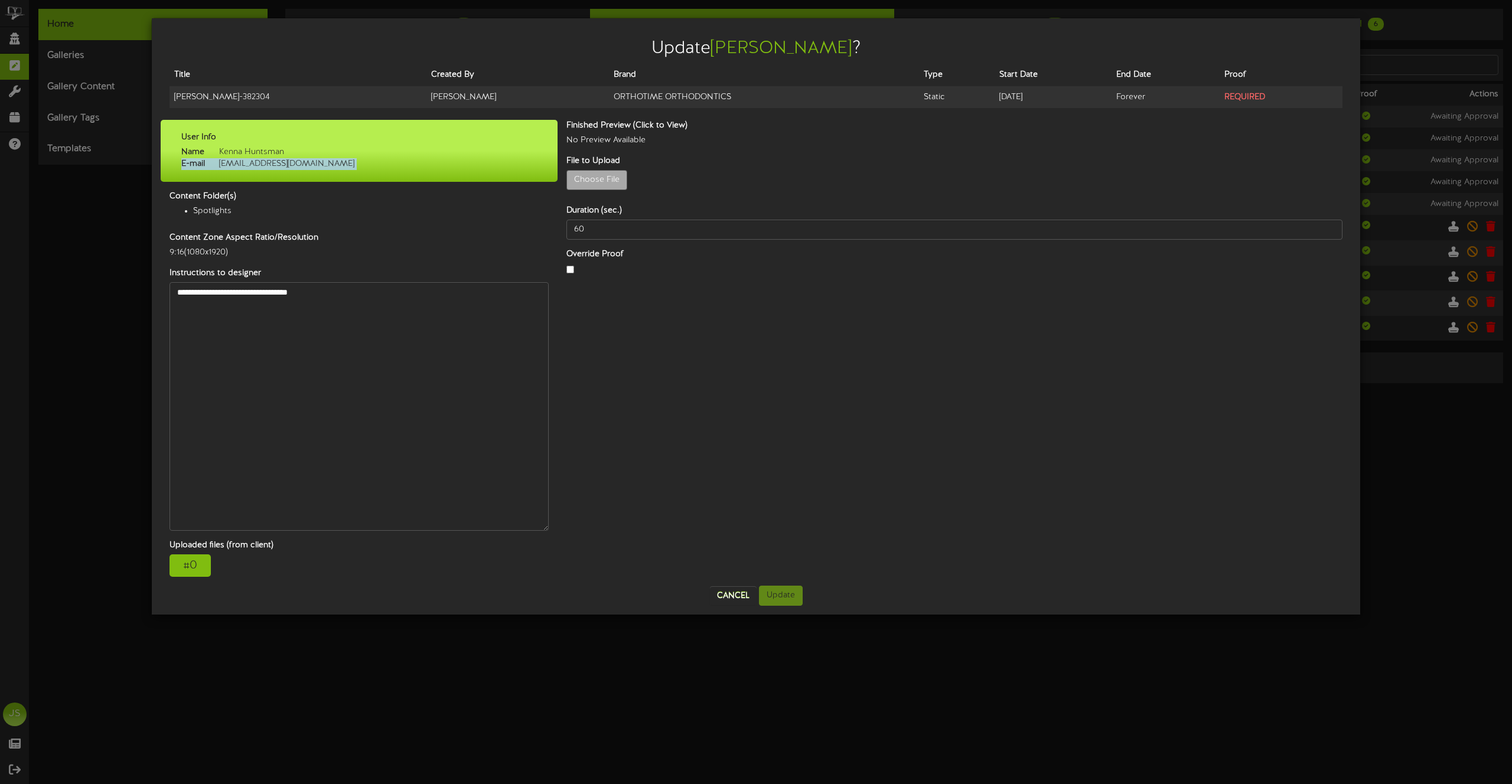
click at [262, 161] on span "media@itsorthotime.com" at bounding box center [279, 164] width 149 height 9
drag, startPoint x: 222, startPoint y: 163, endPoint x: 346, endPoint y: 164, distance: 124.0
click at [346, 164] on div "Name Kenna Huntsman E-mail media@itsorthotime.com" at bounding box center [359, 158] width 373 height 24
copy span "media@itsorthotime.com"
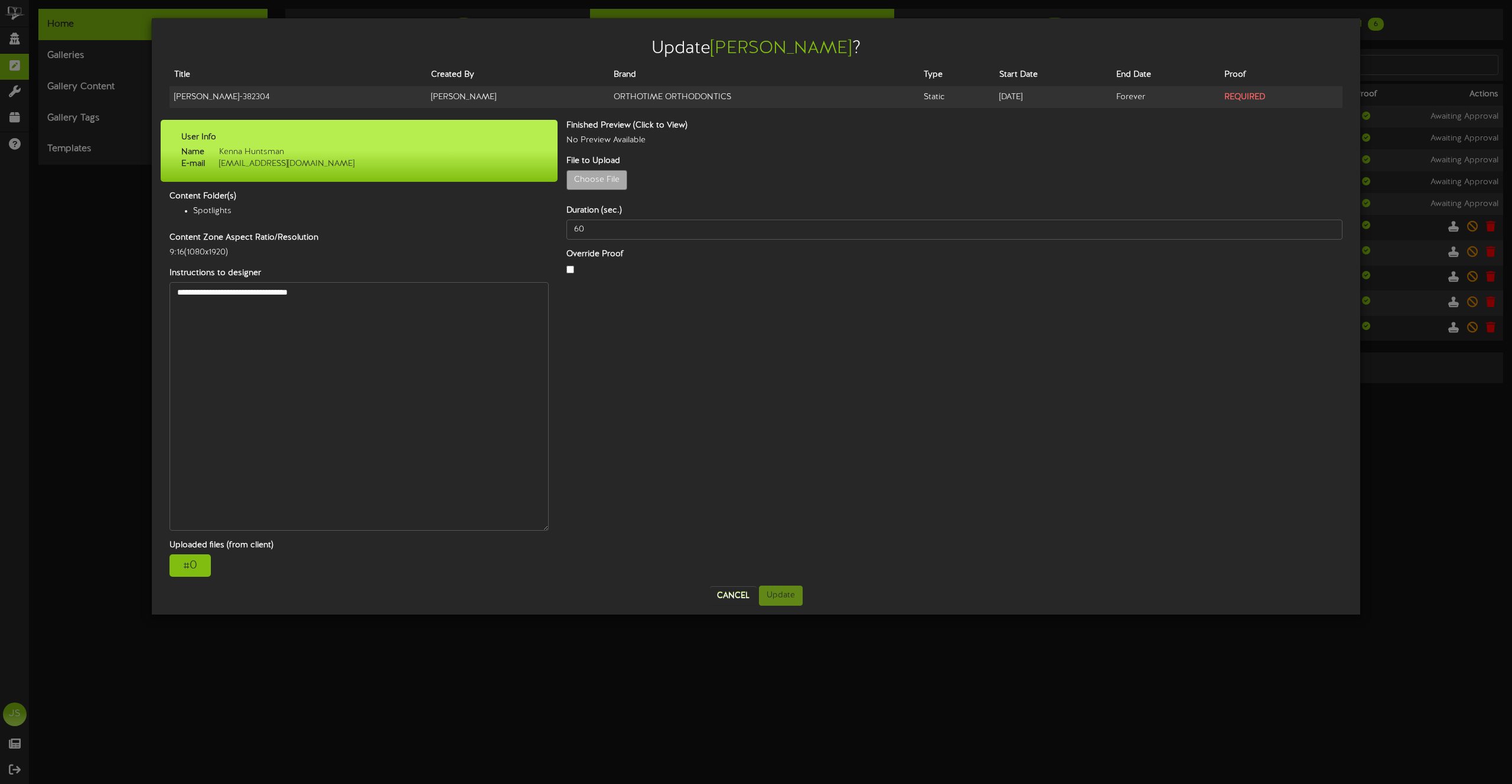
click at [37, 276] on div "Update Krista ? Title Created By Brand Type Start Date End Date Proof Krista - …" at bounding box center [756, 392] width 1512 height 784
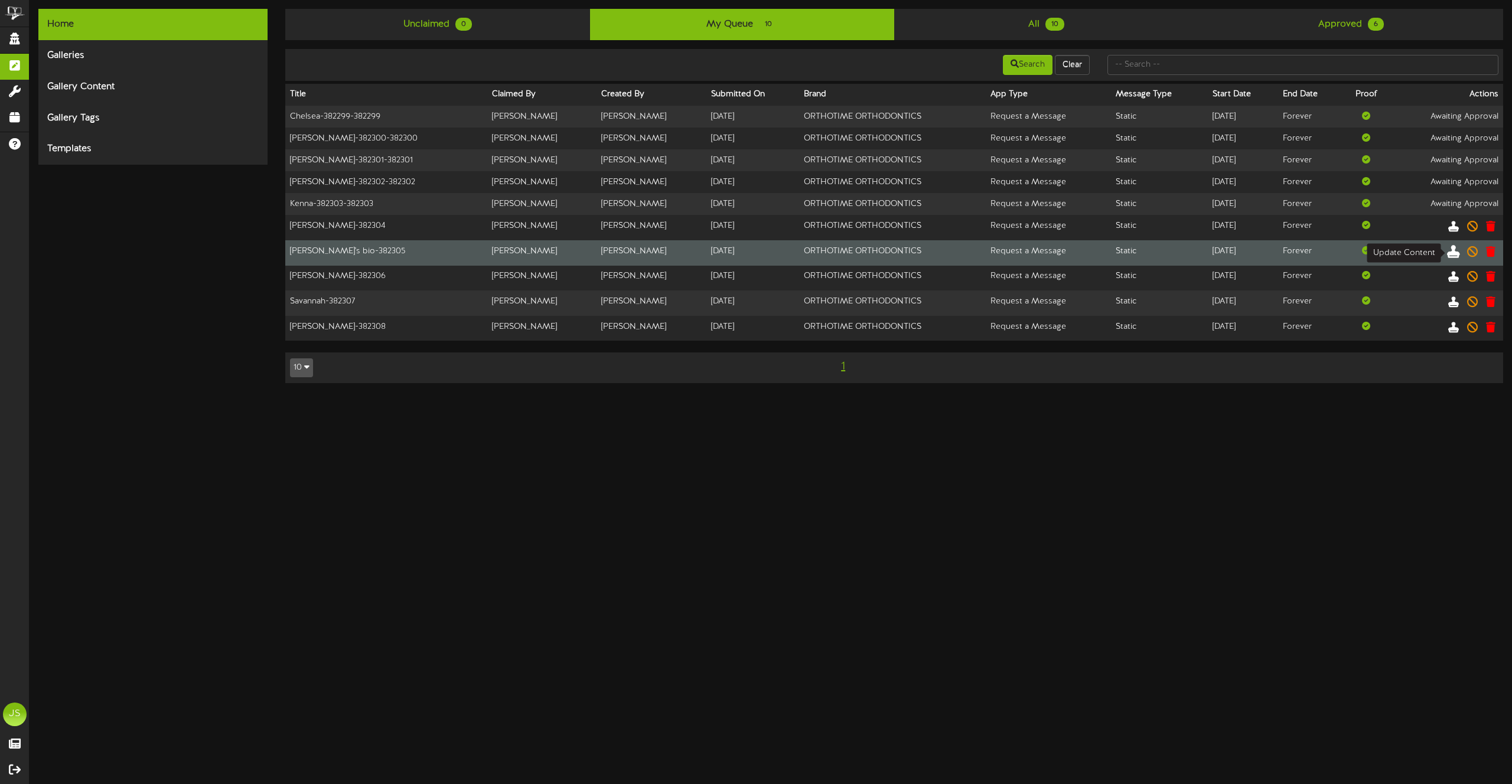
click at [1451, 252] on icon at bounding box center [1454, 251] width 13 height 13
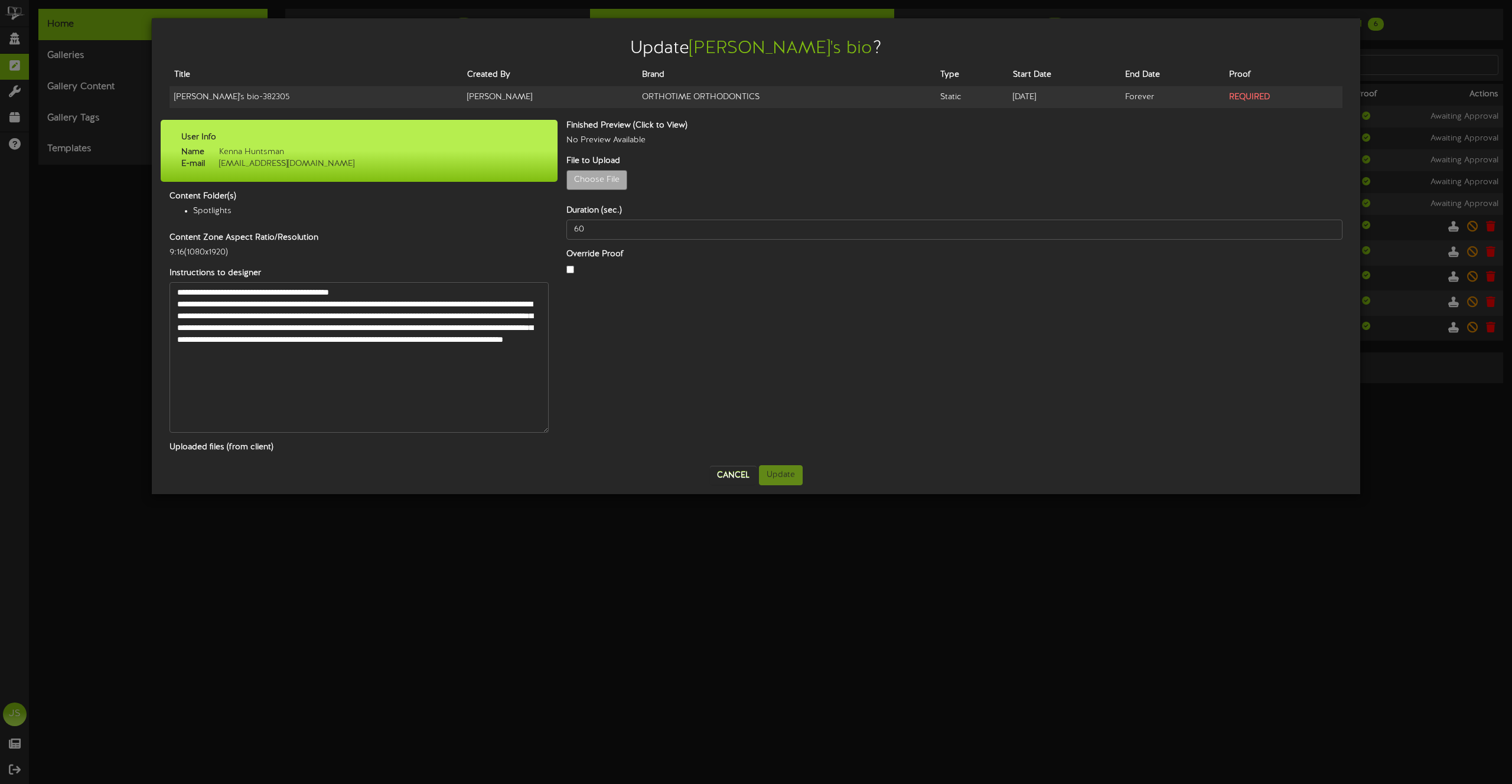
drag, startPoint x: 544, startPoint y: 307, endPoint x: 521, endPoint y: 435, distance: 130.0
click at [543, 433] on textarea "**********" at bounding box center [359, 357] width 379 height 150
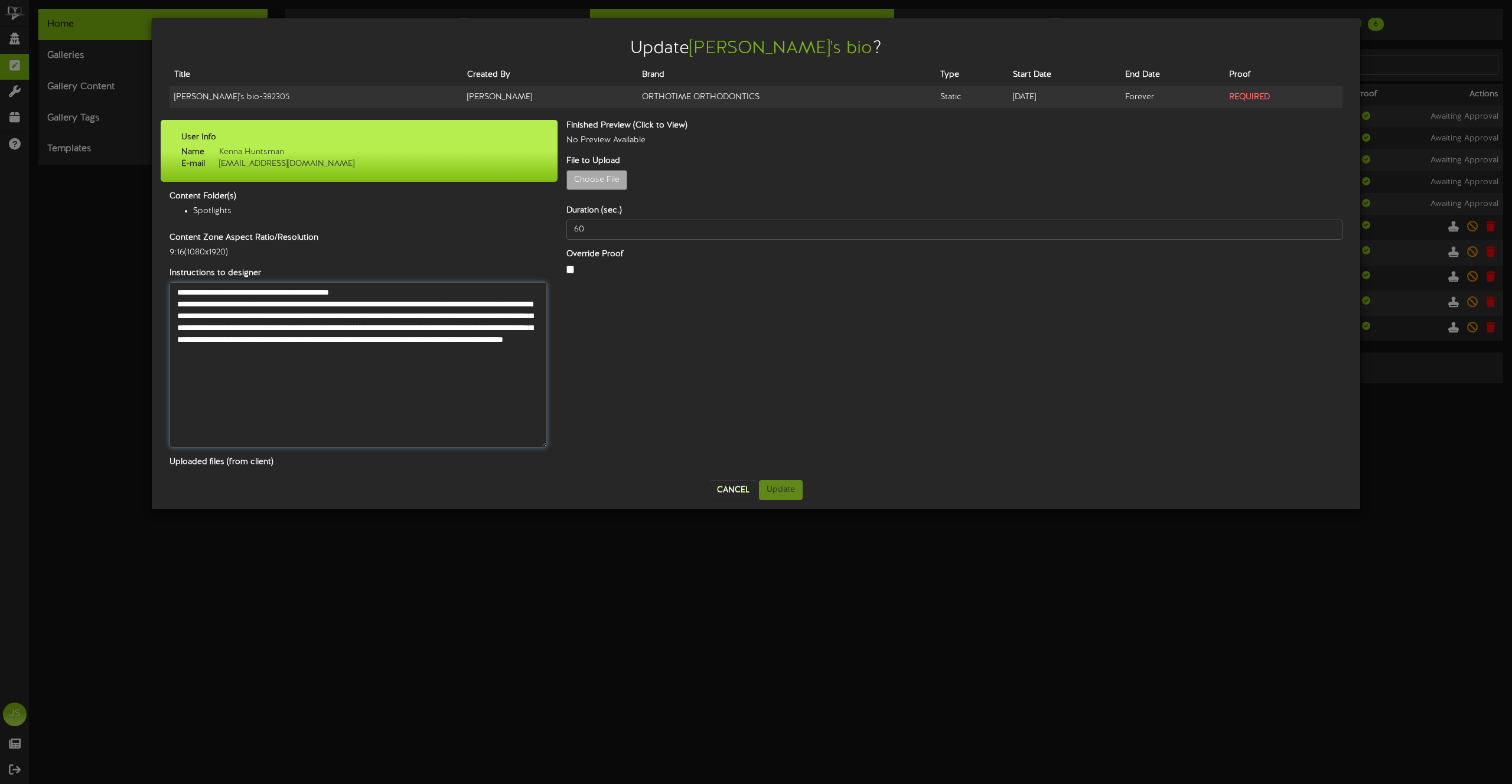
drag, startPoint x: 532, startPoint y: 357, endPoint x: 168, endPoint y: 303, distance: 368.0
click at [168, 304] on div "**********" at bounding box center [359, 365] width 397 height 165
click at [1024, 572] on div "Update Krista's bio ? Title Created By Brand Type Start Date End Date Proof Kri…" at bounding box center [756, 392] width 1512 height 784
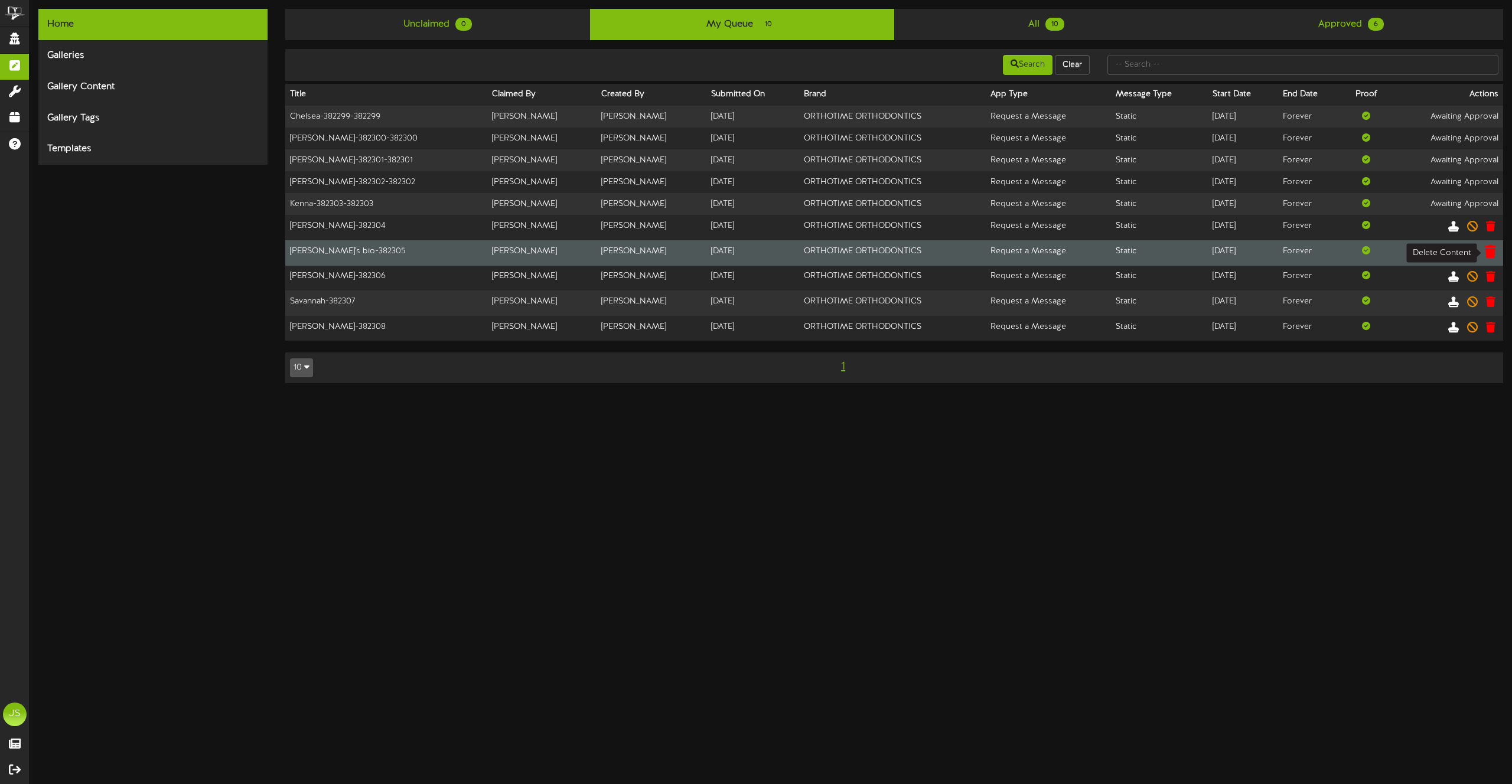
click at [1488, 252] on icon at bounding box center [1491, 251] width 12 height 13
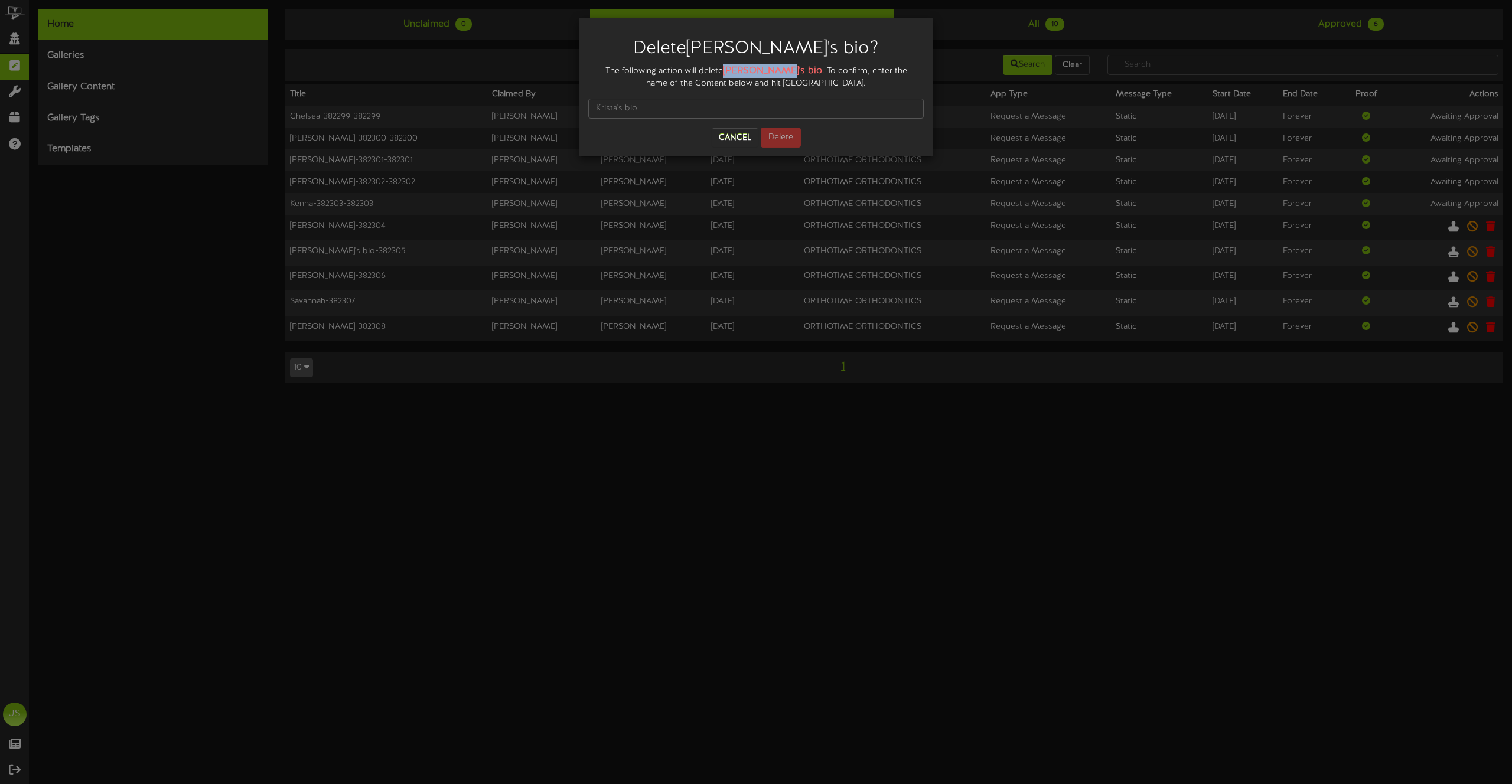
drag, startPoint x: 726, startPoint y: 69, endPoint x: 771, endPoint y: 70, distance: 45.0
click at [771, 70] on strong "Krista's bio" at bounding box center [772, 70] width 99 height 11
copy strong "Krista's bio"
click at [619, 111] on input "text" at bounding box center [756, 108] width 336 height 20
paste input "Krista's bio"
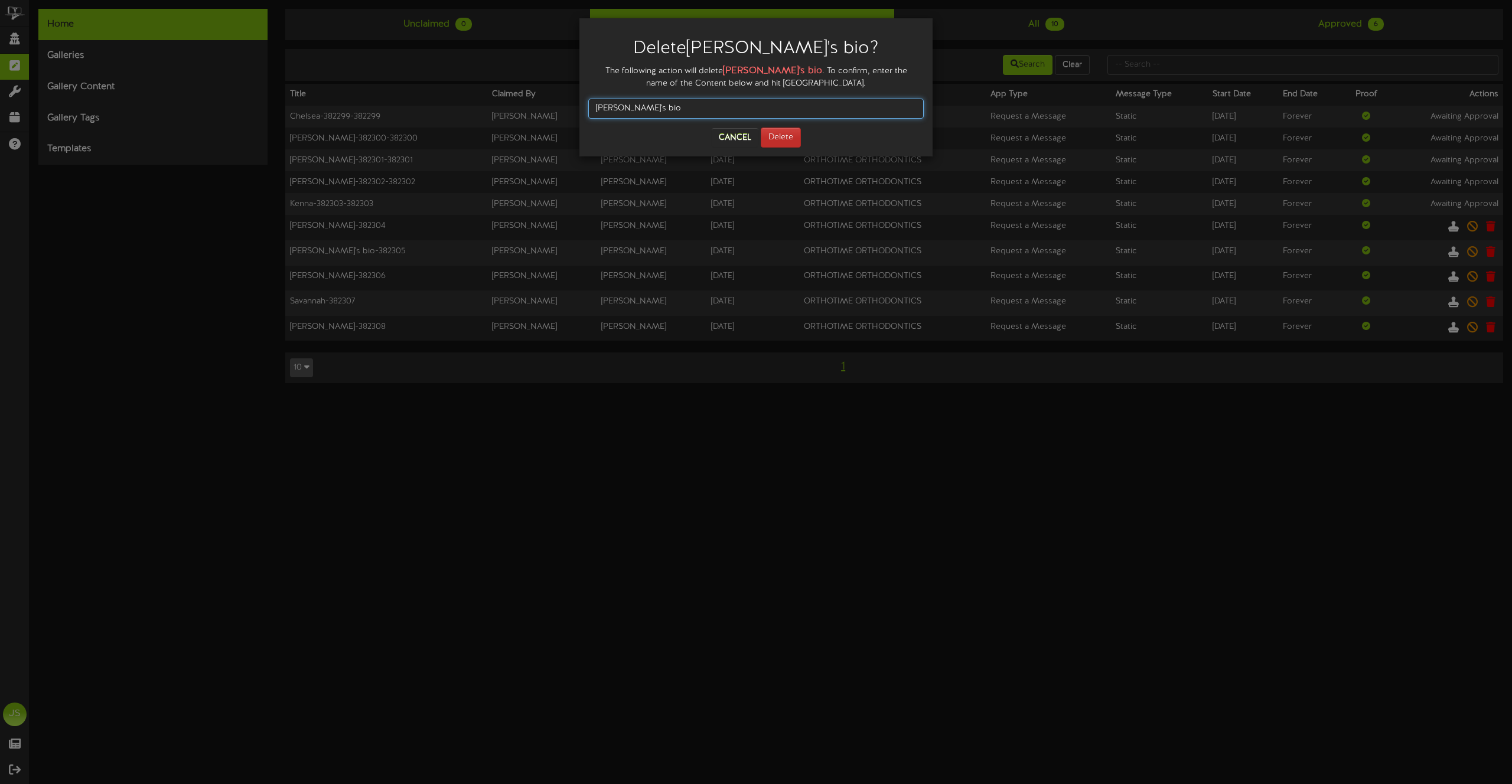
type input "Krista's bio"
click at [784, 136] on button "Delete" at bounding box center [781, 137] width 40 height 20
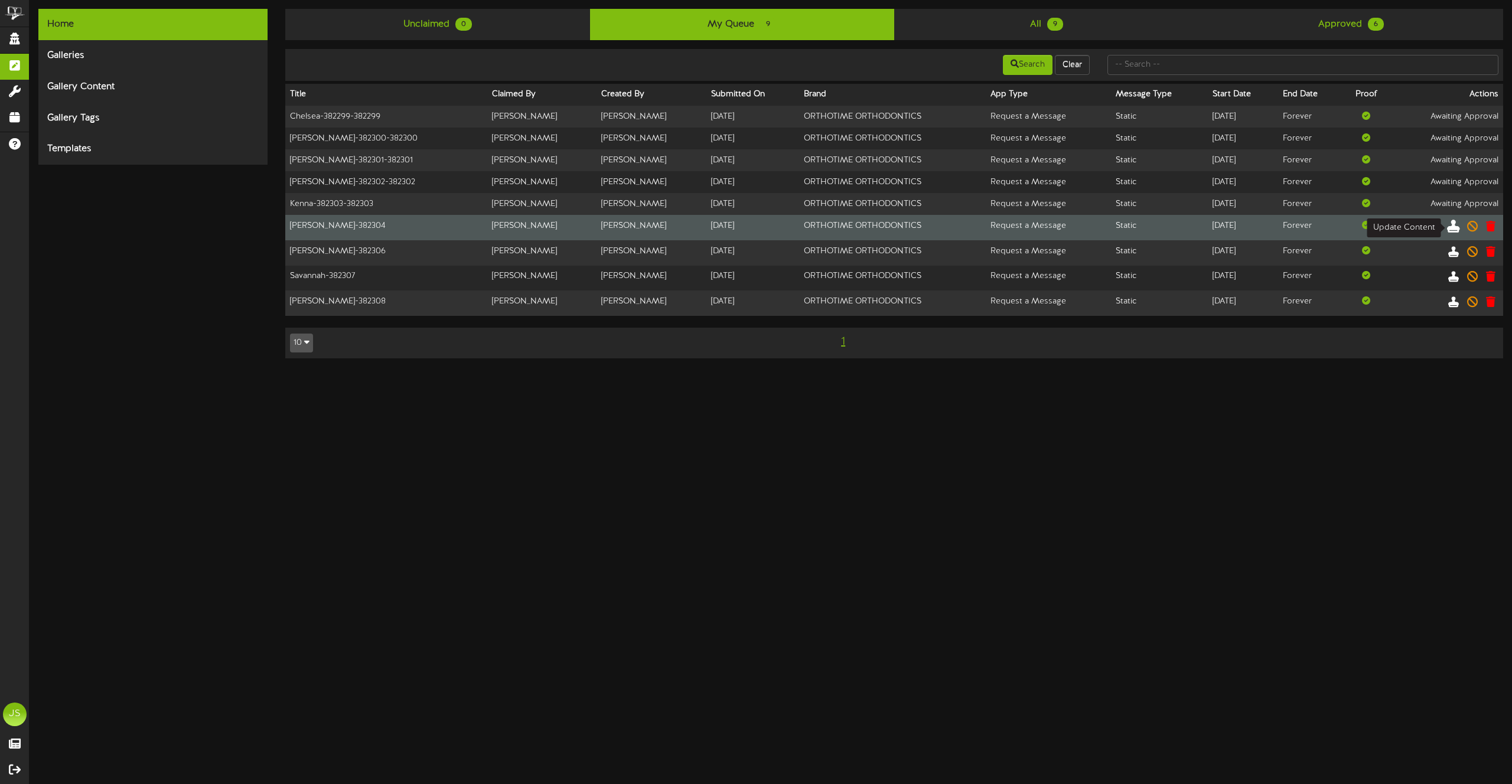
click at [1448, 228] on icon at bounding box center [1454, 225] width 13 height 13
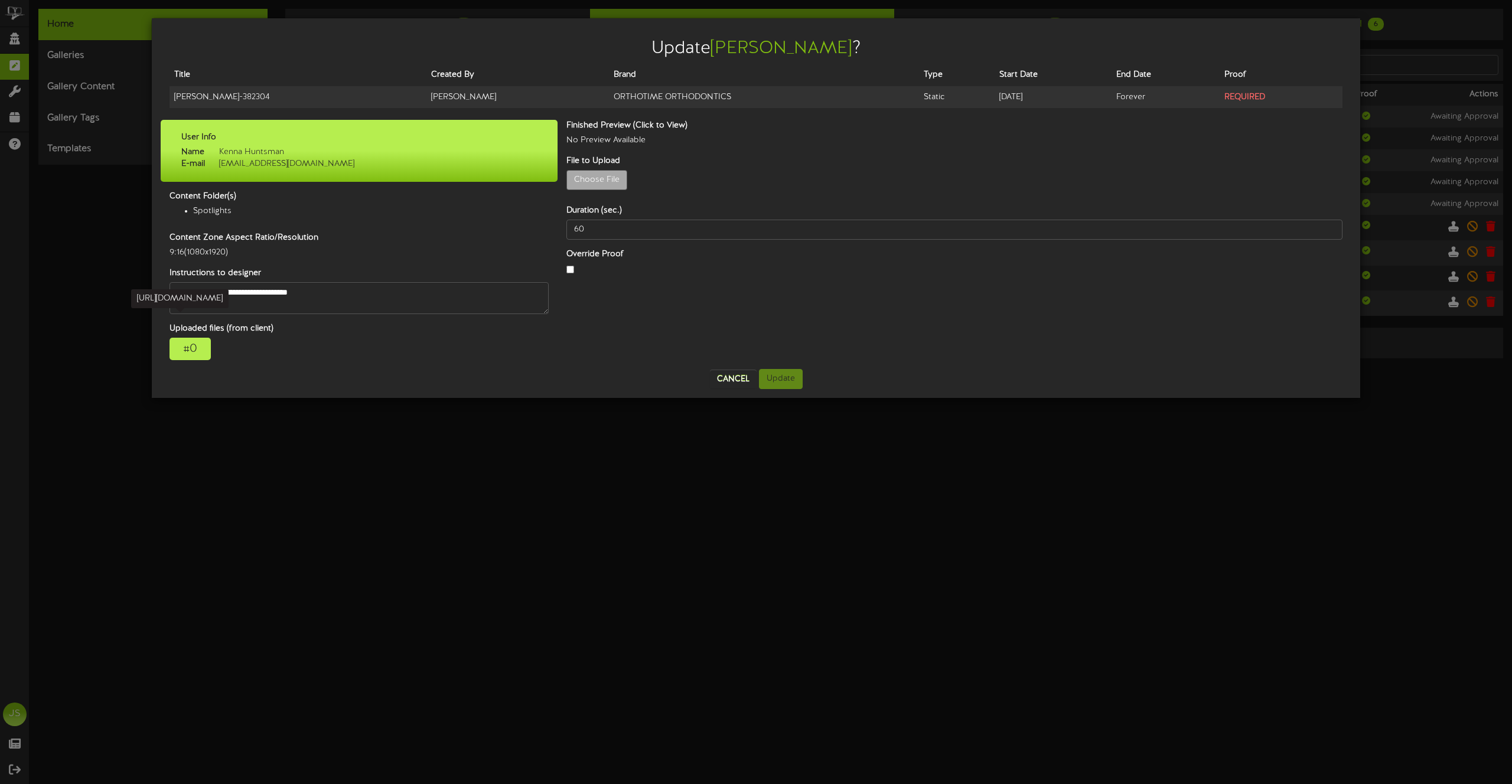
click at [190, 344] on div "# 0" at bounding box center [190, 349] width 42 height 22
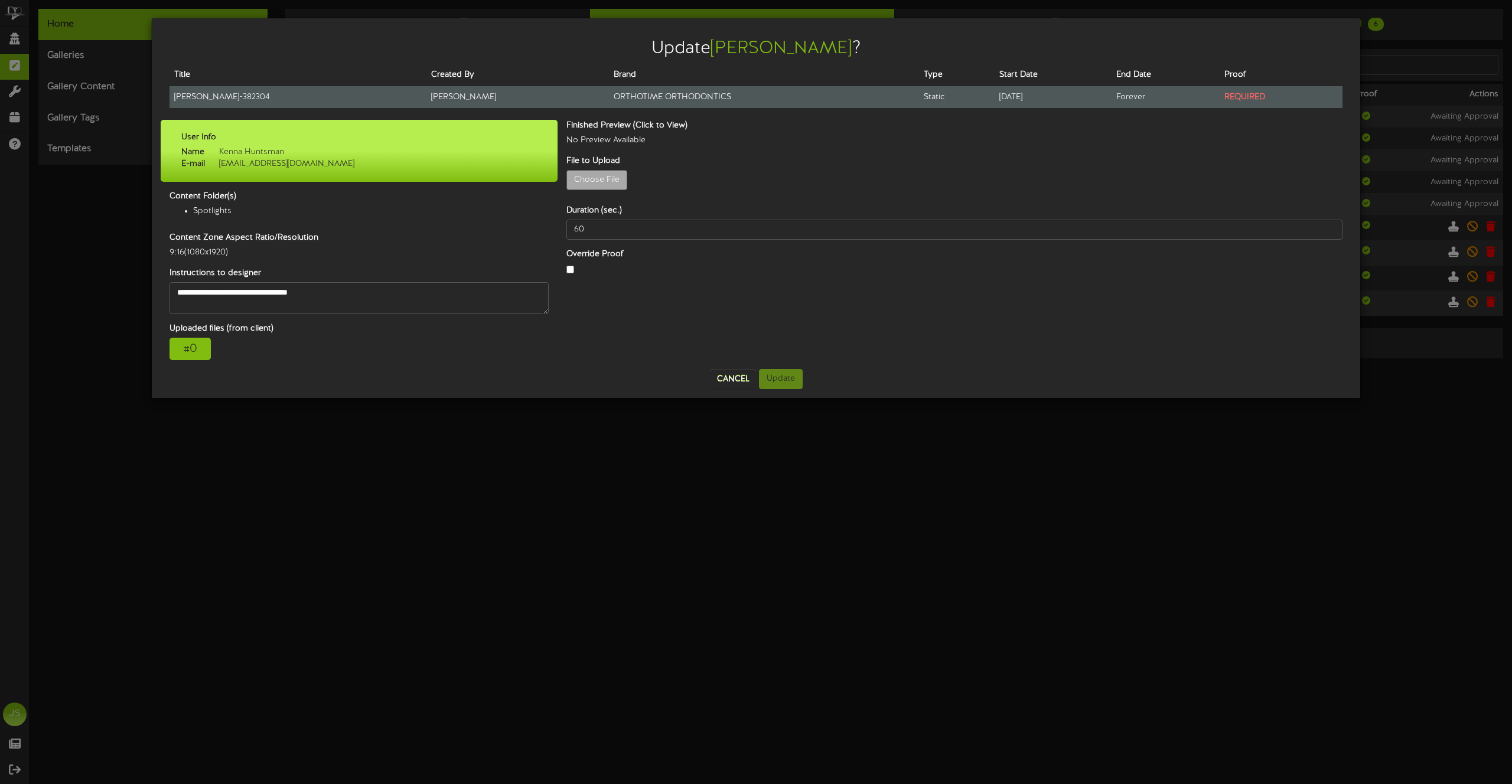
click at [195, 96] on td "Krista - 382304" at bounding box center [298, 97] width 257 height 22
copy tr "Krista - 382304"
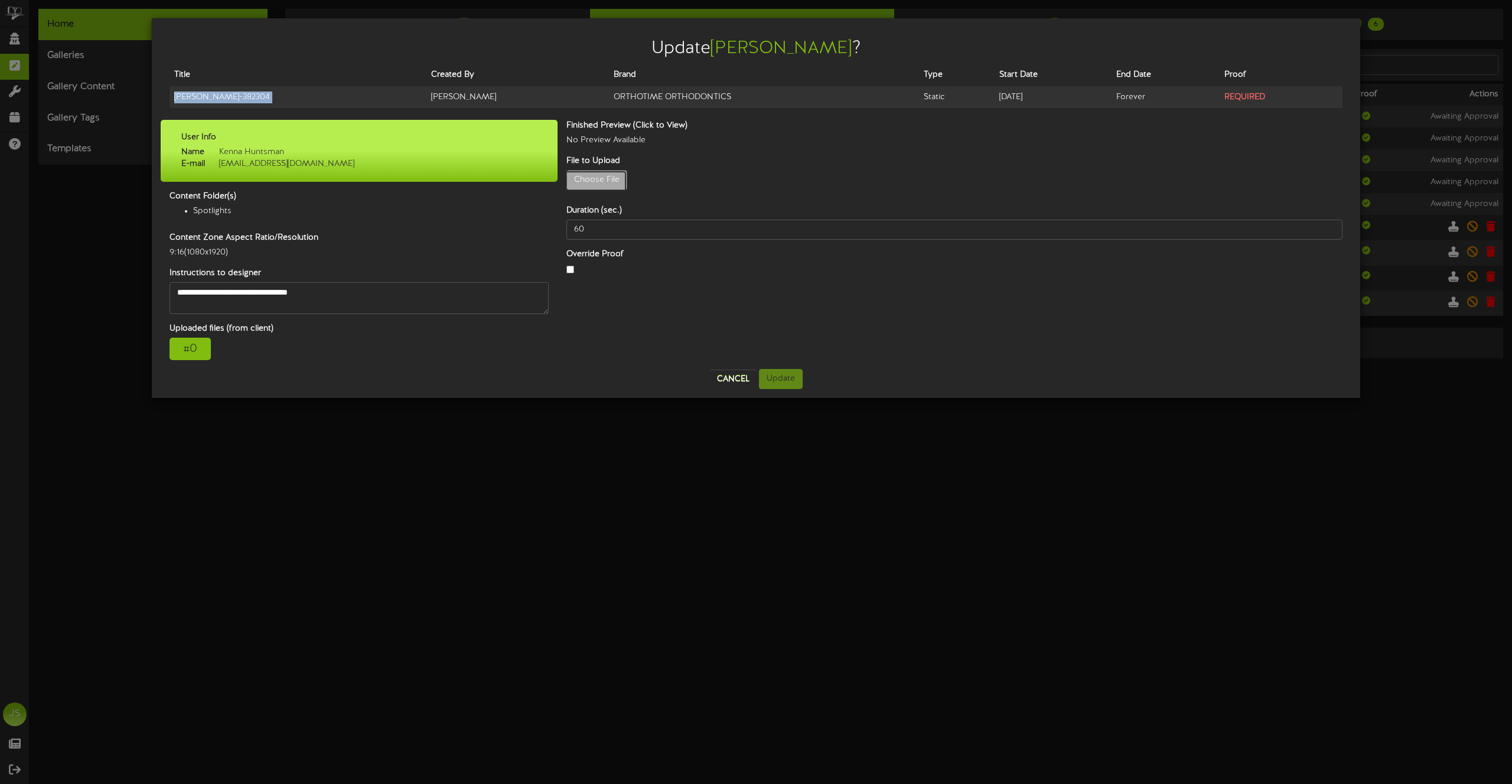
type input "**********"
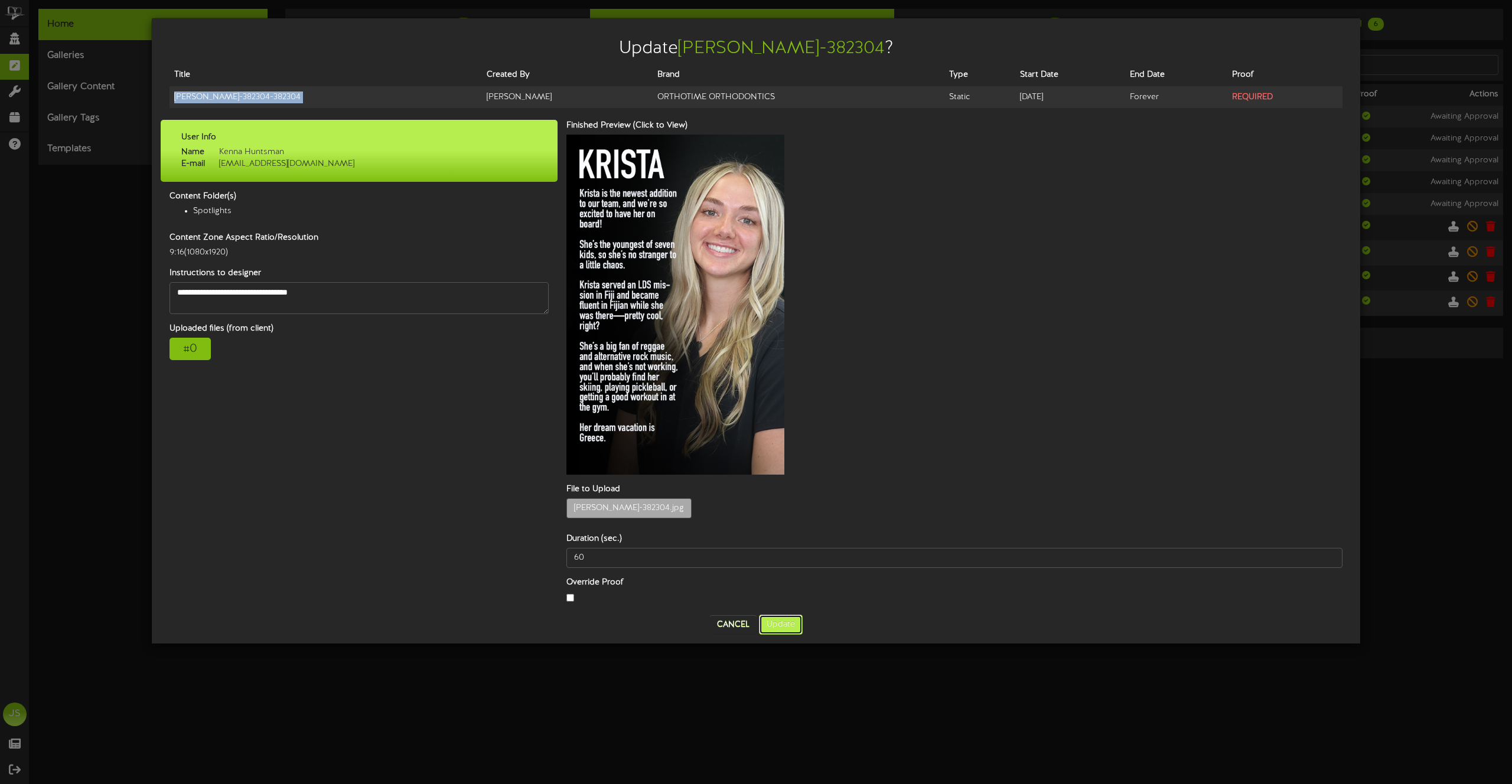
click at [783, 614] on button "Update" at bounding box center [781, 624] width 44 height 20
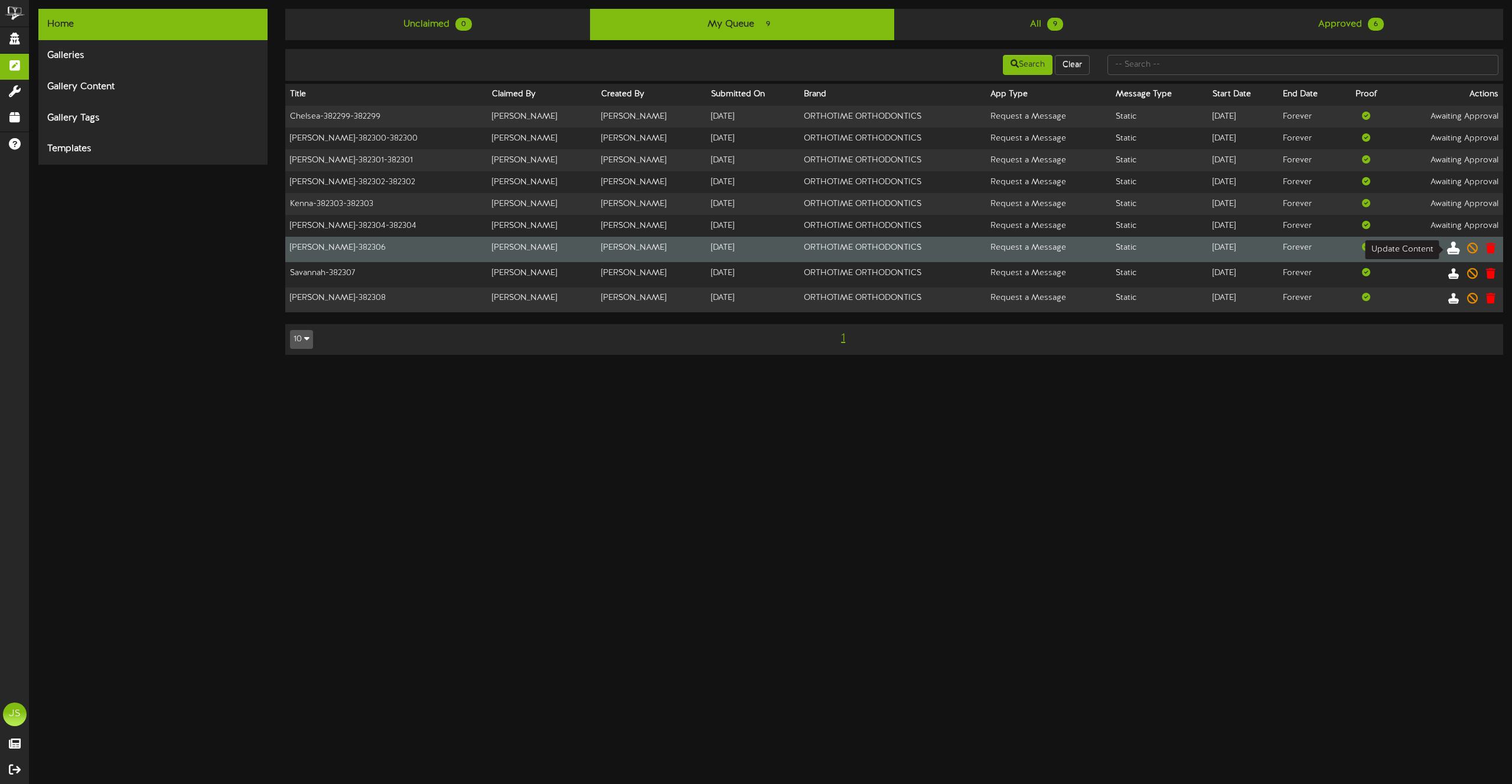
click at [1456, 246] on icon at bounding box center [1454, 247] width 13 height 13
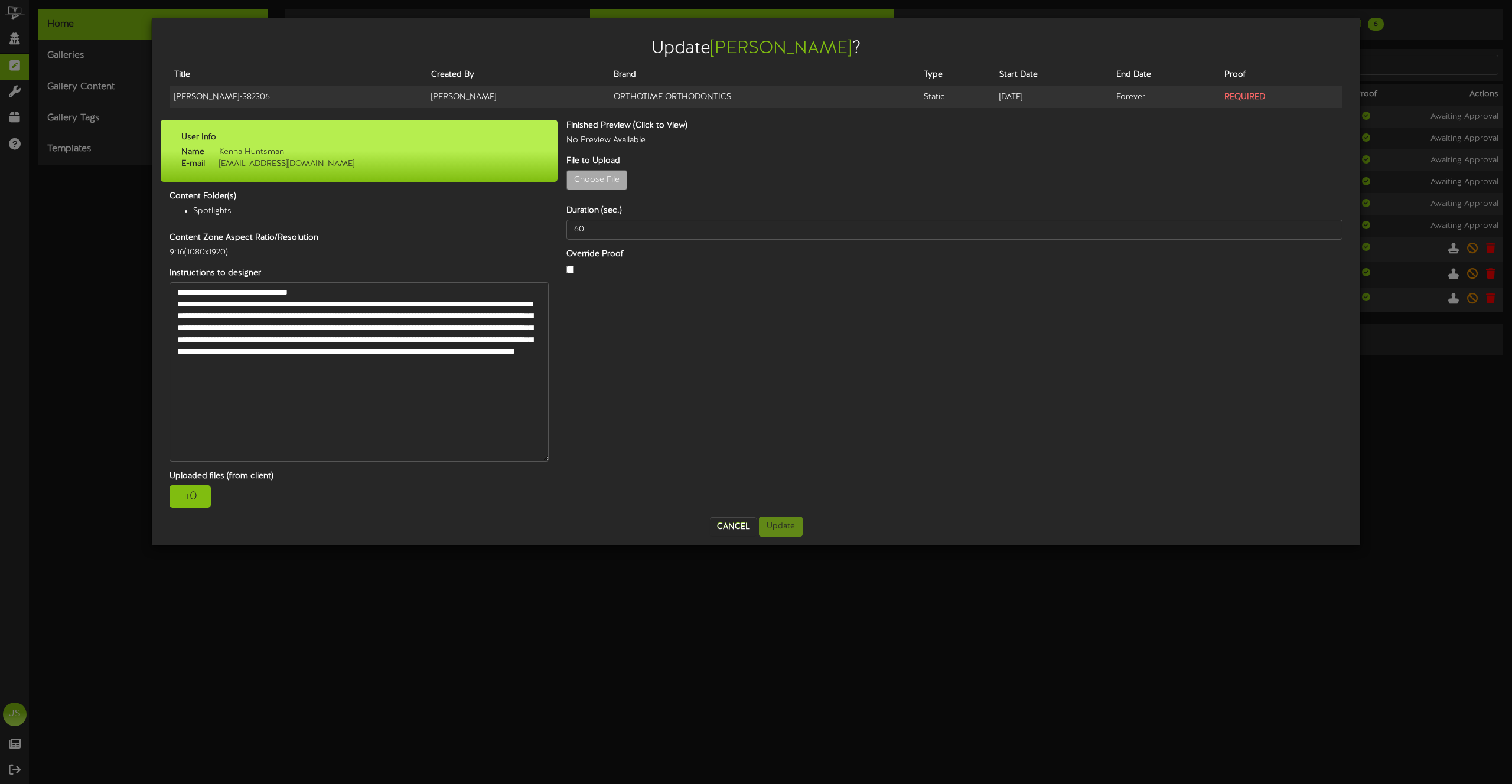
drag, startPoint x: 539, startPoint y: 310, endPoint x: 488, endPoint y: 435, distance: 135.0
click at [539, 461] on textarea "**********" at bounding box center [359, 372] width 379 height 179
drag, startPoint x: 329, startPoint y: 373, endPoint x: 154, endPoint y: 307, distance: 187.0
click at [155, 307] on div "Update Maddie ? Title Created By Brand Type Start Date End Date Proof Maddie - …" at bounding box center [756, 284] width 1208 height 531
click at [200, 495] on div "# 0" at bounding box center [190, 500] width 42 height 22
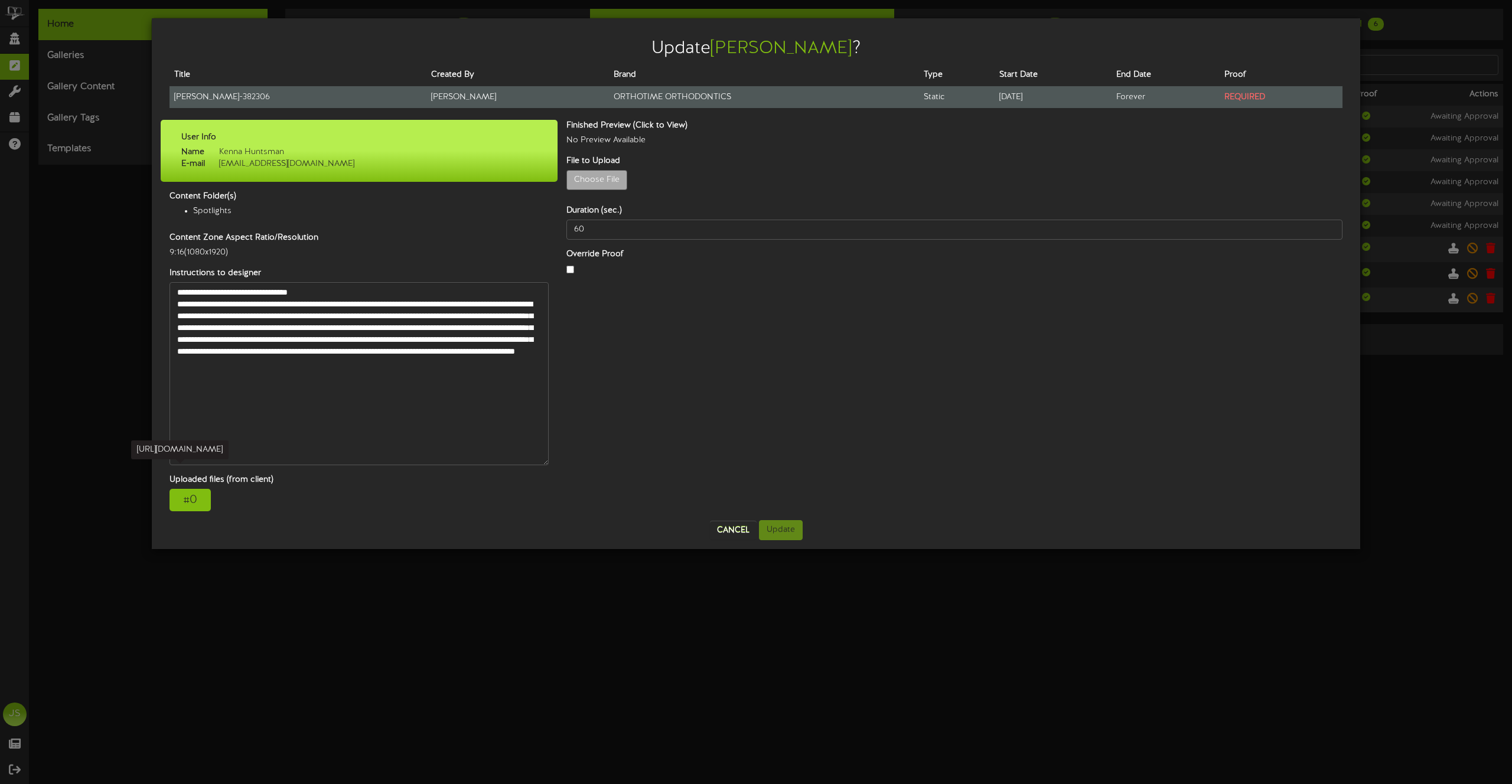
click at [202, 90] on td "Maddie - 382306" at bounding box center [298, 97] width 257 height 22
copy tr "Maddie - 382306"
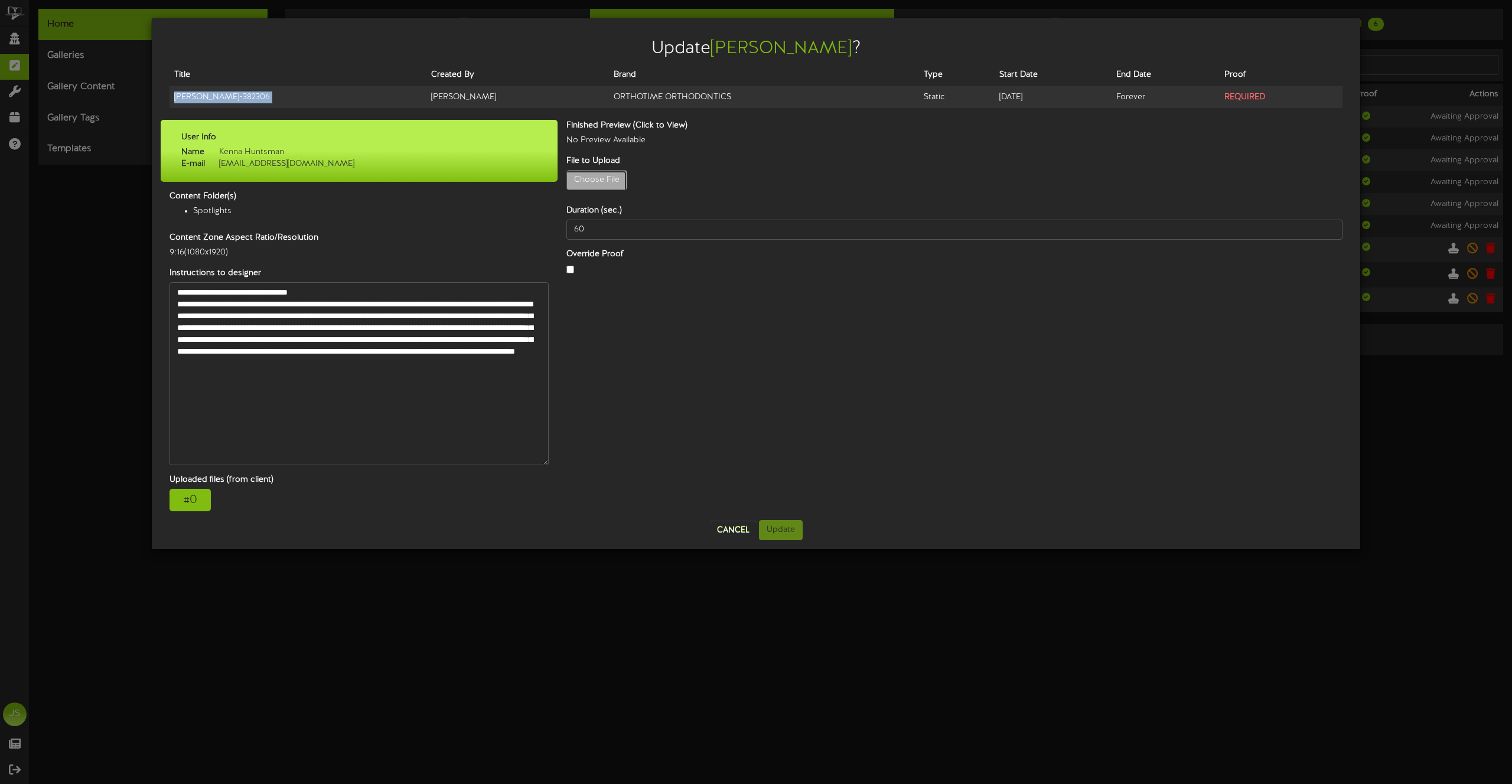
type input "**********"
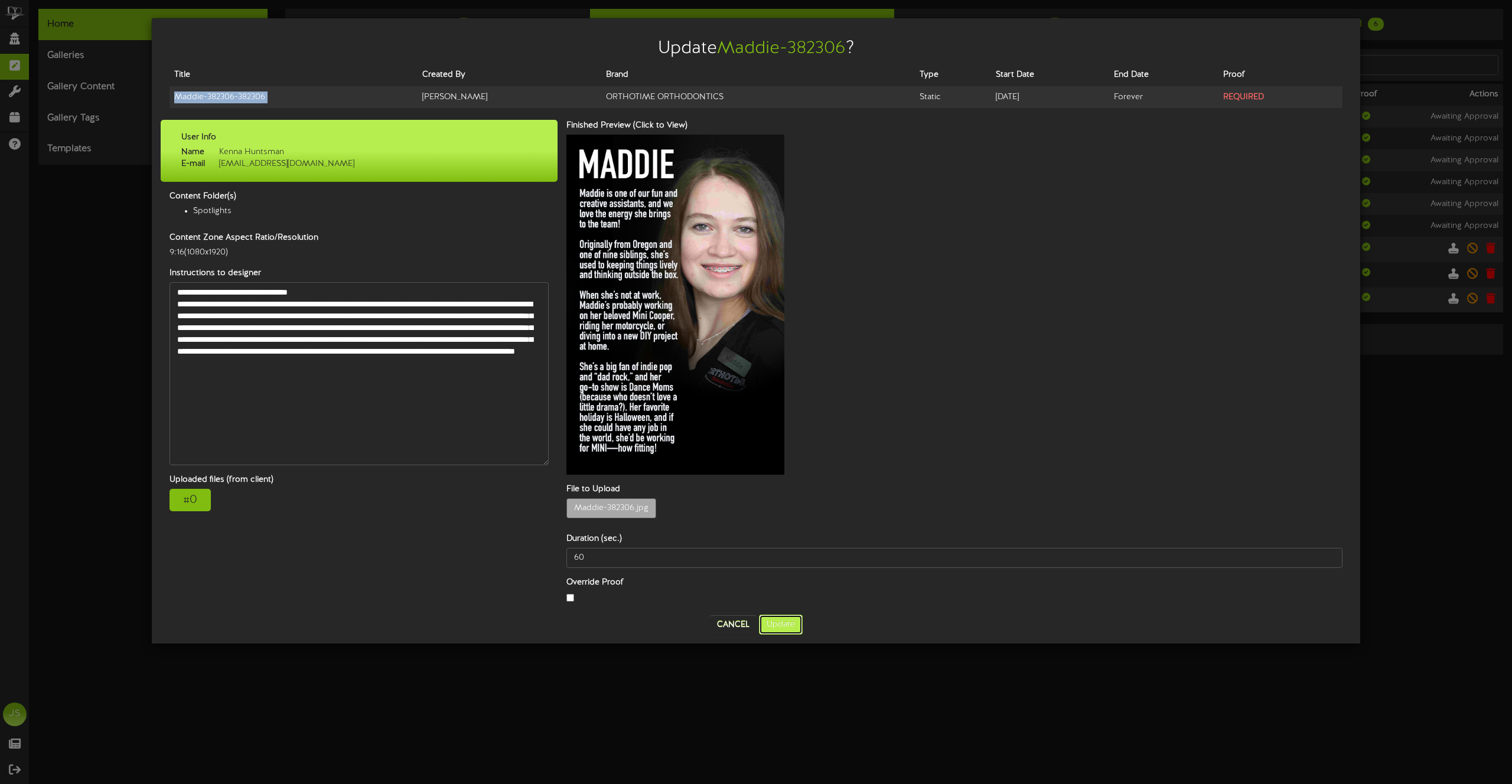
click at [783, 614] on button "Update" at bounding box center [781, 624] width 44 height 20
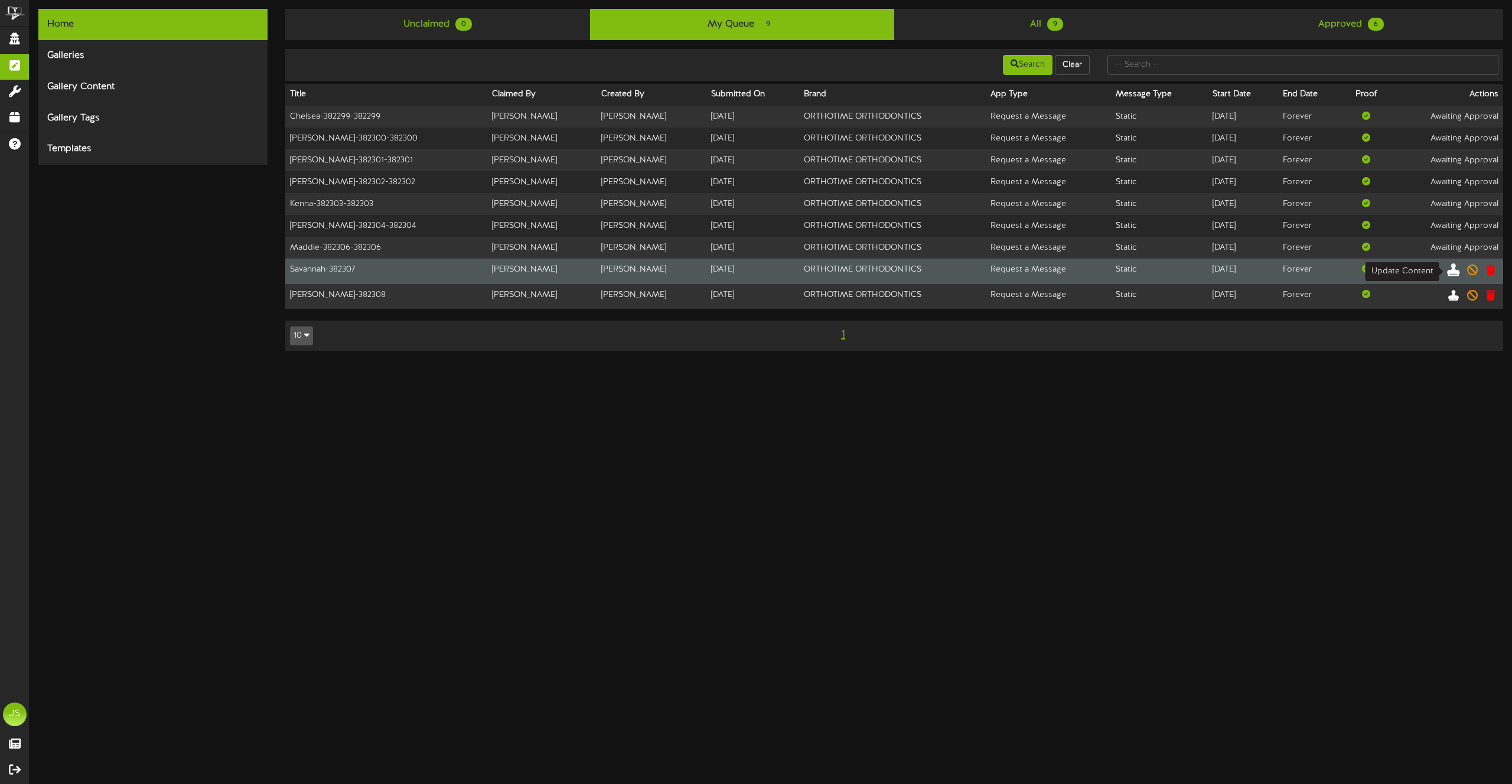
click at [1458, 275] on icon at bounding box center [1454, 269] width 13 height 13
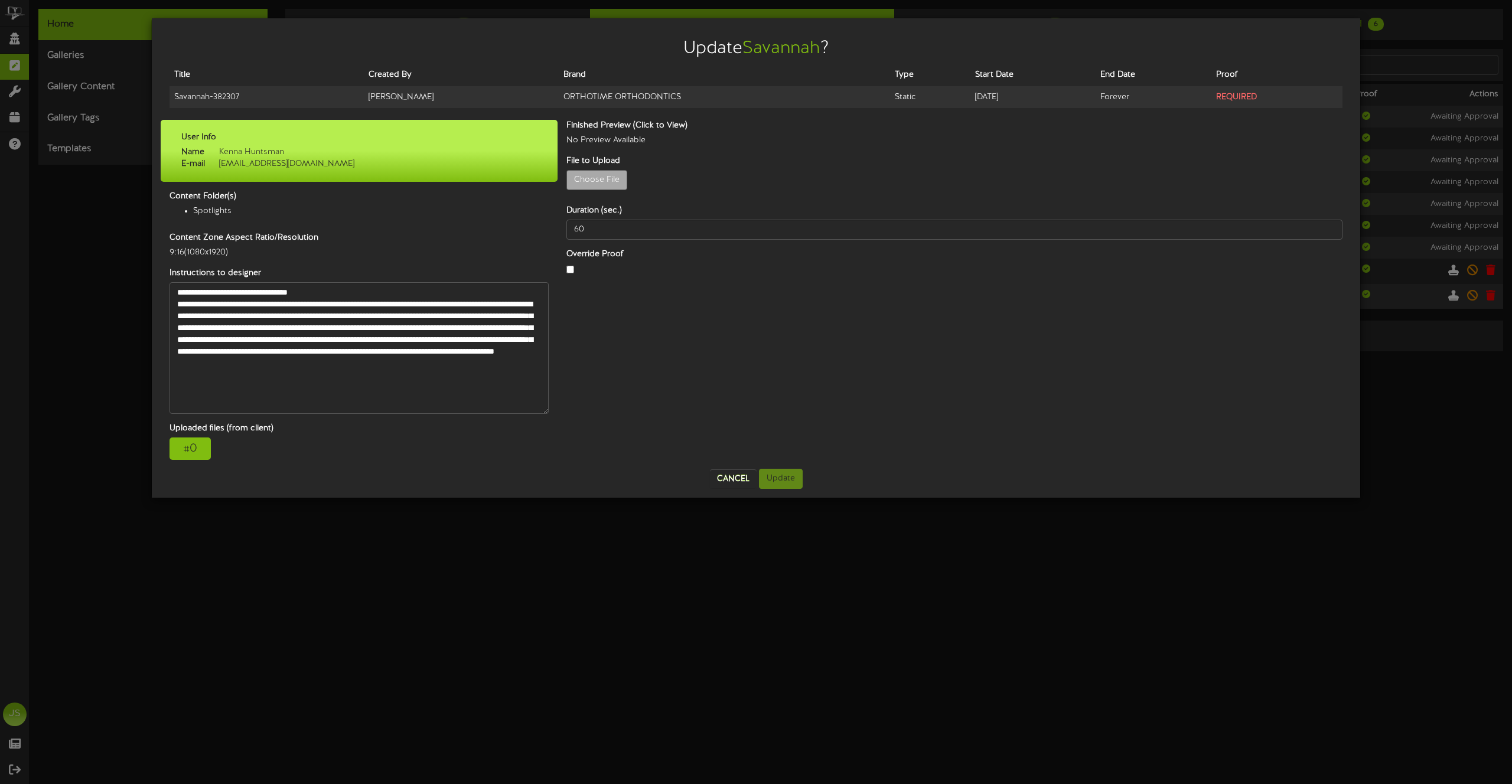
drag, startPoint x: 541, startPoint y: 306, endPoint x: 344, endPoint y: 366, distance: 205.9
click at [550, 406] on div "**********" at bounding box center [359, 348] width 397 height 132
drag, startPoint x: 177, startPoint y: 302, endPoint x: 348, endPoint y: 385, distance: 190.1
click at [348, 385] on textarea "**********" at bounding box center [359, 348] width 379 height 132
click at [199, 453] on div "# 0" at bounding box center [190, 448] width 42 height 22
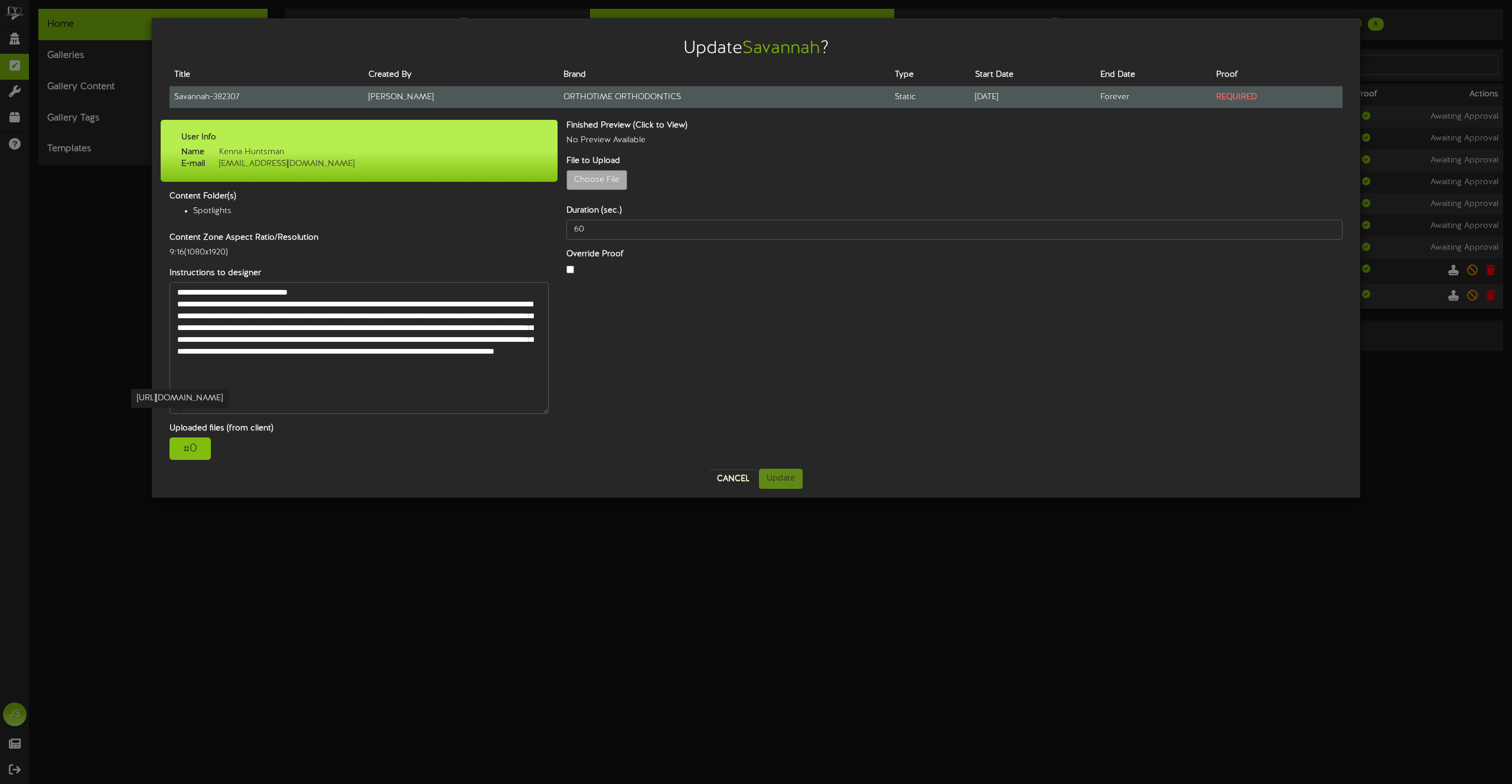
click at [182, 93] on td "Savannah - 382307" at bounding box center [266, 97] width 194 height 22
copy tr "Savannah - 382307"
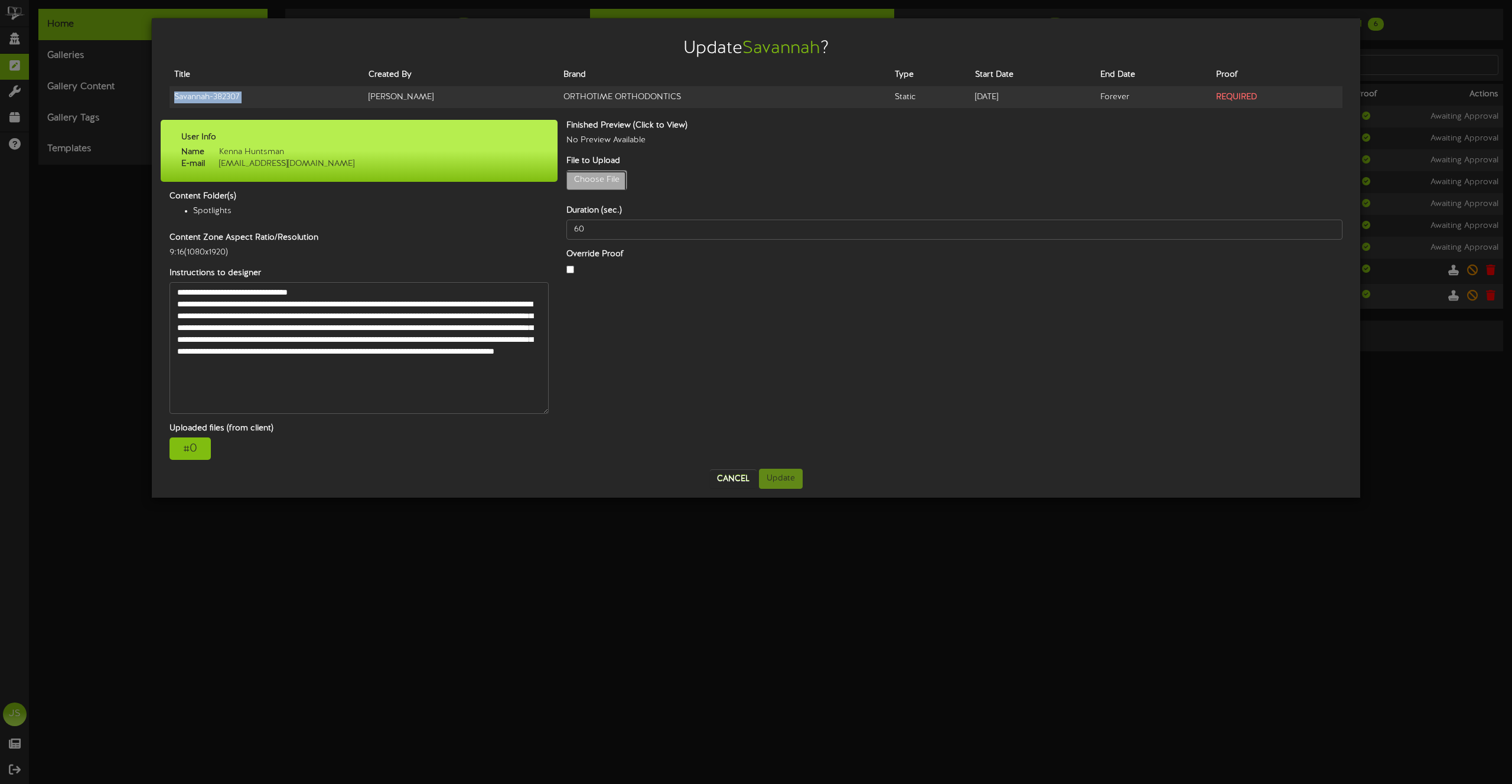
type input "**********"
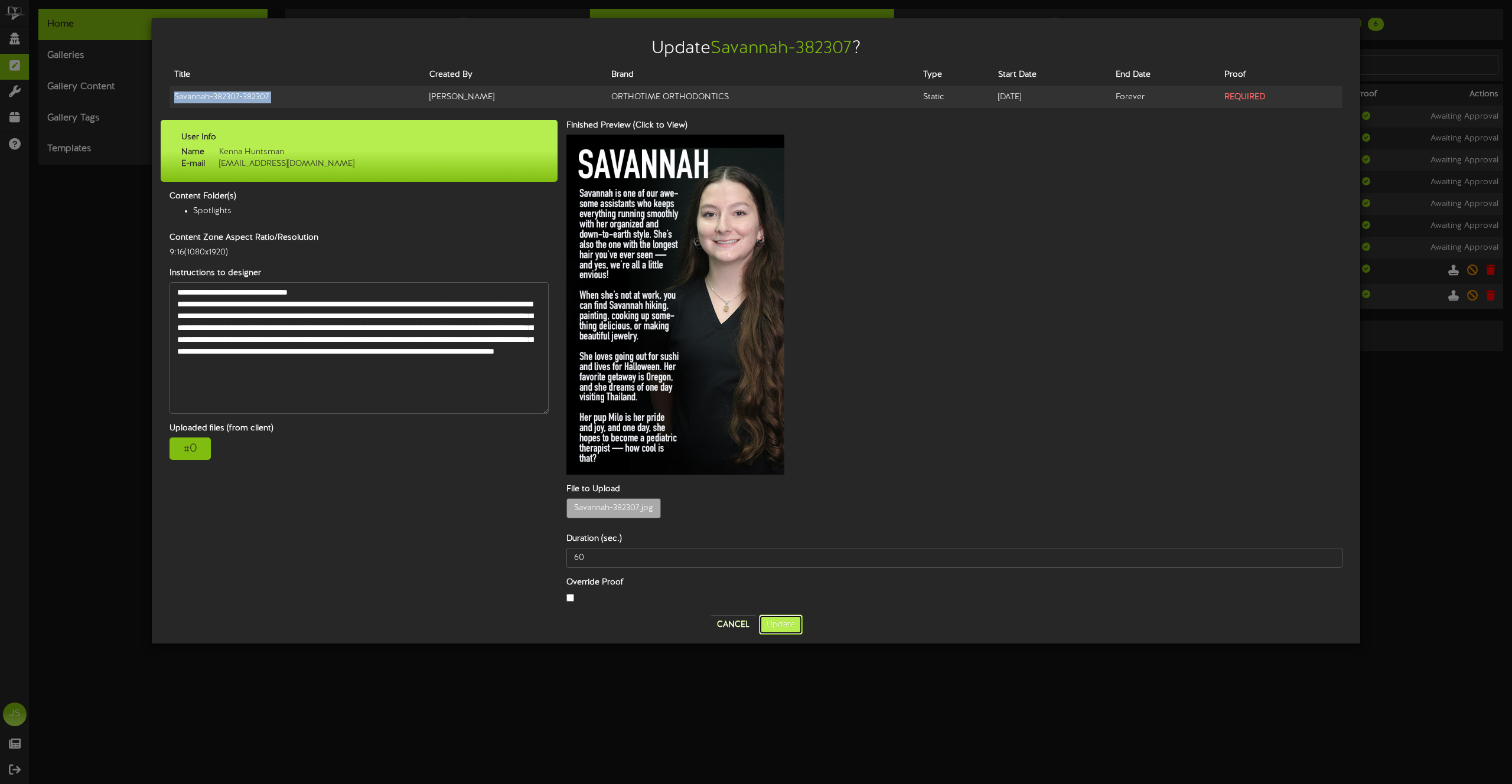
click at [783, 614] on button "Update" at bounding box center [781, 624] width 44 height 20
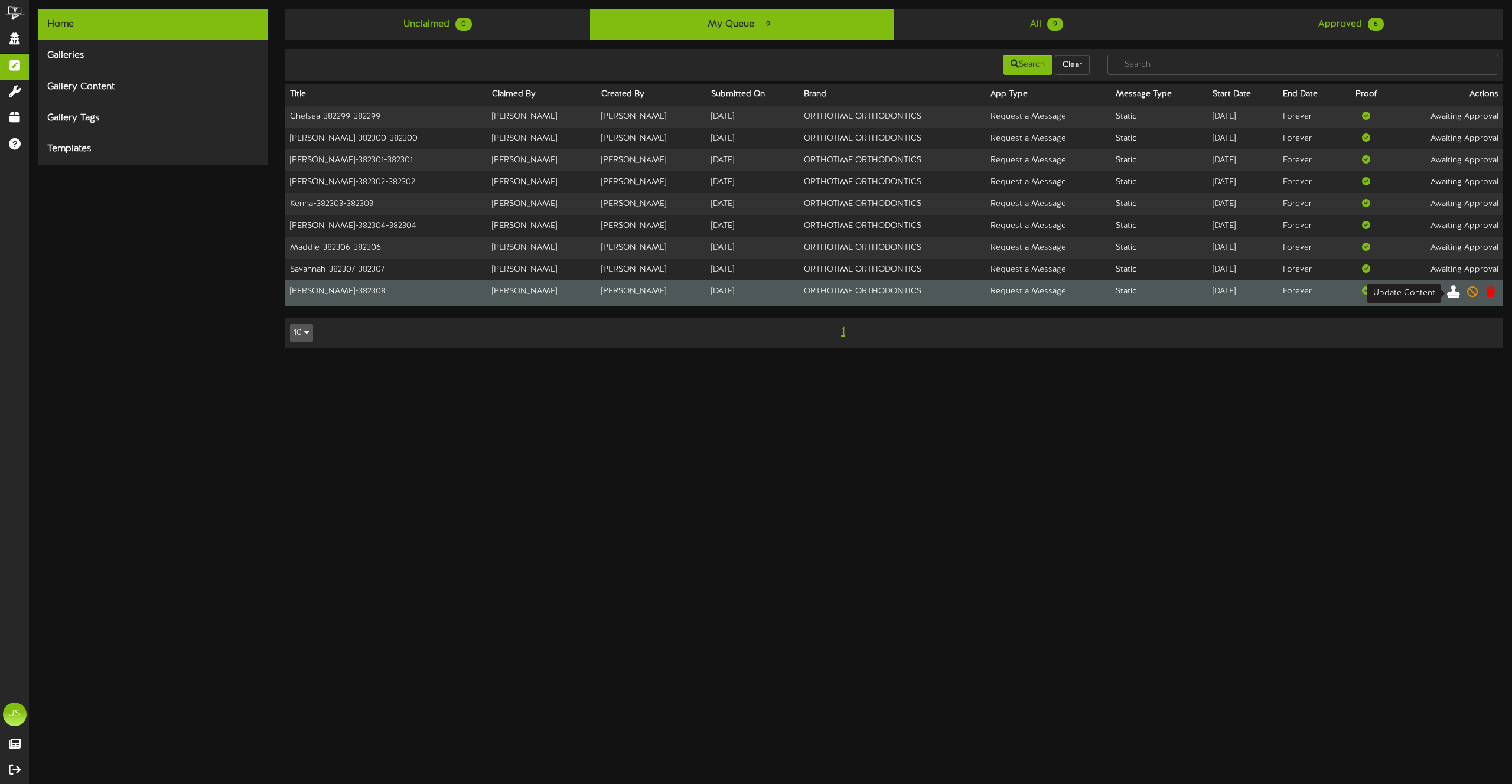
click at [1452, 293] on icon at bounding box center [1454, 291] width 13 height 13
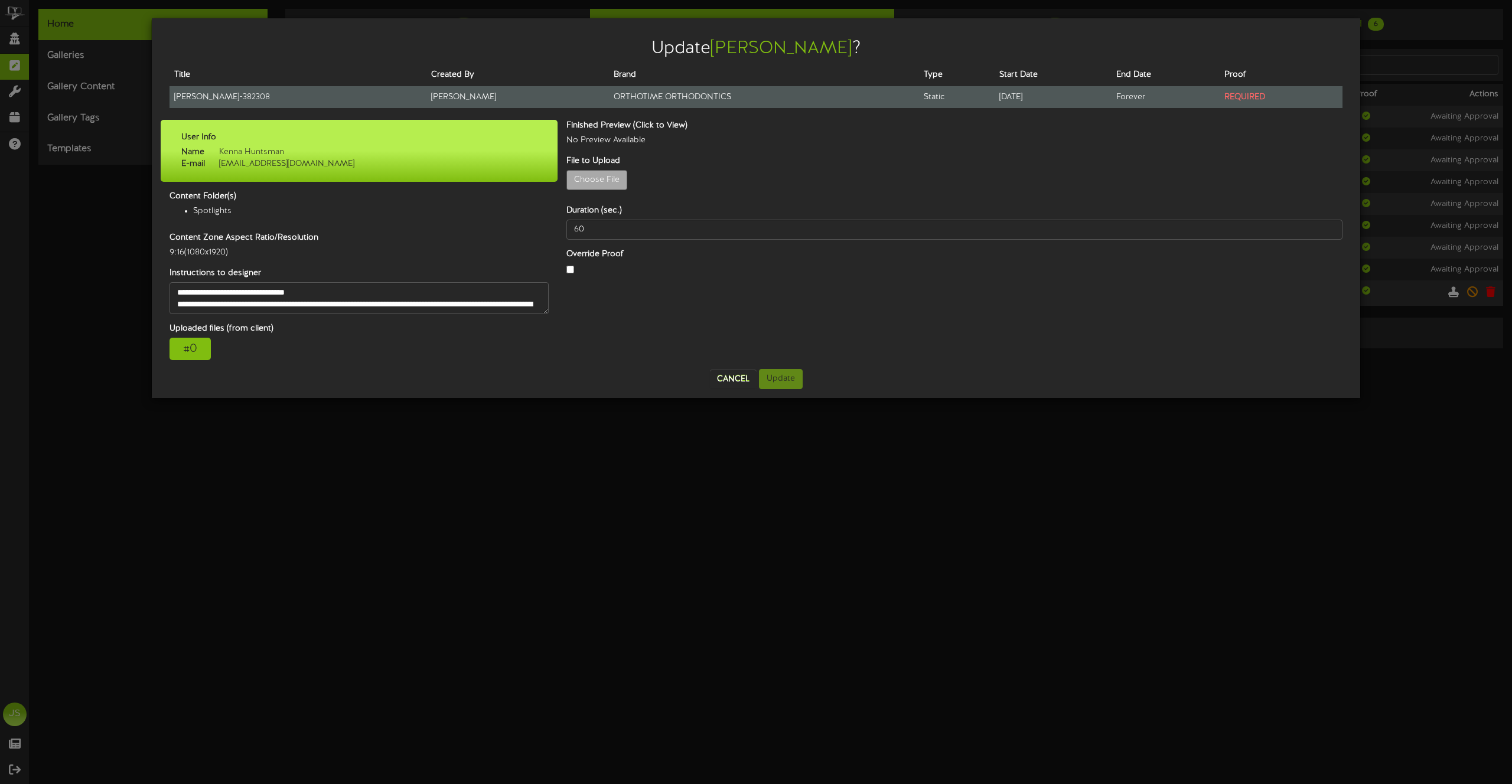
click at [189, 96] on td "Zoe - 382308" at bounding box center [298, 97] width 257 height 22
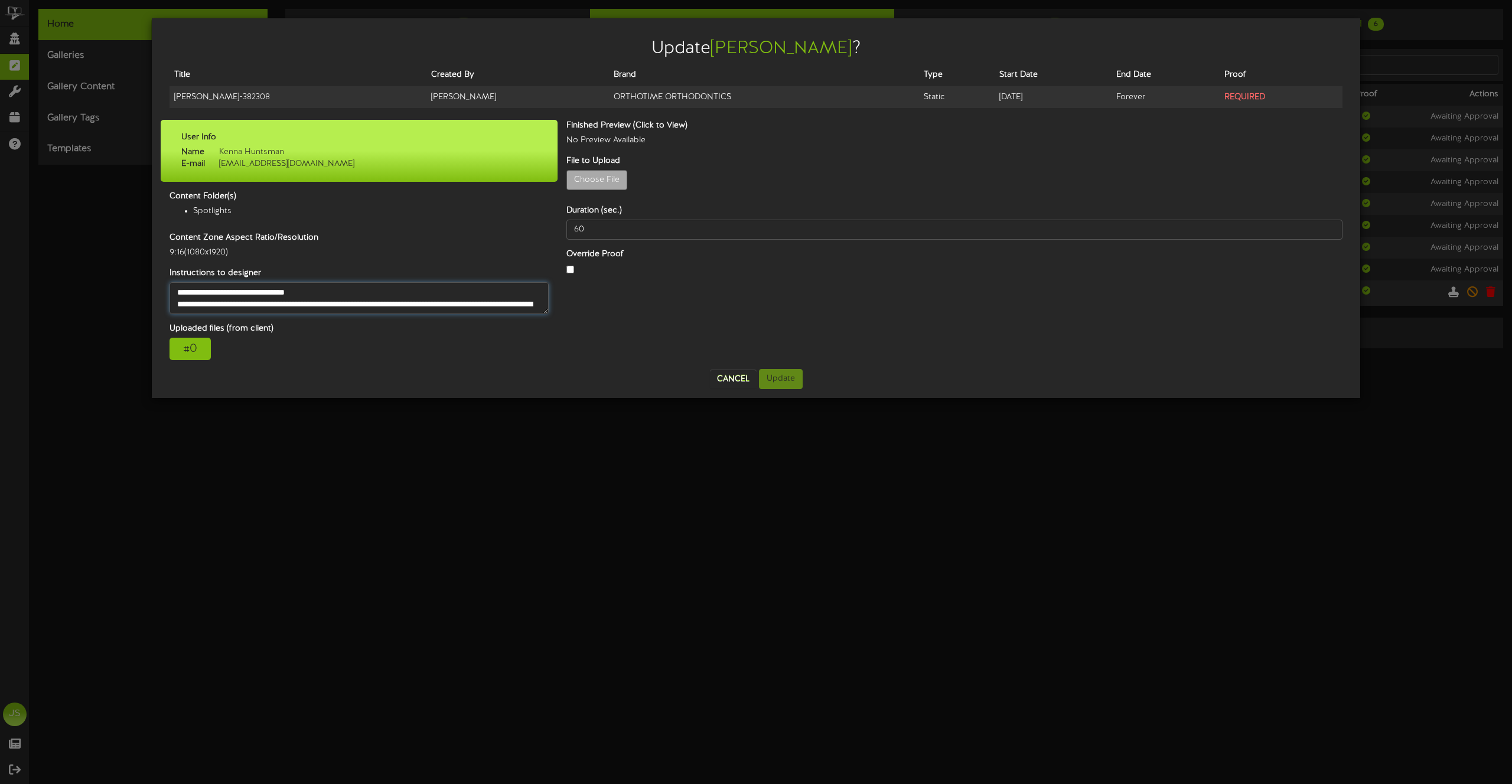
scroll to position [59, 0]
drag, startPoint x: 175, startPoint y: 300, endPoint x: 228, endPoint y: 340, distance: 66.4
click at [228, 340] on div "User Info Name Kenna Huntsman E-mail media@itsorthotime.com Content Folder(s) S…" at bounding box center [359, 239] width 379 height 240
click at [195, 353] on div "# 0" at bounding box center [190, 349] width 42 height 22
click at [545, 376] on div "Cancel Update" at bounding box center [756, 378] width 1191 height 20
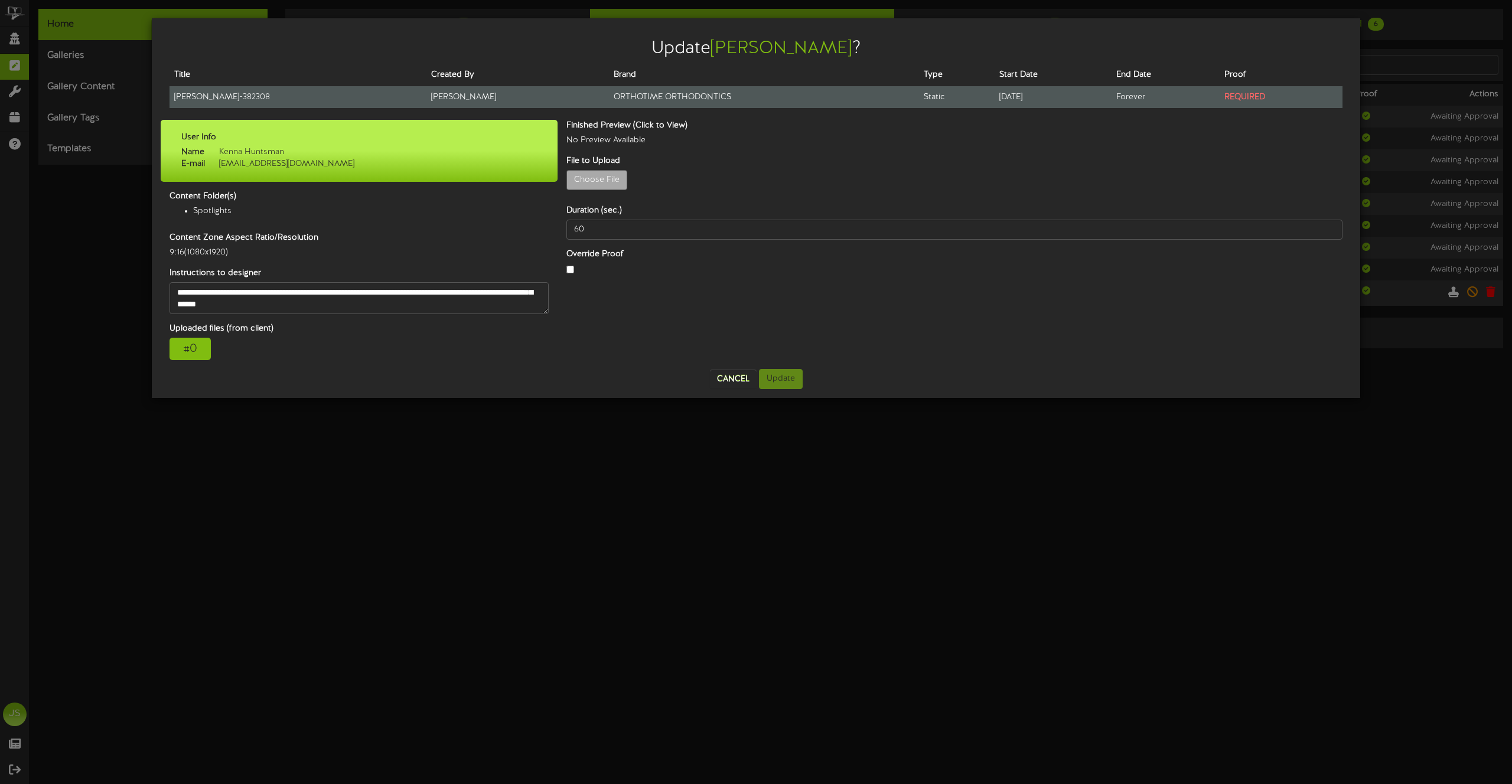
click at [212, 102] on td "Zoe - 382308" at bounding box center [298, 97] width 257 height 22
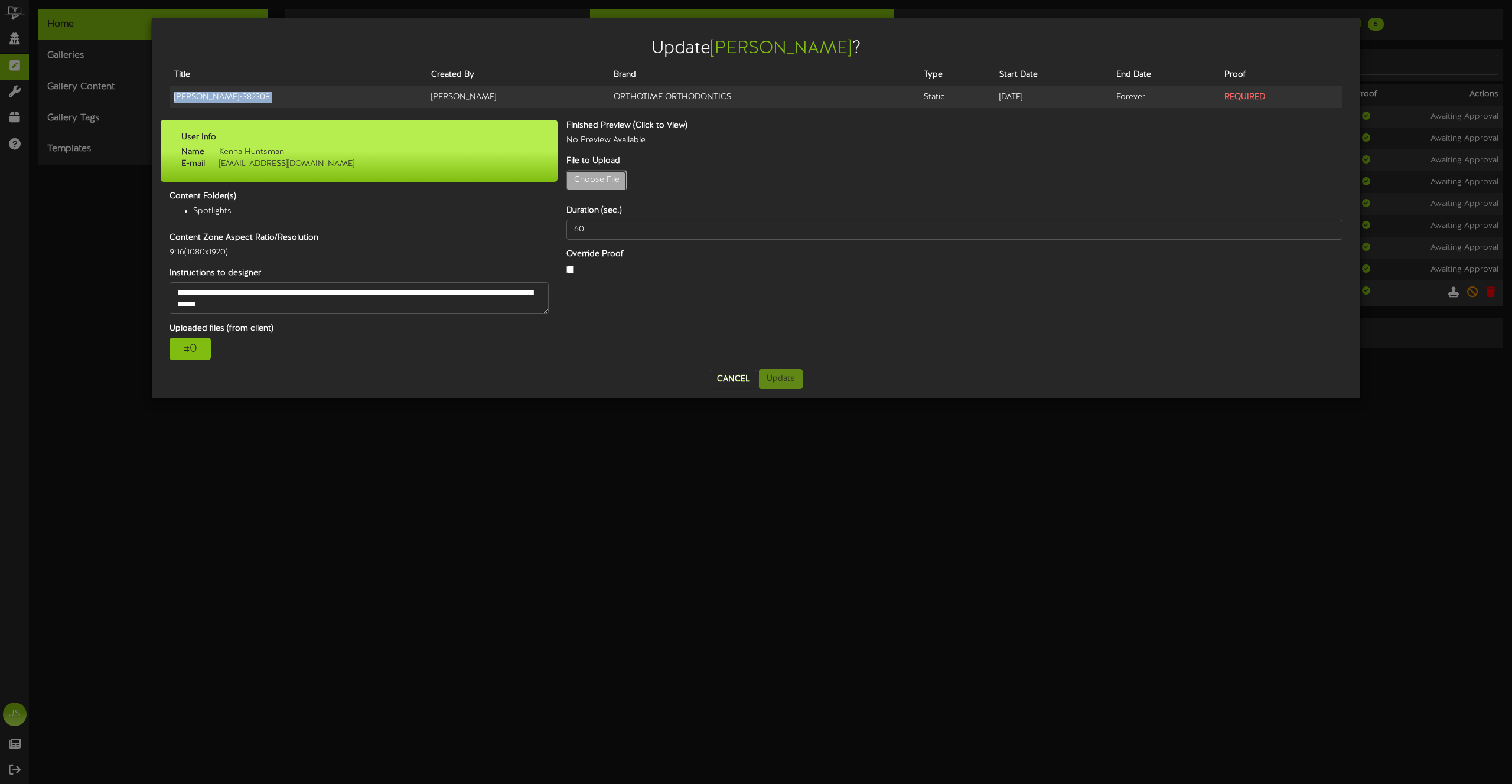
type input "**********"
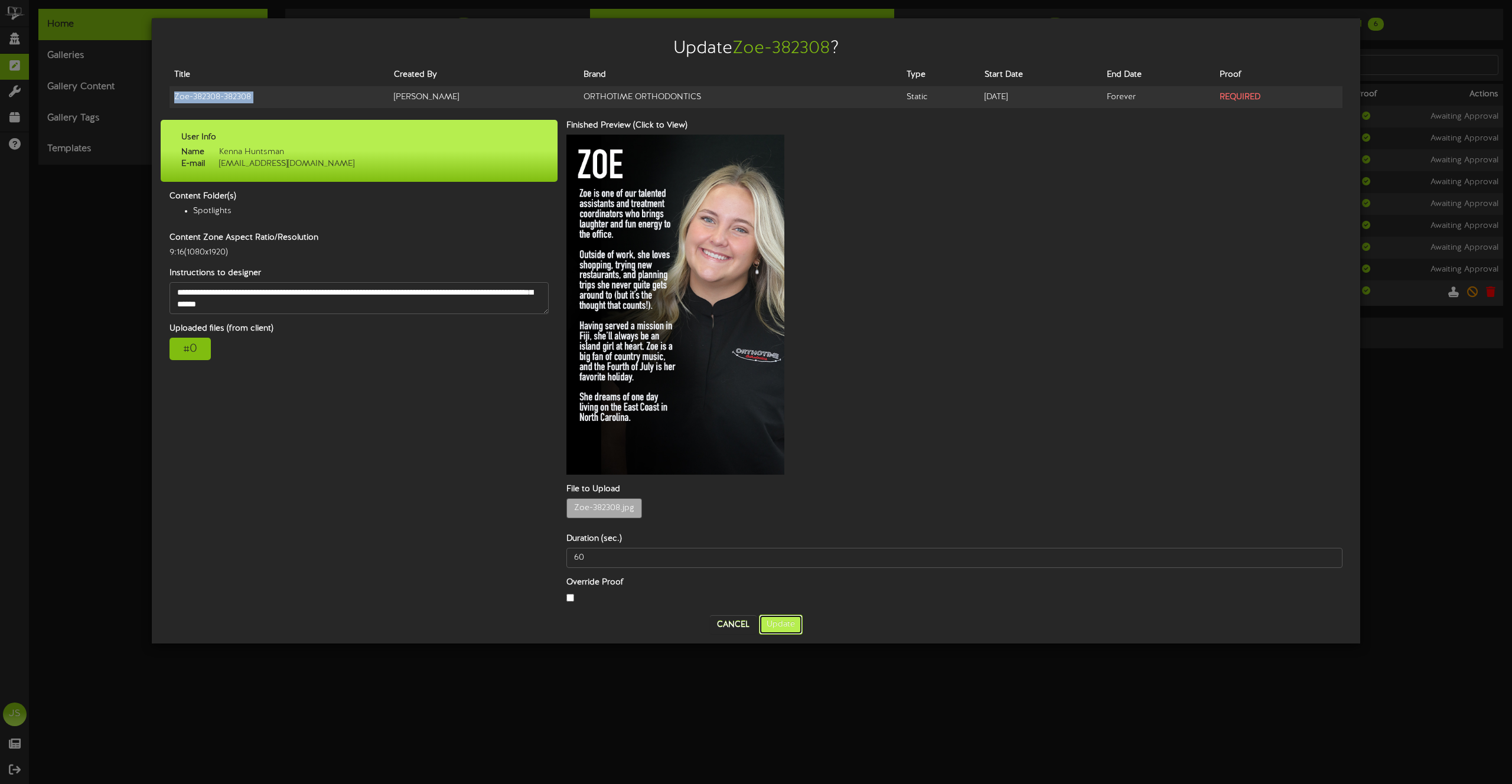
click at [797, 614] on button "Update" at bounding box center [781, 624] width 44 height 20
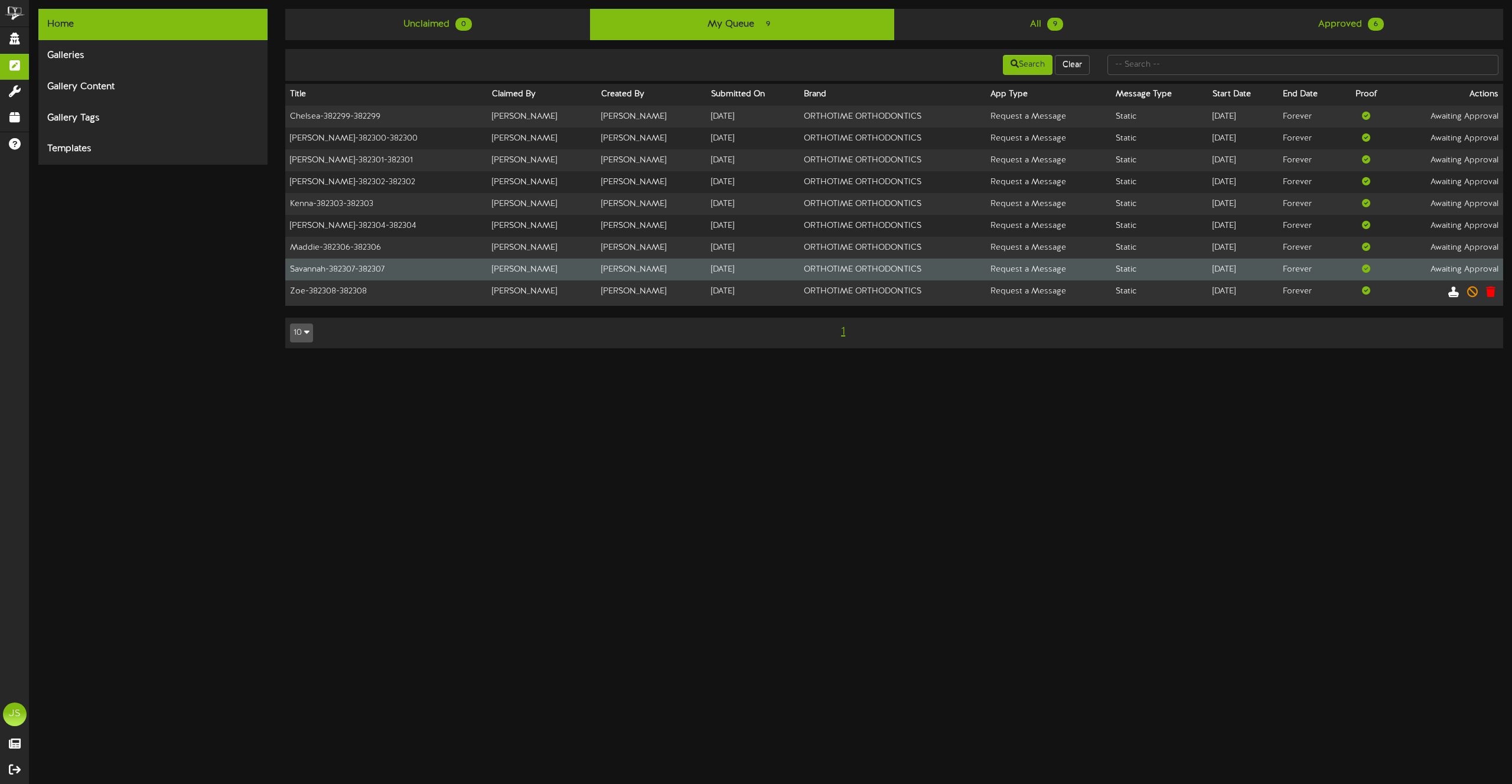
click at [614, 262] on td "[PERSON_NAME]" at bounding box center [651, 269] width 110 height 22
click at [1449, 271] on td "Awaiting Approval" at bounding box center [1446, 269] width 114 height 22
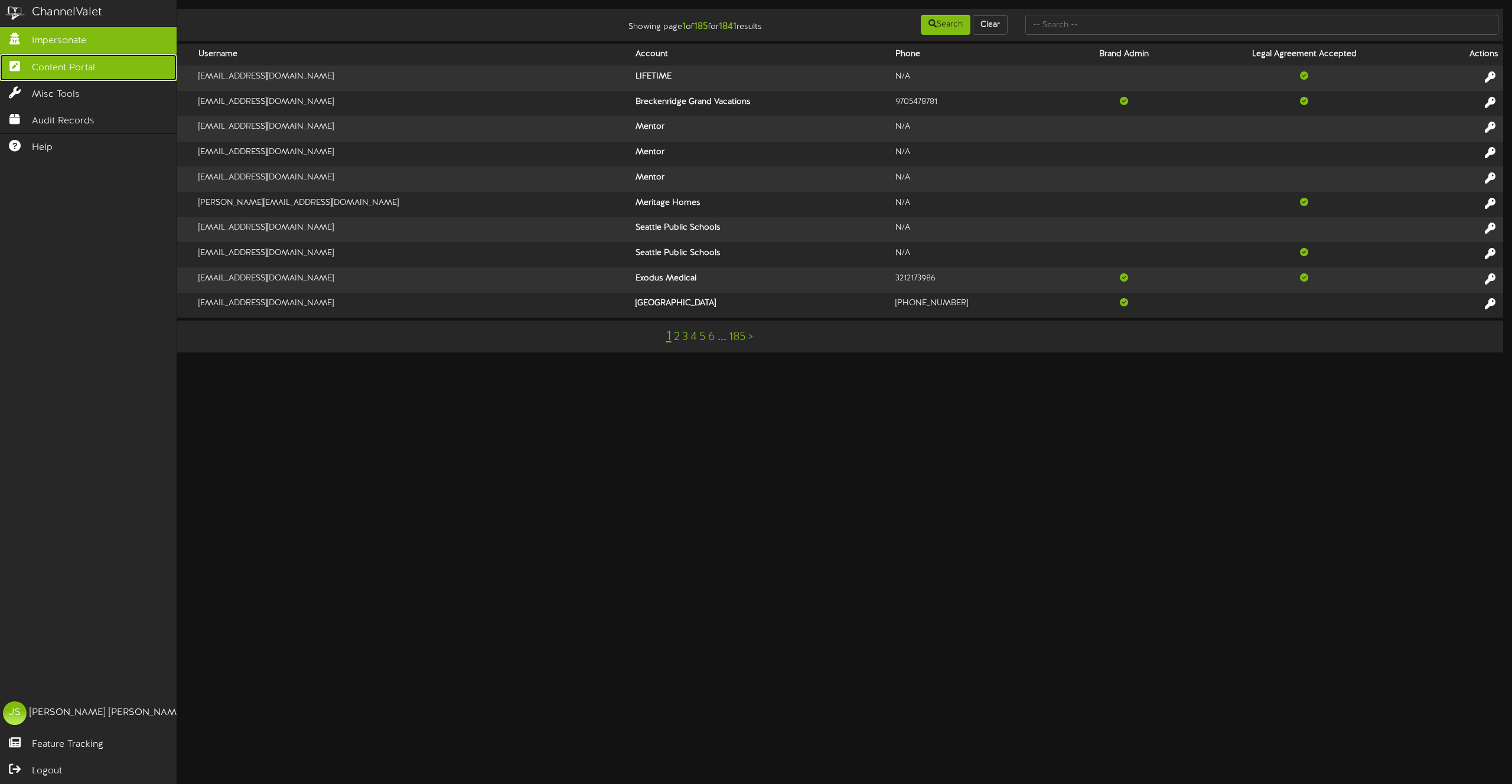
click at [47, 67] on span "Content Portal" at bounding box center [63, 68] width 63 height 13
